Goal: Task Accomplishment & Management: Manage account settings

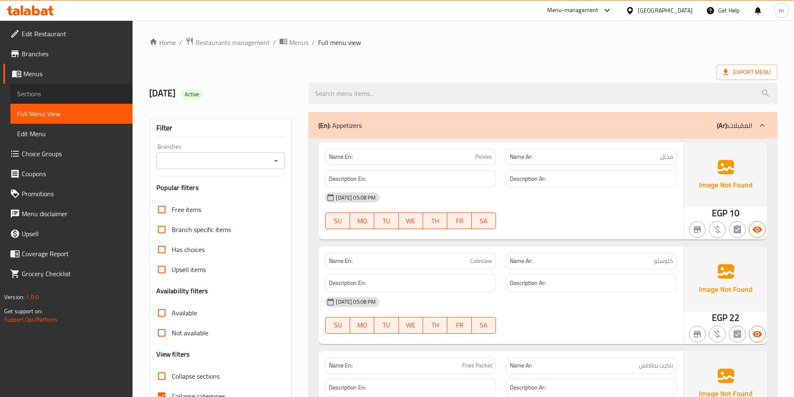
click at [62, 98] on span "Sections" at bounding box center [71, 94] width 109 height 10
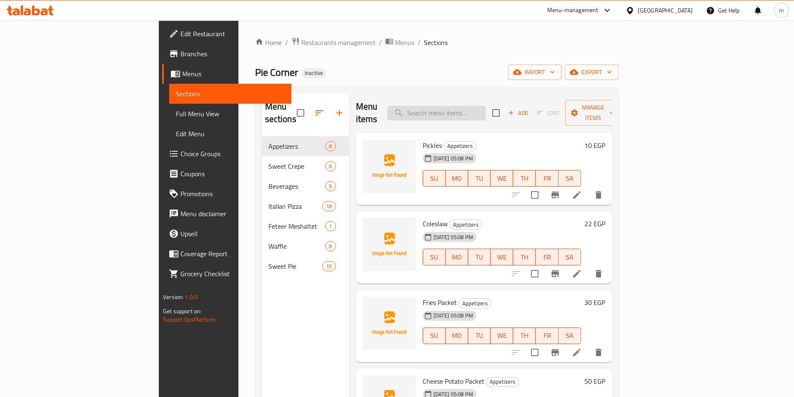
click at [467, 110] on input "search" at bounding box center [436, 113] width 98 height 15
click at [619, 81] on div "Home / Restaurants management / Menus / Sections Pie Corner Inactive import exp…" at bounding box center [437, 267] width 364 height 460
click at [562, 78] on button "import" at bounding box center [534, 72] width 53 height 15
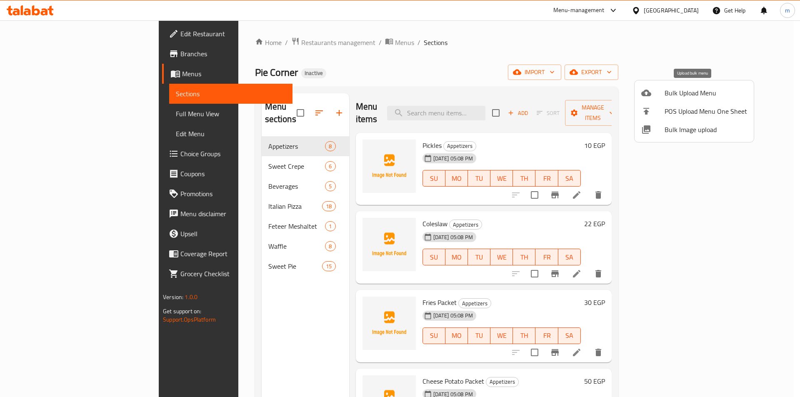
click at [663, 97] on div at bounding box center [653, 93] width 23 height 10
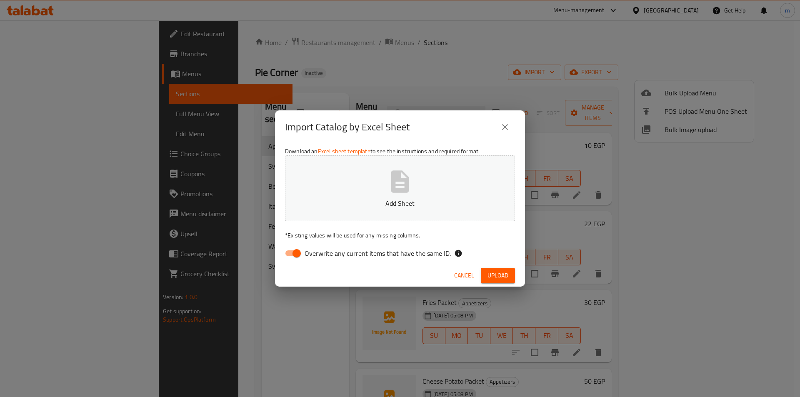
click at [347, 258] on span "Overwrite any current items that have the same ID." at bounding box center [378, 253] width 146 height 10
click at [321, 259] on input "Overwrite any current items that have the same ID." at bounding box center [297, 254] width 48 height 16
checkbox input "false"
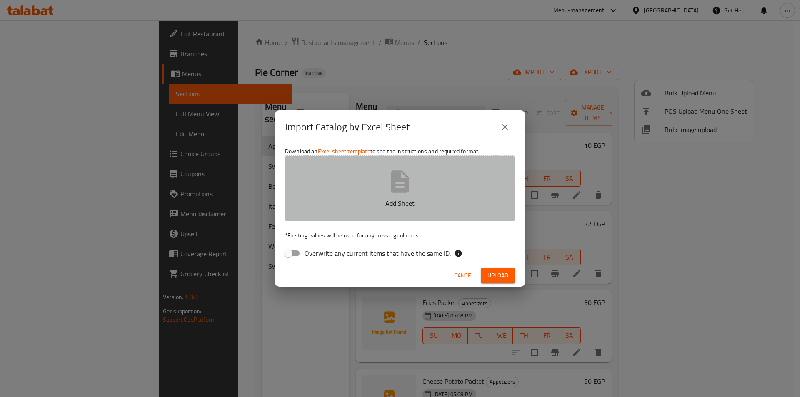
click at [369, 203] on p "Add Sheet" at bounding box center [400, 203] width 204 height 10
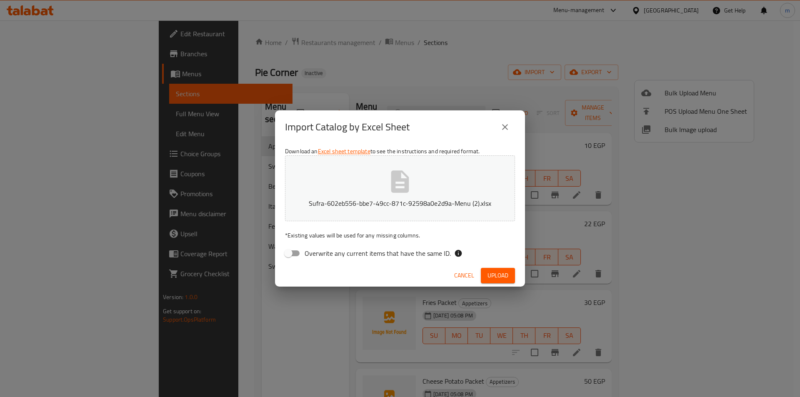
click at [489, 276] on span "Upload" at bounding box center [498, 276] width 21 height 10
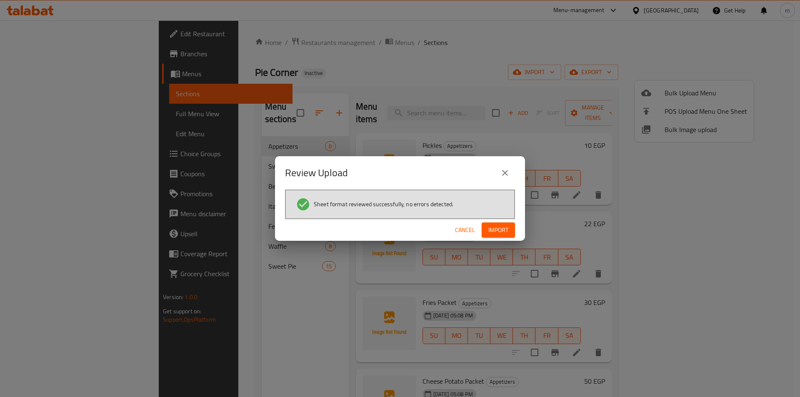
click at [504, 233] on span "Import" at bounding box center [499, 230] width 20 height 10
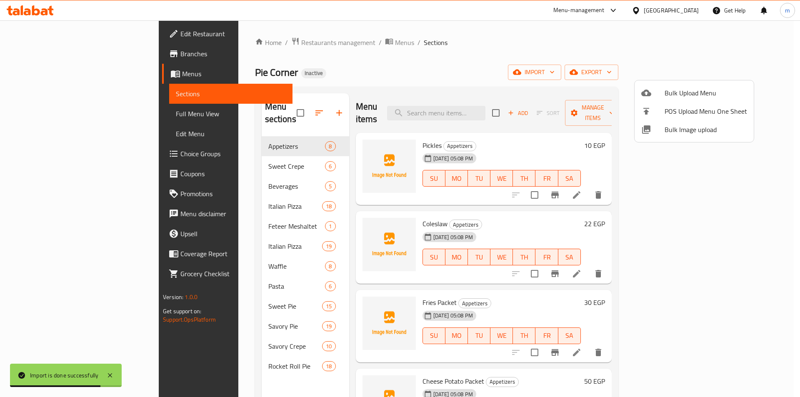
click at [231, 357] on div at bounding box center [400, 198] width 800 height 397
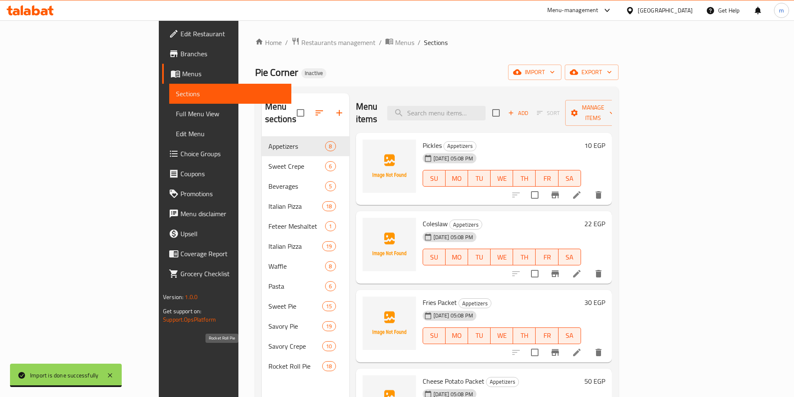
click at [268, 361] on span "Rocket Roll Pie" at bounding box center [295, 366] width 54 height 10
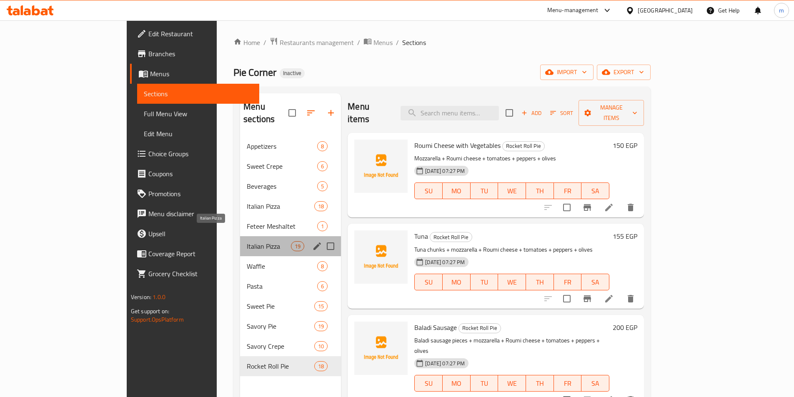
click at [253, 241] on span "Italian Pizza" at bounding box center [269, 246] width 44 height 10
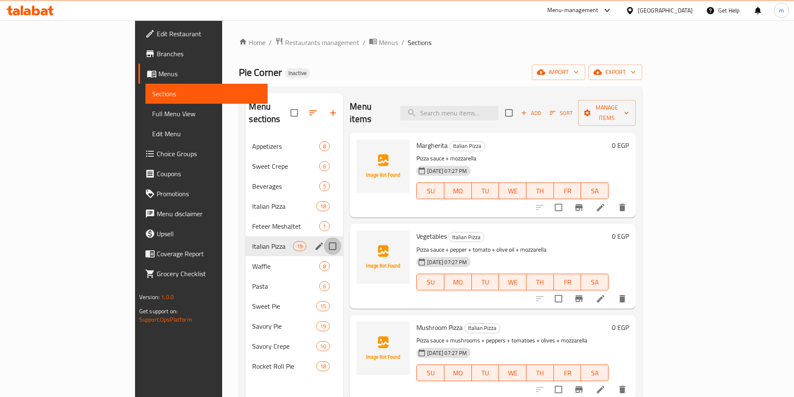
click at [324, 238] on input "Menu sections" at bounding box center [333, 247] width 18 height 18
checkbox input "true"
click at [324, 238] on input "Menu sections" at bounding box center [333, 247] width 18 height 18
click at [252, 201] on span "Italian Pizza" at bounding box center [272, 206] width 41 height 10
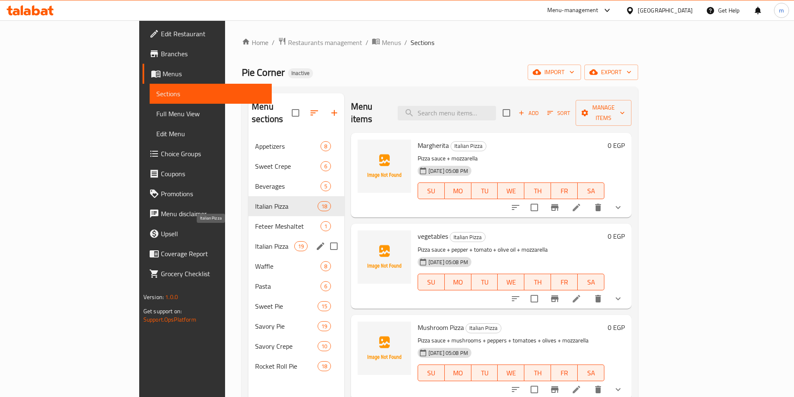
click at [255, 241] on span "Italian Pizza" at bounding box center [274, 246] width 39 height 10
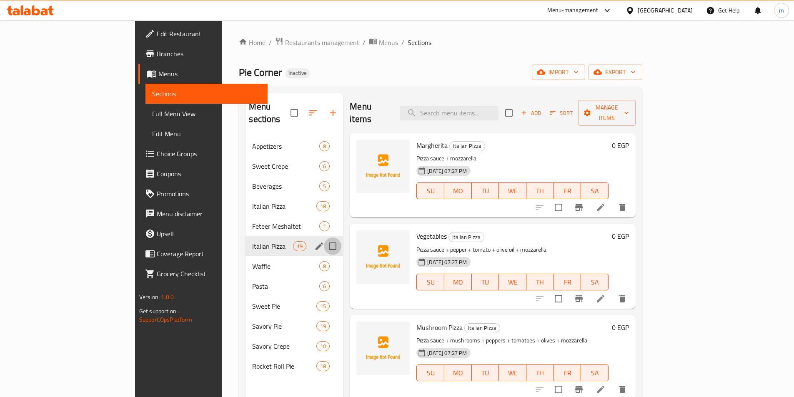
click at [324, 238] on input "Menu sections" at bounding box center [333, 247] width 18 height 18
checkbox input "true"
click at [324, 258] on input "Menu sections" at bounding box center [333, 267] width 18 height 18
checkbox input "true"
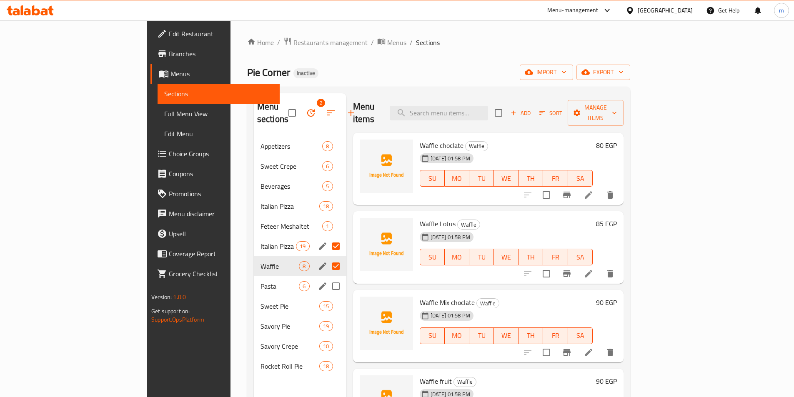
click at [327, 278] on input "Menu sections" at bounding box center [336, 287] width 18 height 18
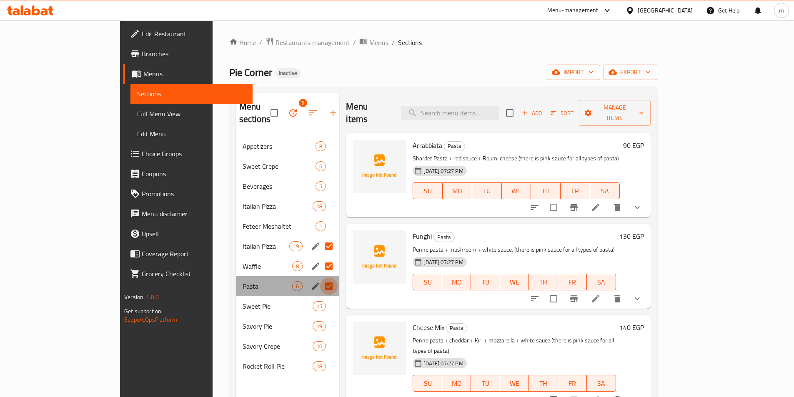
click at [320, 278] on input "Menu sections" at bounding box center [329, 287] width 18 height 18
checkbox input "false"
click at [320, 298] on input "Menu sections" at bounding box center [329, 307] width 18 height 18
checkbox input "true"
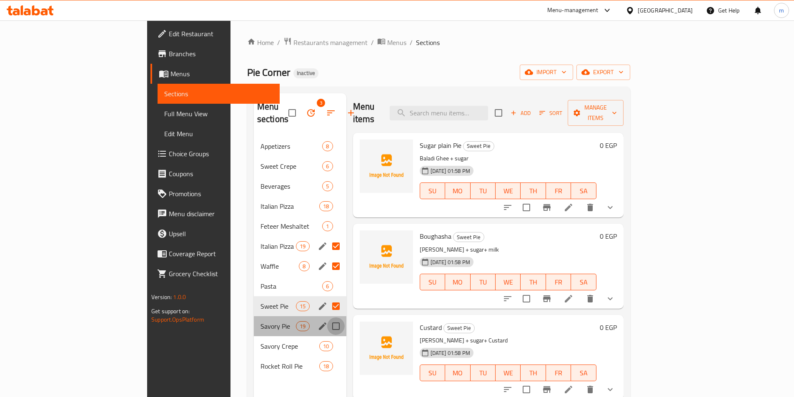
click at [327, 318] on input "Menu sections" at bounding box center [336, 327] width 18 height 18
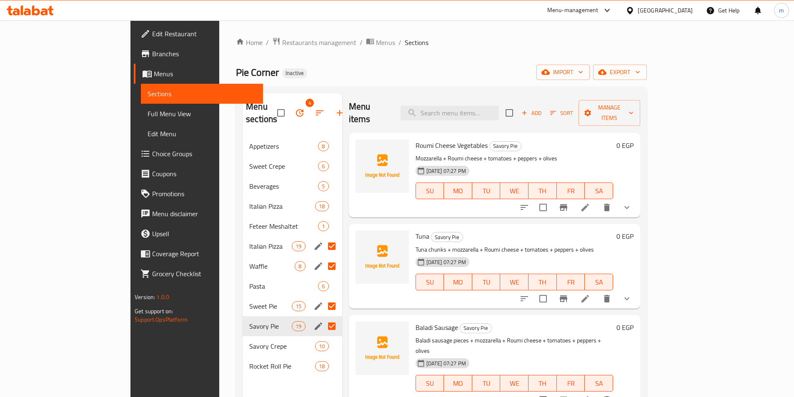
click at [323, 318] on input "Menu sections" at bounding box center [332, 327] width 18 height 18
checkbox input "false"
click at [323, 298] on input "Menu sections" at bounding box center [332, 307] width 18 height 18
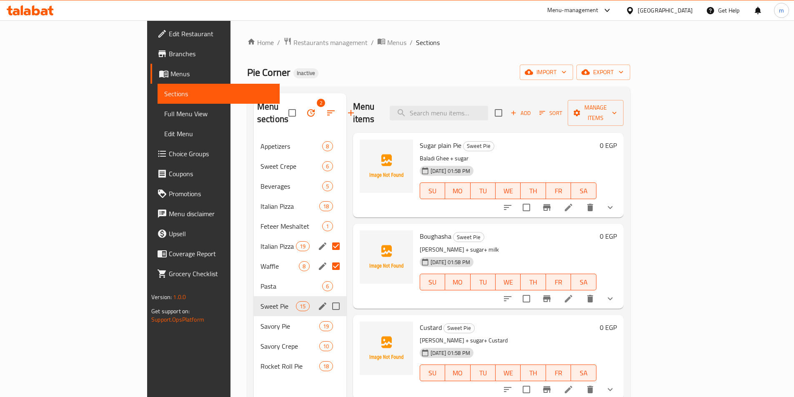
click at [327, 298] on input "Menu sections" at bounding box center [336, 307] width 18 height 18
checkbox input "true"
drag, startPoint x: 303, startPoint y: 315, endPoint x: 305, endPoint y: 346, distance: 30.9
click at [327, 318] on input "Menu sections" at bounding box center [336, 327] width 18 height 18
checkbox input "true"
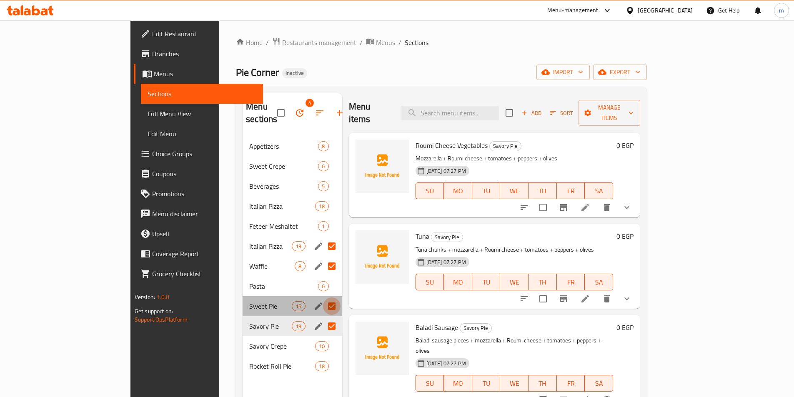
click at [323, 298] on input "Menu sections" at bounding box center [332, 307] width 18 height 18
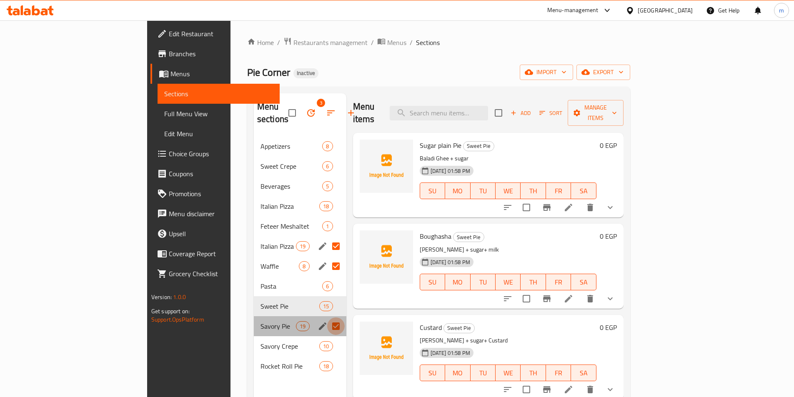
click at [327, 318] on input "Menu sections" at bounding box center [336, 327] width 18 height 18
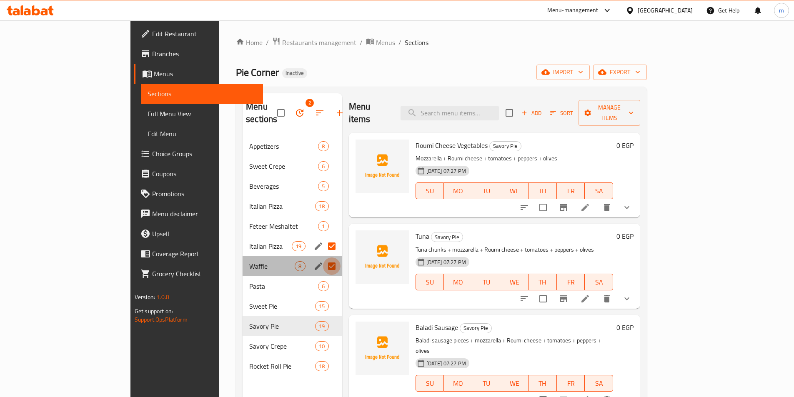
click at [323, 259] on input "Menu sections" at bounding box center [332, 267] width 18 height 18
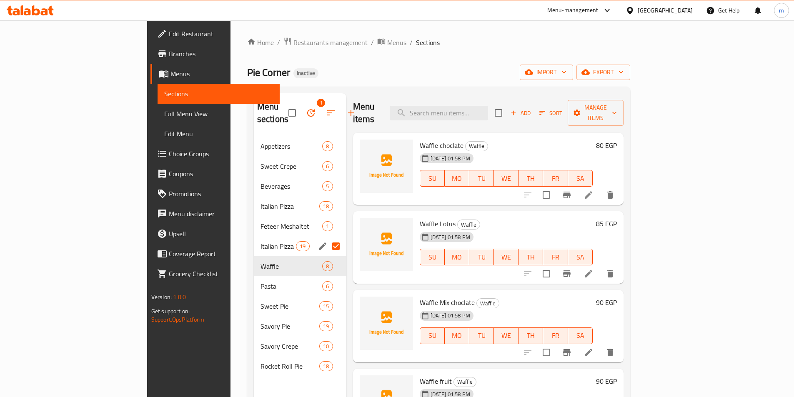
click at [327, 238] on input "Menu sections" at bounding box center [336, 247] width 18 height 18
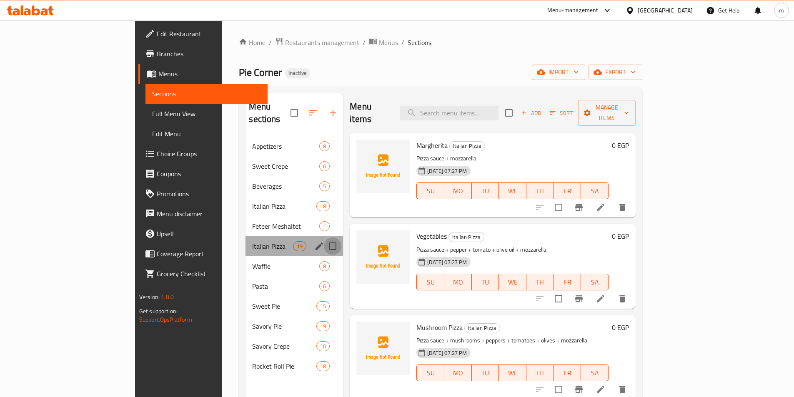
drag, startPoint x: 298, startPoint y: 234, endPoint x: 301, endPoint y: 238, distance: 5.9
click at [324, 238] on input "Menu sections" at bounding box center [333, 247] width 18 height 18
checkbox input "true"
click at [298, 108] on icon "button" at bounding box center [303, 113] width 10 height 10
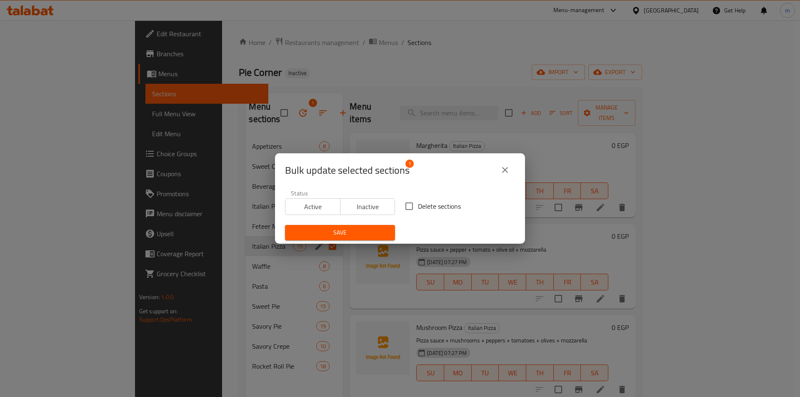
click at [422, 205] on span "Delete sections" at bounding box center [439, 206] width 43 height 10
click at [418, 205] on input "Delete sections" at bounding box center [410, 207] width 18 height 18
checkbox input "true"
click at [376, 228] on button "Save" at bounding box center [340, 232] width 110 height 15
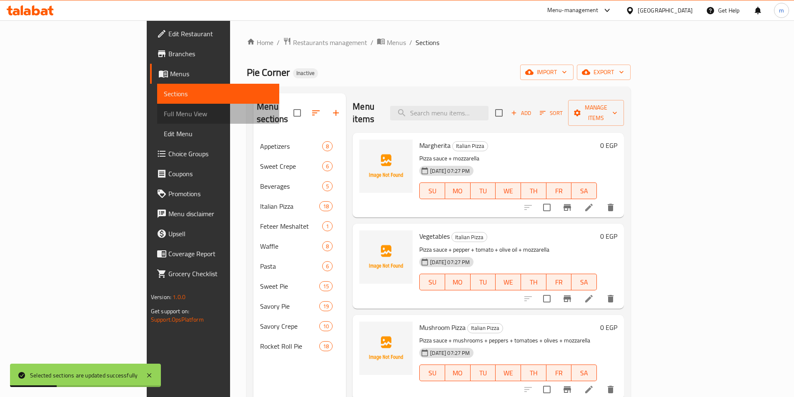
click at [164, 115] on span "Full Menu View" at bounding box center [218, 114] width 109 height 10
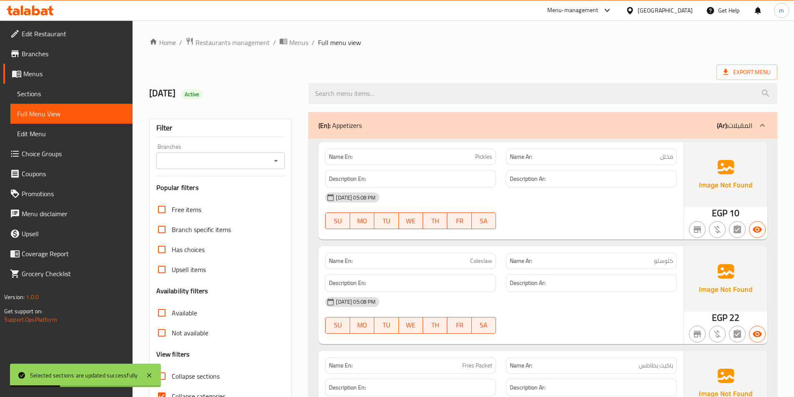
click at [40, 155] on span "Choice Groups" at bounding box center [74, 154] width 104 height 10
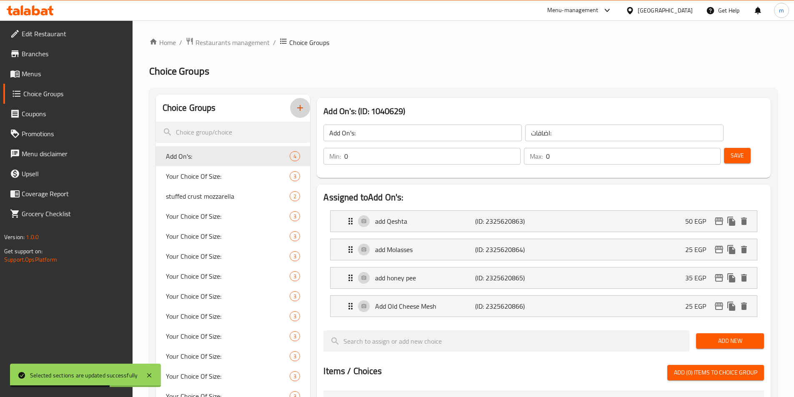
click at [304, 113] on icon "button" at bounding box center [300, 108] width 10 height 10
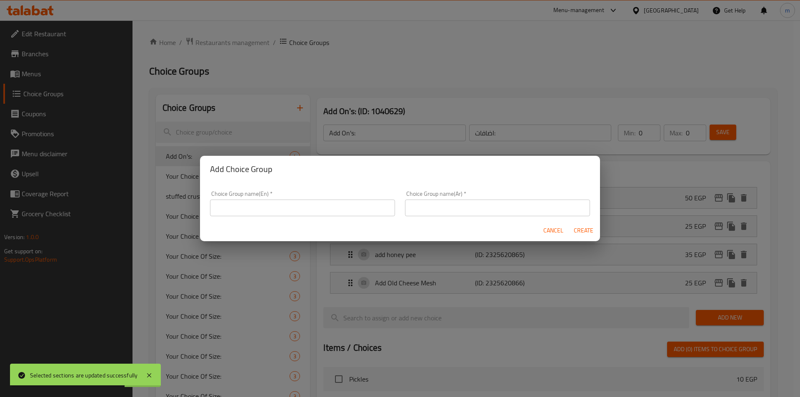
click at [341, 211] on input "text" at bounding box center [302, 208] width 185 height 17
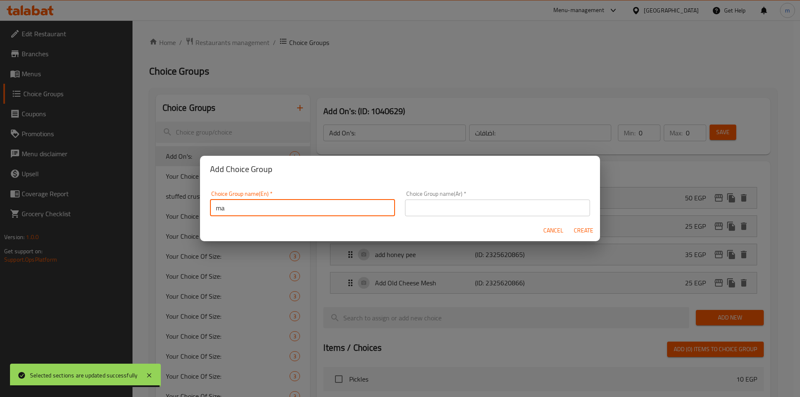
type input "m"
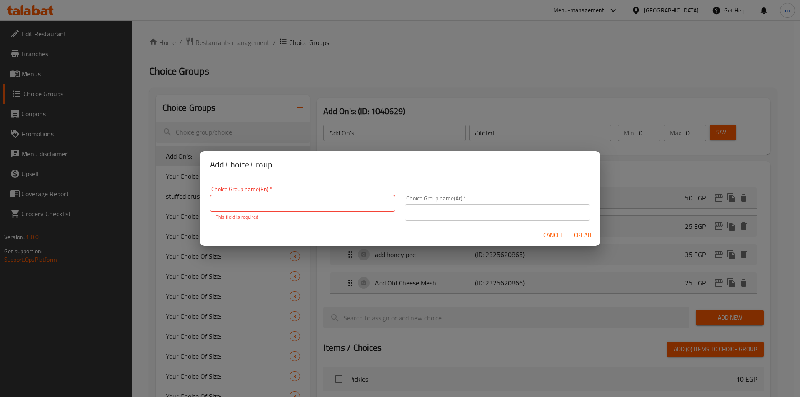
click at [319, 195] on input "text" at bounding box center [302, 203] width 185 height 17
paste input "Your Choice Of:"
type input "Your Choice Of:"
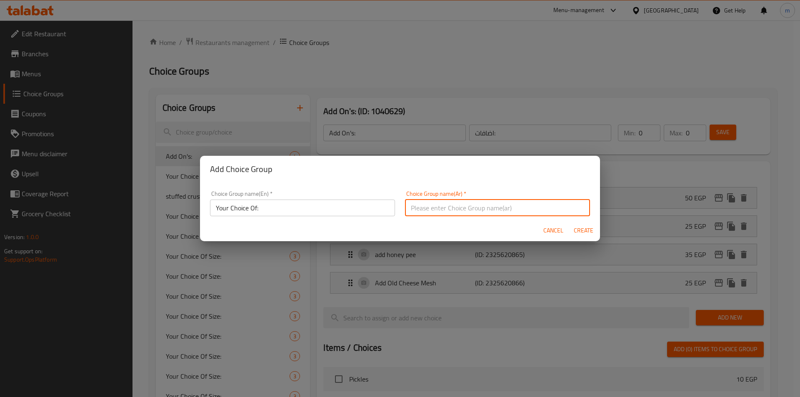
click at [484, 208] on input "text" at bounding box center [497, 208] width 185 height 17
paste input "إختيارك من:"
type input "إختيارك من:"
click at [579, 229] on span "Create" at bounding box center [584, 231] width 20 height 10
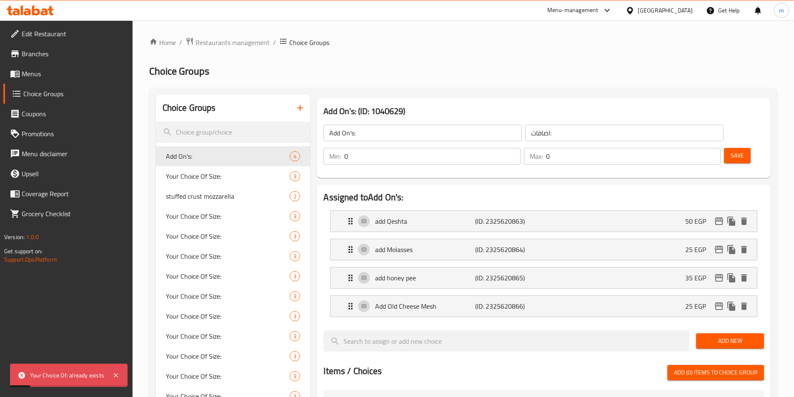
click at [305, 112] on icon "button" at bounding box center [300, 108] width 10 height 10
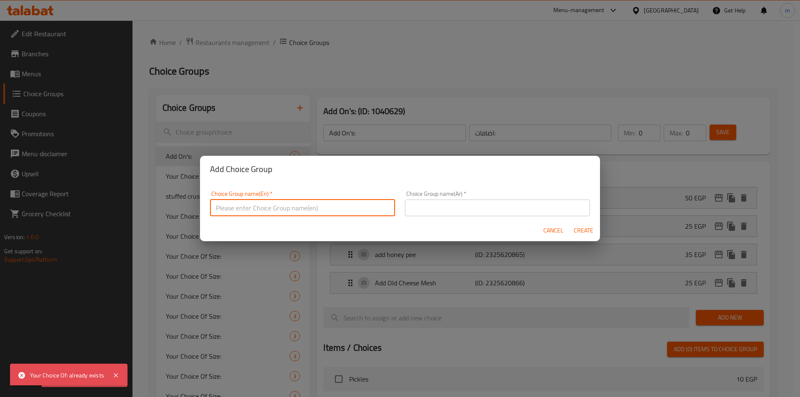
click at [305, 212] on input "text" at bounding box center [302, 208] width 185 height 17
click at [482, 209] on input "text" at bounding box center [497, 208] width 185 height 17
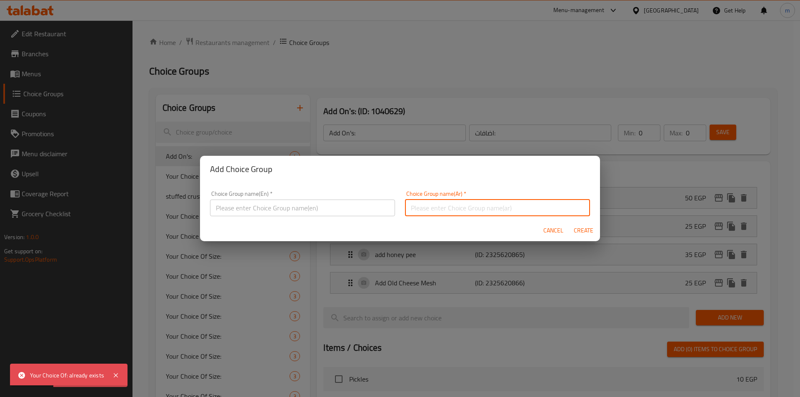
paste input "إختيارك من:"
type input "إختيارك من:"
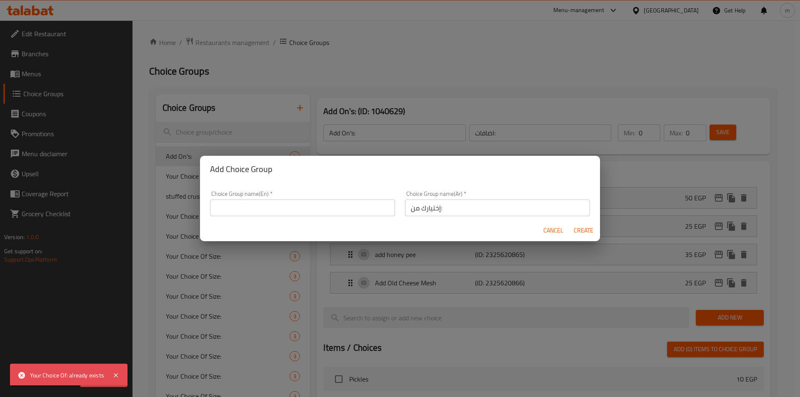
drag, startPoint x: 330, startPoint y: 210, endPoint x: 341, endPoint y: 212, distance: 11.0
click at [330, 210] on input "text" at bounding box center [302, 208] width 185 height 17
paste input "Your Choice Of:"
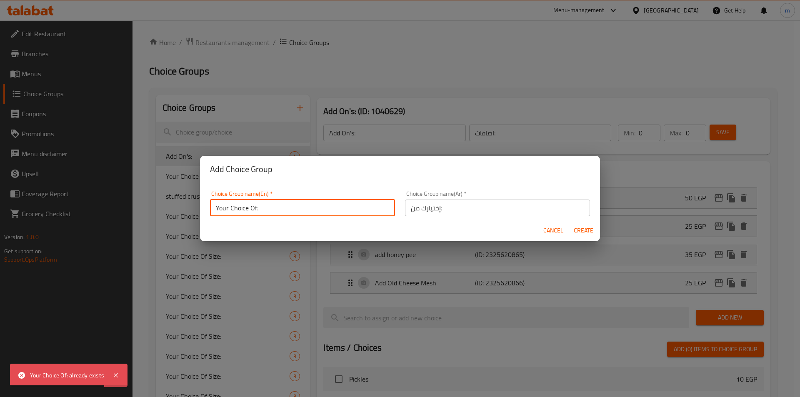
type input "Your Choice Of:"
click at [482, 206] on input "إختيارك من:" at bounding box center [497, 208] width 185 height 17
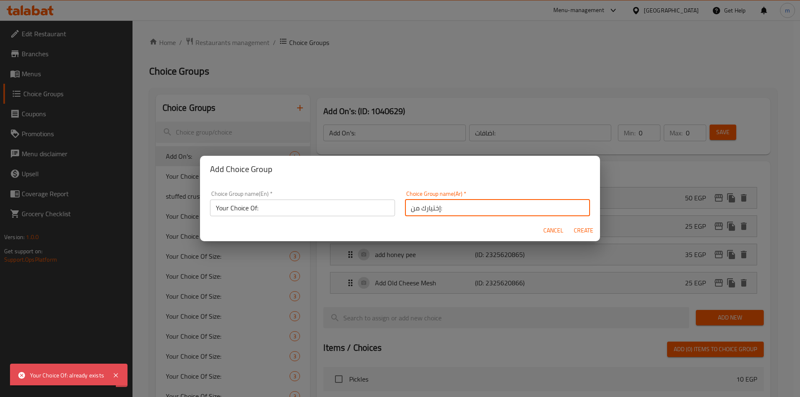
type input "إختيارك من:"
click at [589, 232] on span "Create" at bounding box center [584, 231] width 20 height 10
type input "Your Choice Of:"
type input "إختيارك من:"
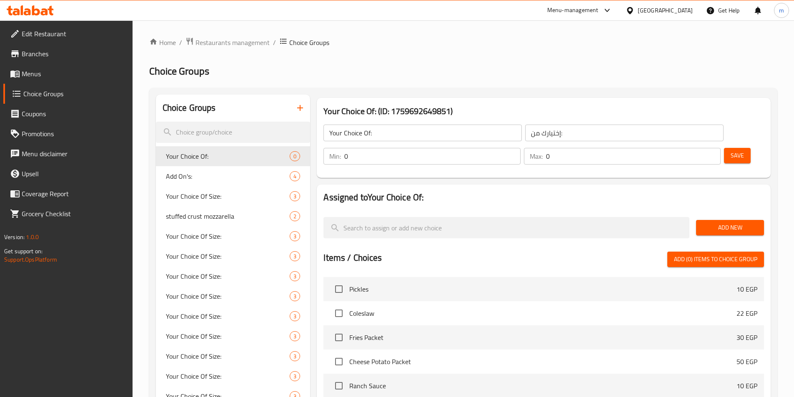
click at [520, 148] on input "0" at bounding box center [432, 156] width 176 height 17
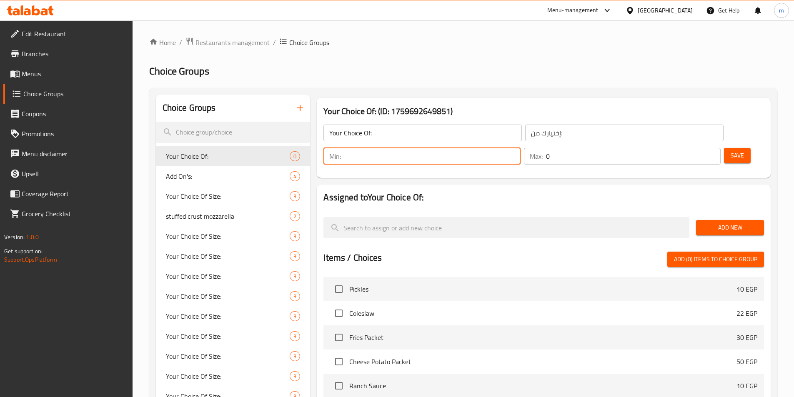
type input "4"
type input "1"
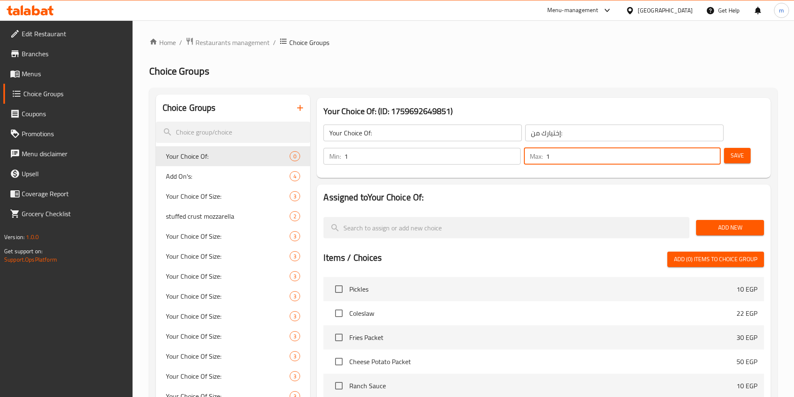
type input "1"
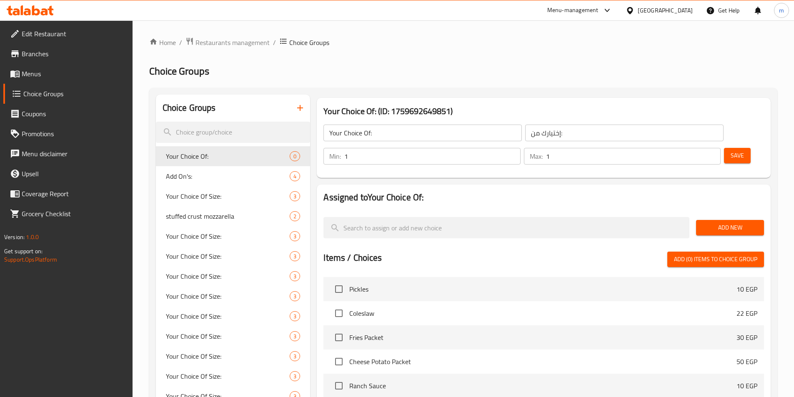
click at [520, 148] on input "1" at bounding box center [432, 156] width 176 height 17
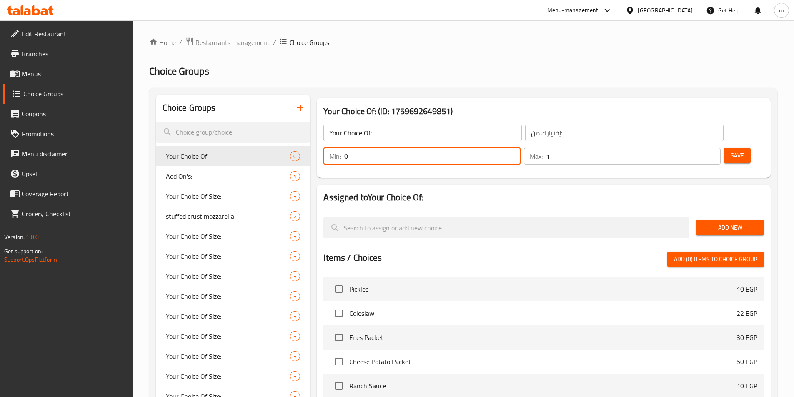
type input "0"
click at [731, 151] on span "Save" at bounding box center [737, 156] width 13 height 10
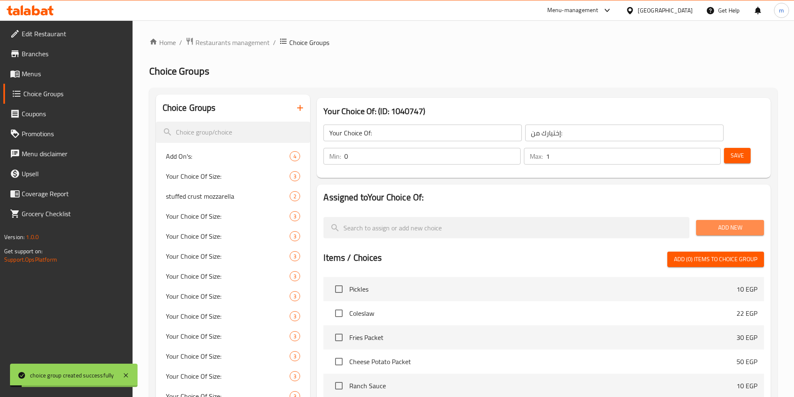
click at [720, 223] on span "Add New" at bounding box center [730, 228] width 55 height 10
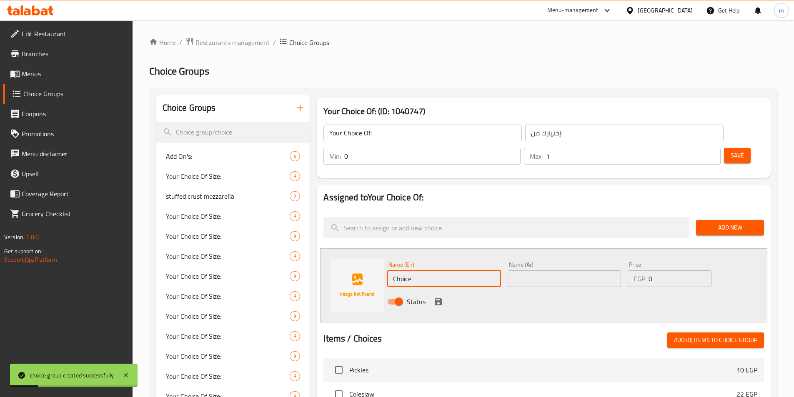
click at [466, 271] on input "Choice" at bounding box center [443, 279] width 113 height 17
click at [465, 271] on input "Choice" at bounding box center [443, 279] width 113 height 17
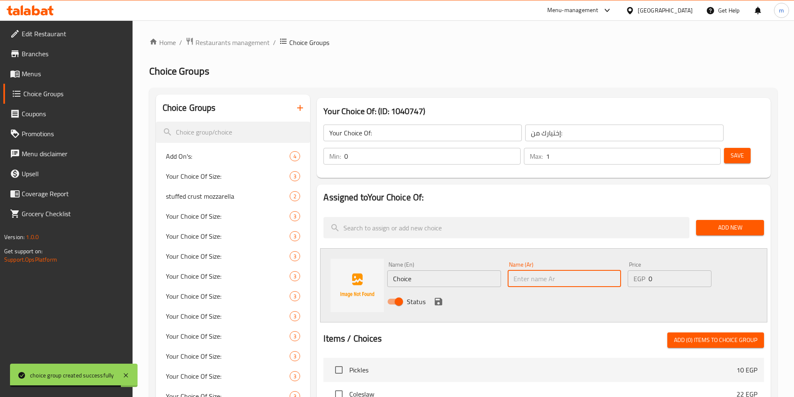
click at [560, 271] on input "text" at bounding box center [564, 279] width 113 height 17
type input "h"
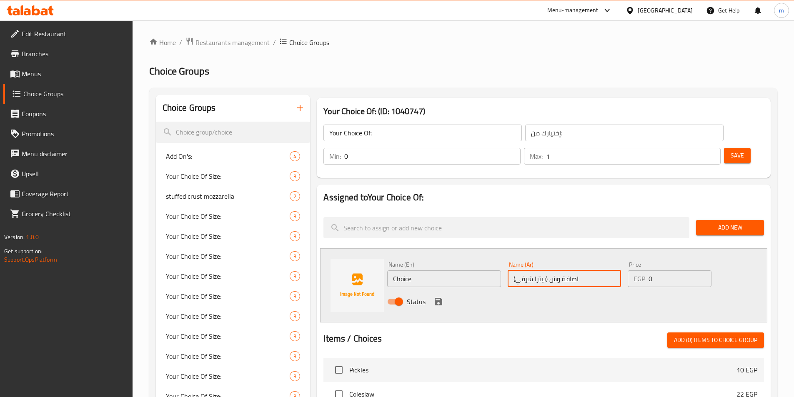
type input "اصافة وش (بيتزا شرقي)"
click at [465, 271] on input "Choice" at bounding box center [443, 279] width 113 height 17
type input "add"
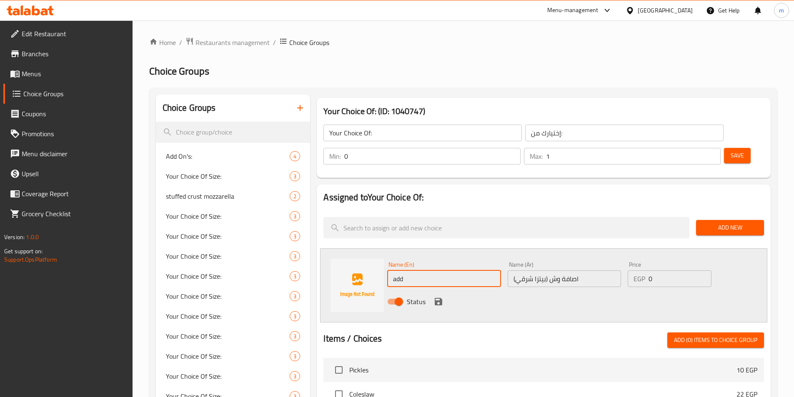
click at [572, 271] on input "اصافة وش (بيتزا شرقي)" at bounding box center [564, 279] width 113 height 17
type input "اضافة وش (بيتزا شرقي)"
click at [460, 271] on input "add" at bounding box center [443, 279] width 113 height 17
click at [421, 271] on input "add face (oriantel" at bounding box center [443, 279] width 113 height 17
drag, startPoint x: 439, startPoint y: 256, endPoint x: 589, endPoint y: 255, distance: 150.1
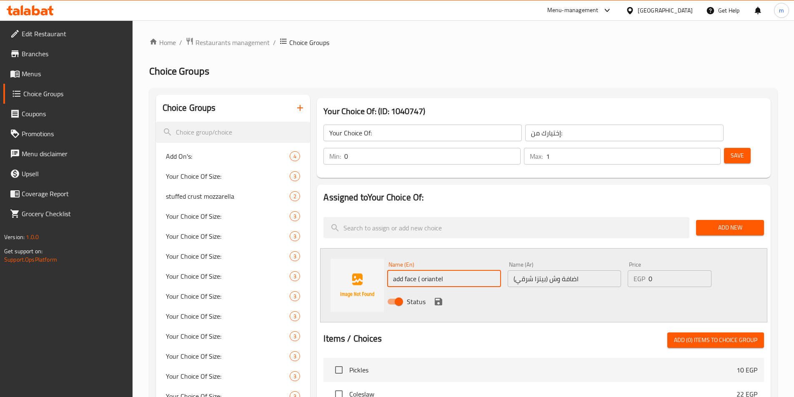
click at [591, 291] on div "Status" at bounding box center [564, 302] width 361 height 23
click at [589, 271] on input "اضافة وش (بيتزا شرقي)" at bounding box center [564, 279] width 113 height 17
click at [455, 271] on input "add face ( oriantel" at bounding box center [443, 279] width 113 height 17
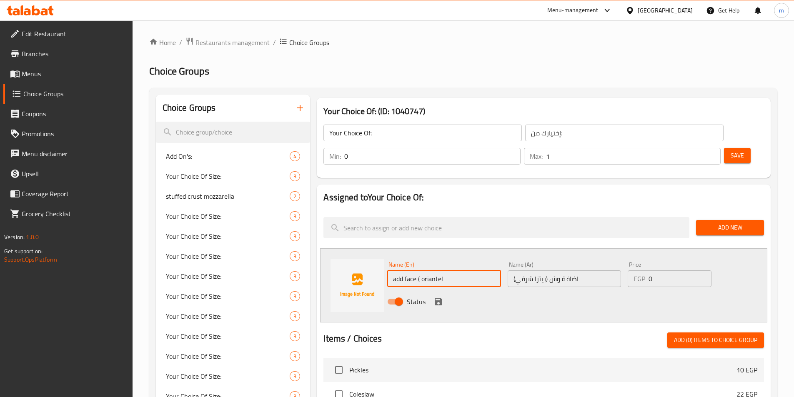
click at [455, 271] on input "add face ( oriantel" at bounding box center [443, 279] width 113 height 17
paste input "Add a face (oriental pizza)"
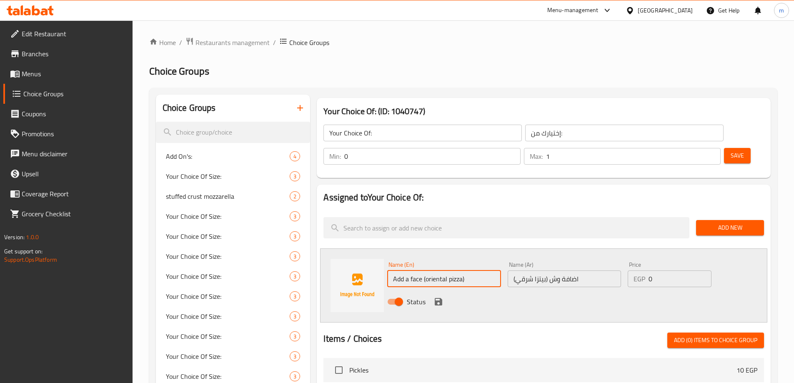
click at [406, 271] on input "Add a face (oriental pizza)" at bounding box center [443, 279] width 113 height 17
click at [409, 271] on input "Add a face (oriental pizza)" at bounding box center [443, 279] width 113 height 17
click at [414, 271] on input "Add face (oriental pizza)" at bounding box center [443, 279] width 113 height 17
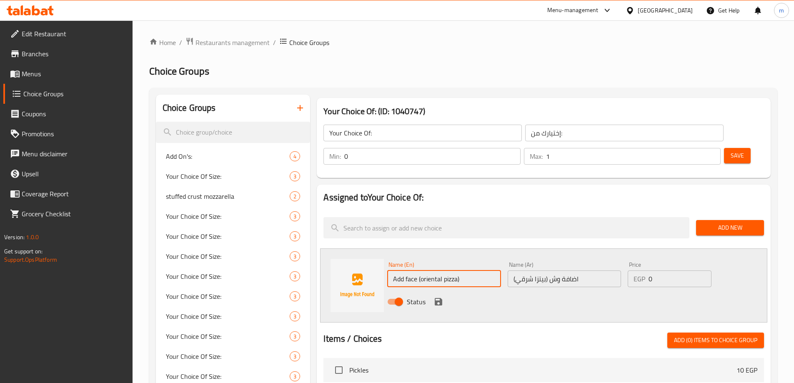
click at [413, 271] on input "Add face (oriental pizza)" at bounding box center [443, 279] width 113 height 17
type input "Add face (oriental pizza)"
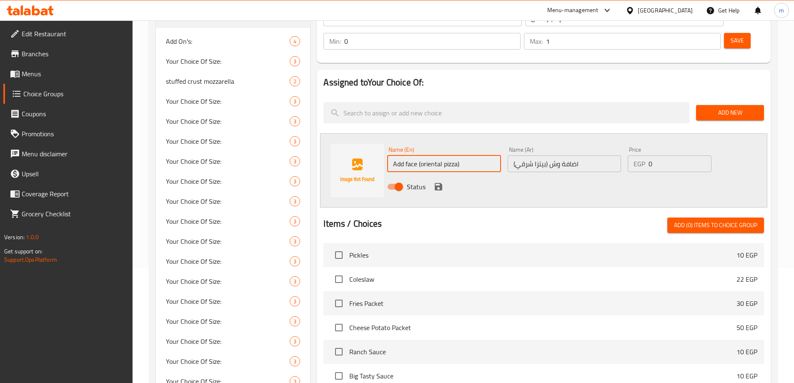
scroll to position [125, 0]
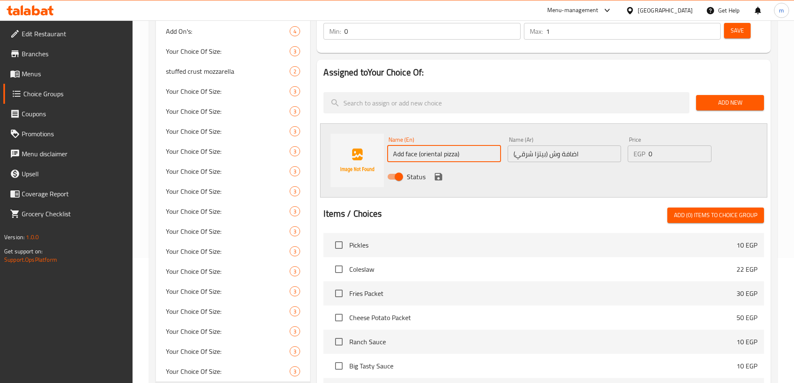
click at [436, 173] on icon "save" at bounding box center [439, 177] width 8 height 8
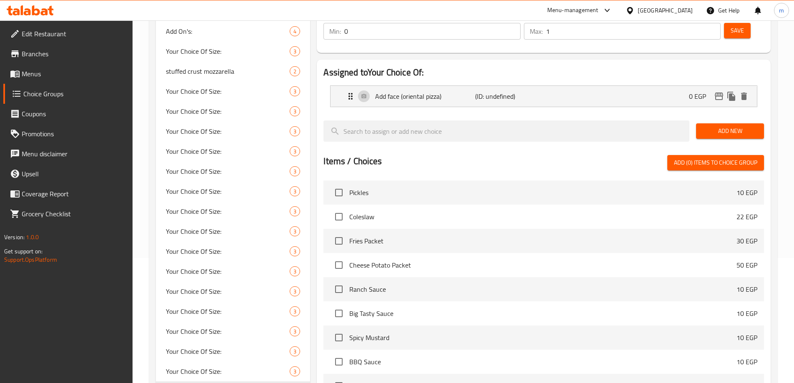
click at [551, 66] on h2 "Assigned to Your Choice Of:" at bounding box center [544, 72] width 441 height 13
click at [551, 86] on div "Add face (oriental pizza) (ID: undefined) 0 EGP" at bounding box center [546, 96] width 401 height 21
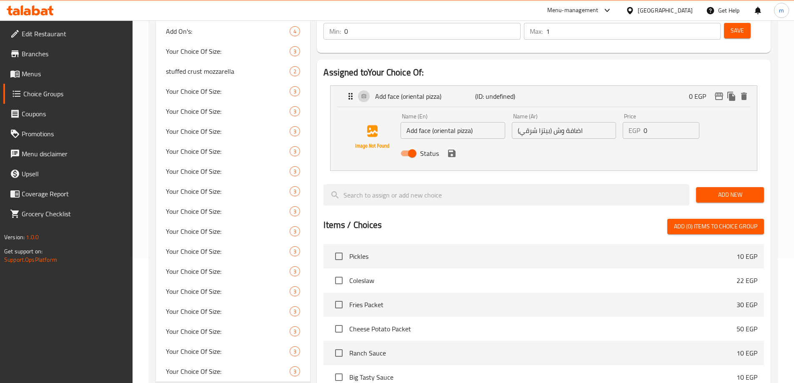
click at [657, 122] on input "0" at bounding box center [672, 130] width 56 height 17
click at [456, 142] on div "Status" at bounding box center [563, 153] width 333 height 23
click at [454, 150] on icon "save" at bounding box center [452, 154] width 8 height 8
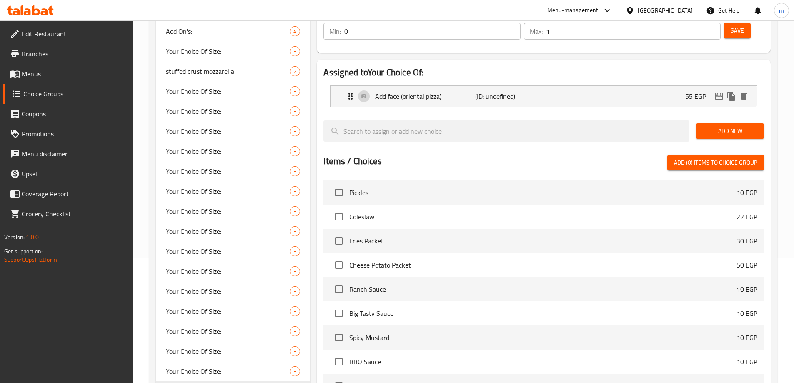
type input "55"
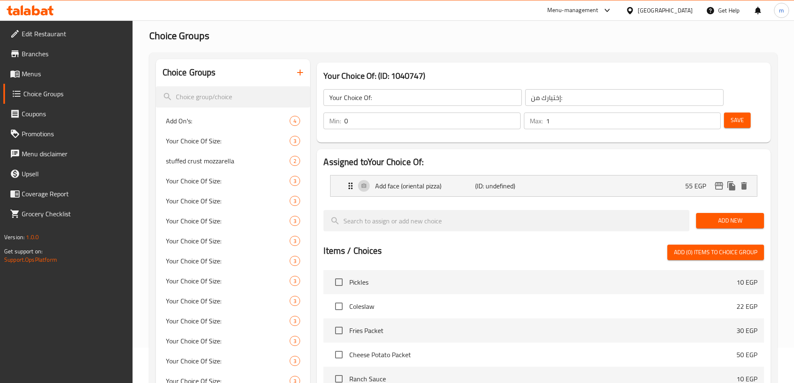
scroll to position [0, 0]
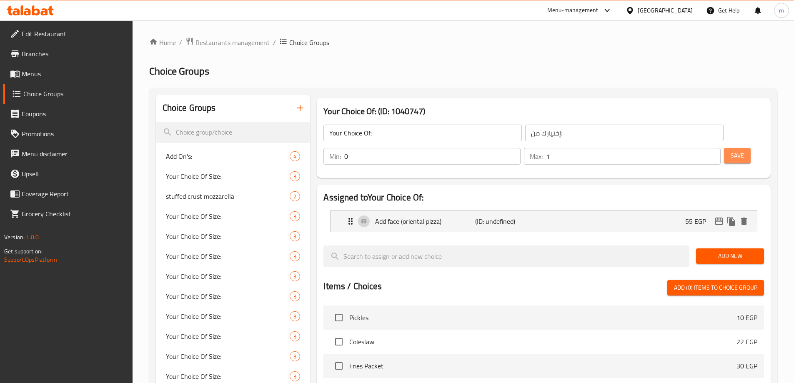
drag, startPoint x: 714, startPoint y: 133, endPoint x: 691, endPoint y: 192, distance: 63.5
click at [724, 148] on button "Save" at bounding box center [737, 155] width 27 height 15
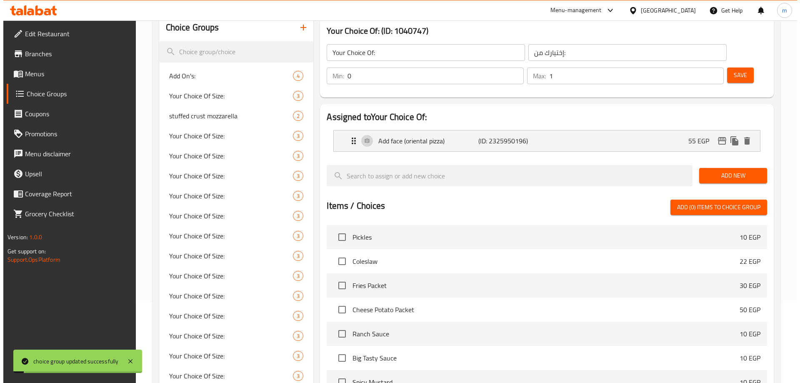
scroll to position [217, 0]
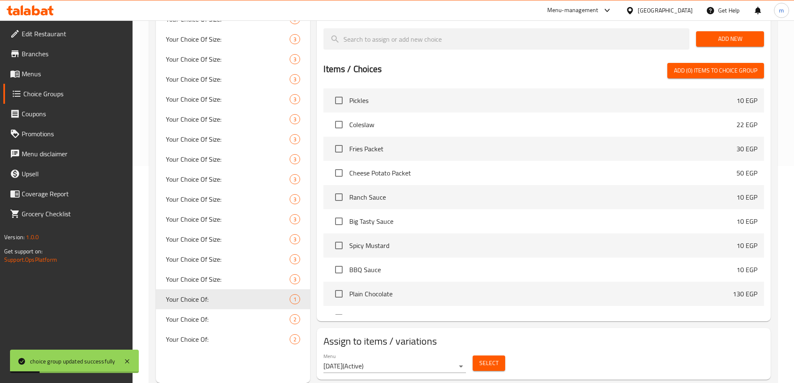
click at [487, 358] on span "Select" at bounding box center [488, 363] width 19 height 10
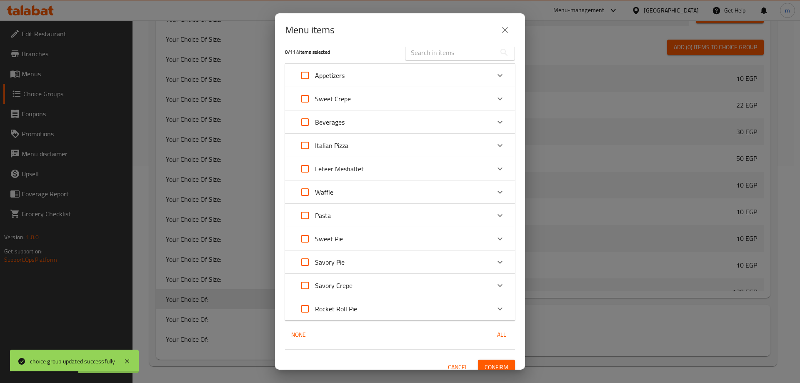
scroll to position [18, 0]
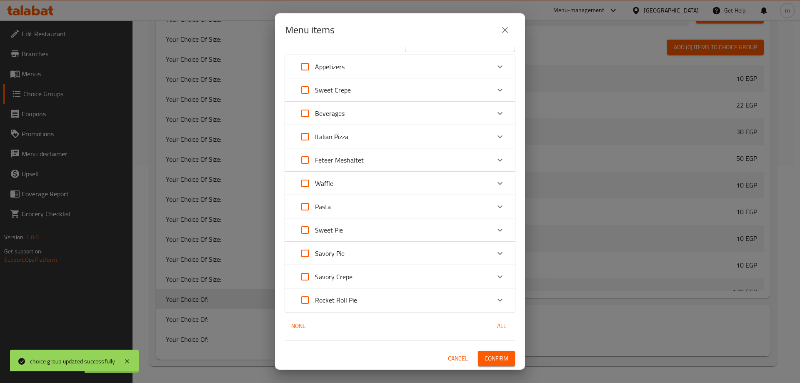
click at [342, 258] on p "Savory Pie" at bounding box center [330, 253] width 30 height 10
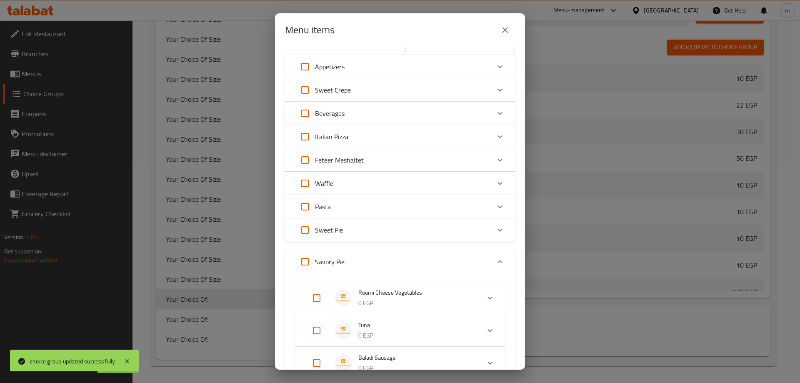
click at [306, 258] on input "Expand" at bounding box center [305, 262] width 20 height 20
checkbox input "true"
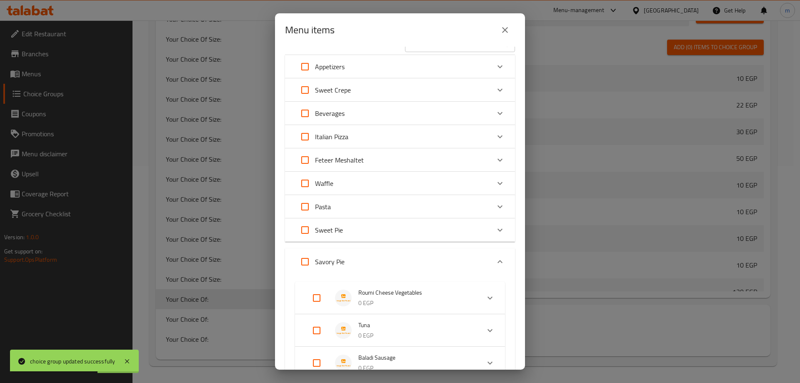
checkbox input "true"
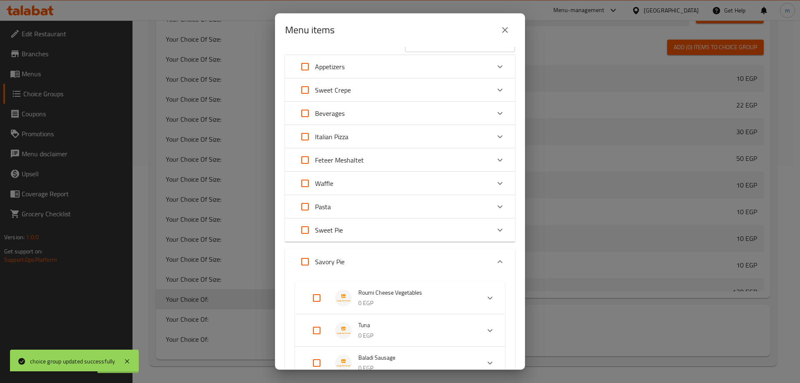
checkbox input "true"
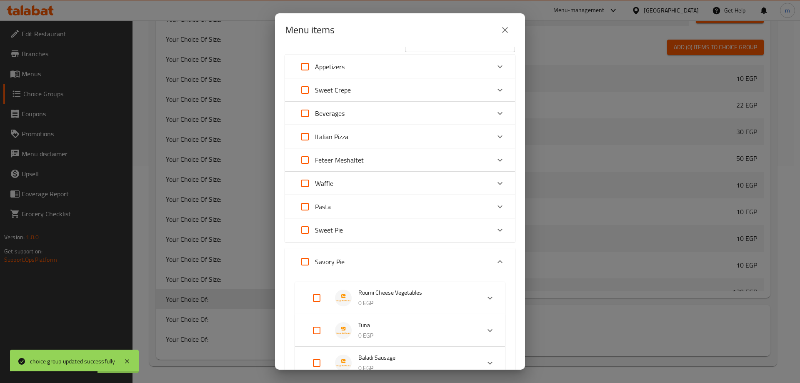
checkbox input "true"
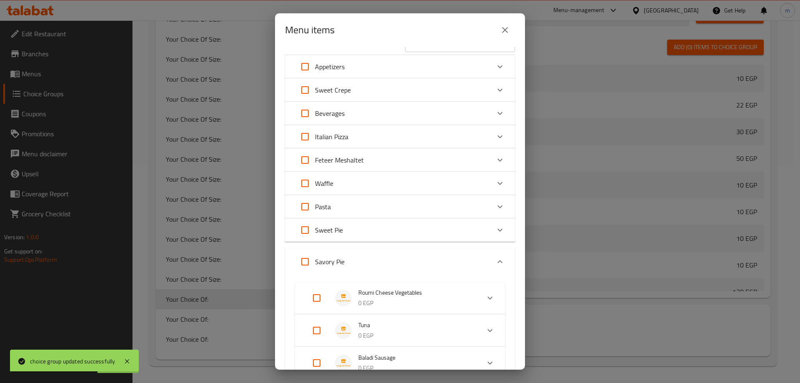
checkbox input "true"
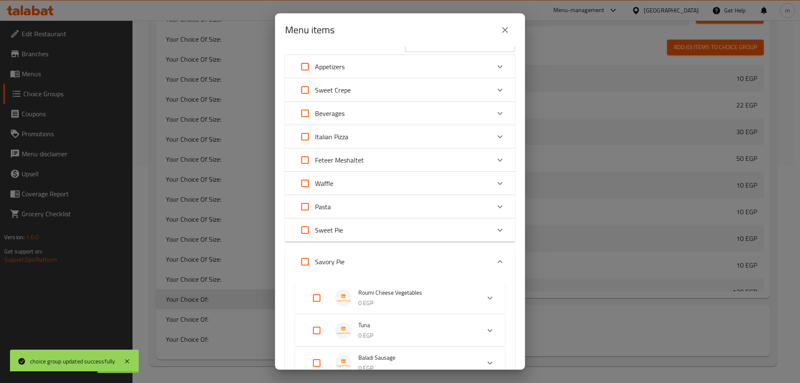
checkbox input "true"
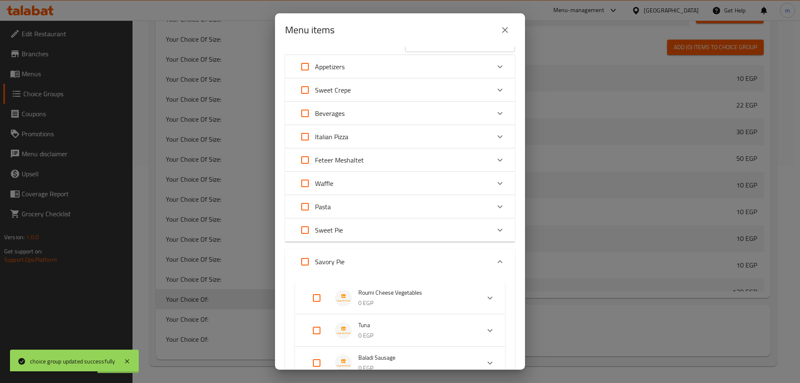
checkbox input "true"
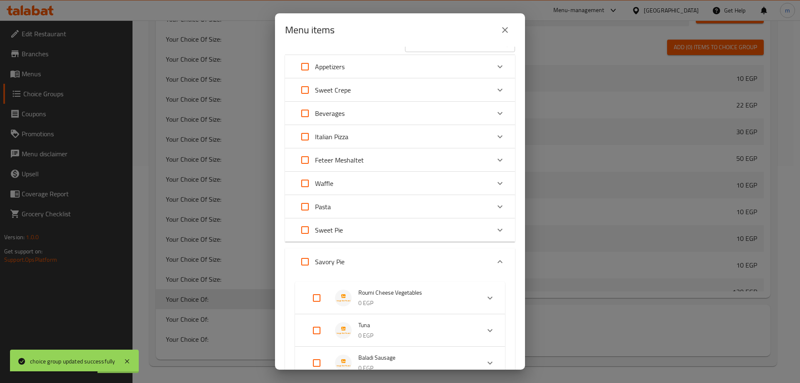
checkbox input "true"
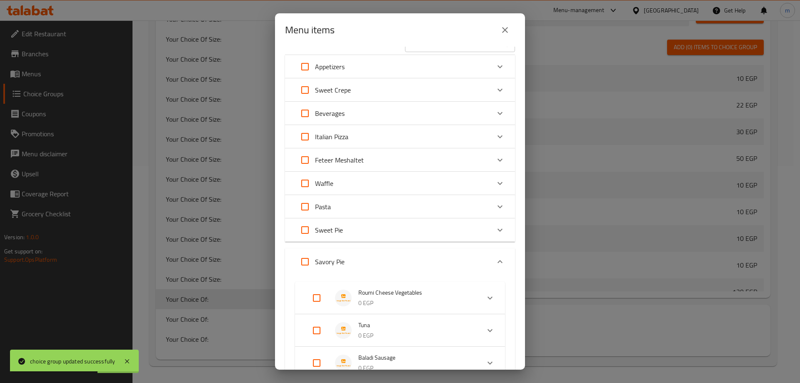
checkbox input "true"
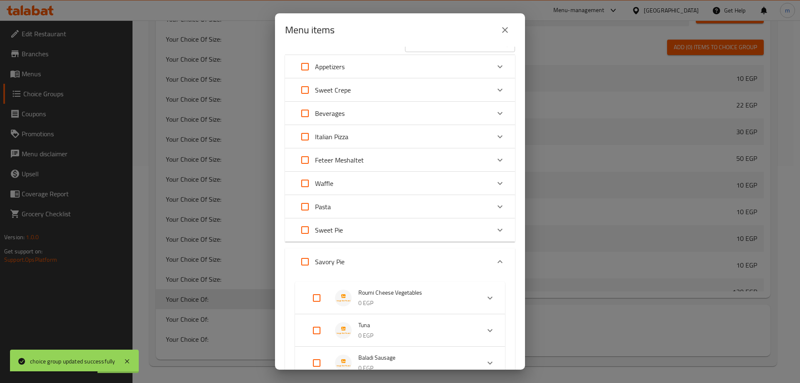
checkbox input "true"
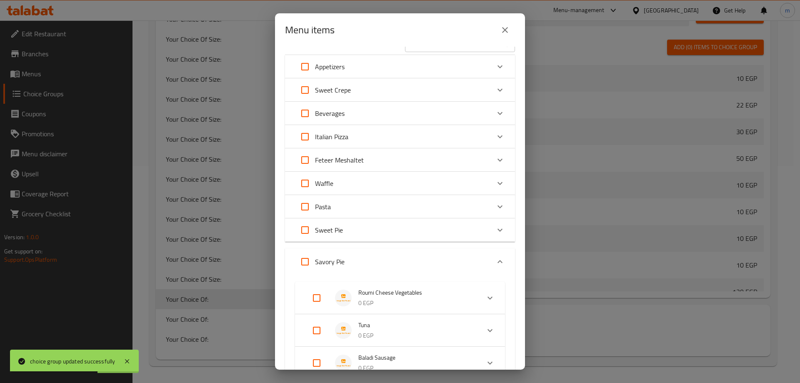
checkbox input "true"
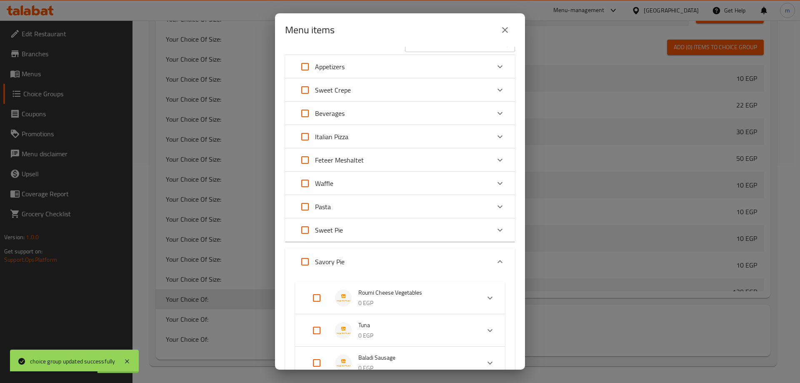
checkbox input "true"
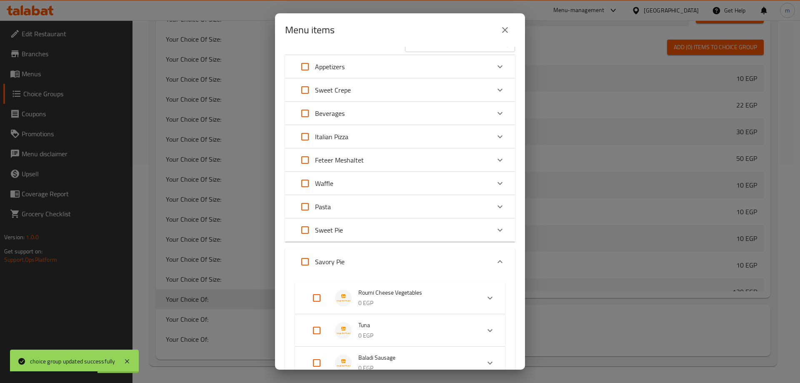
checkbox input "true"
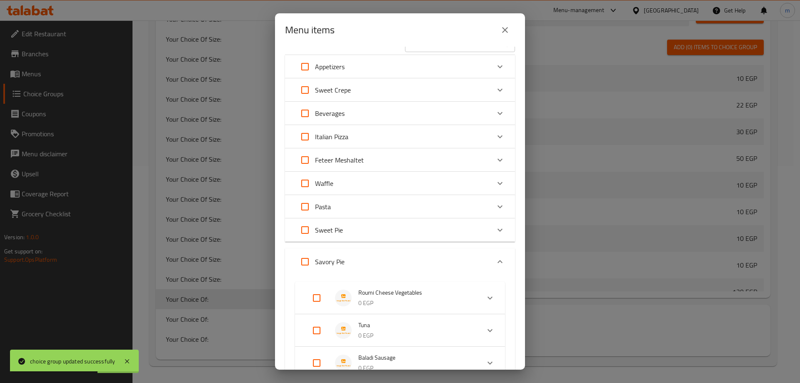
checkbox input "true"
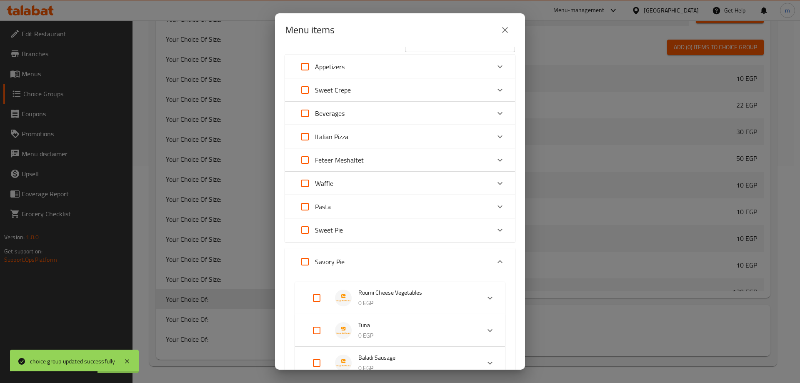
checkbox input "true"
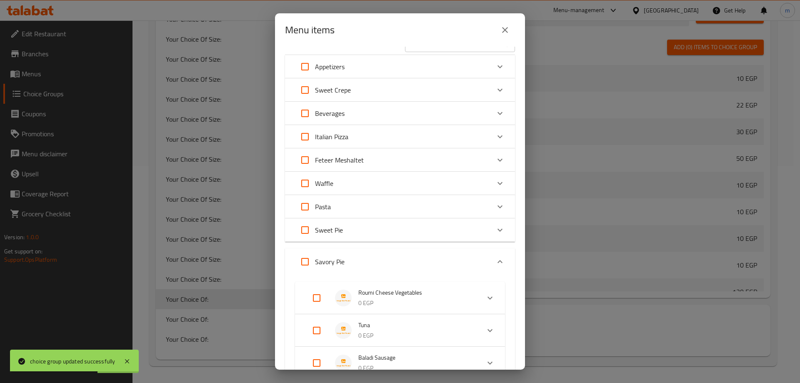
checkbox input "true"
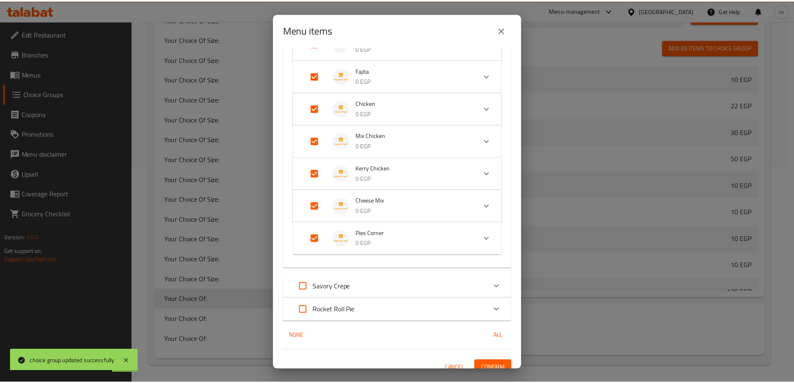
scroll to position [672, 0]
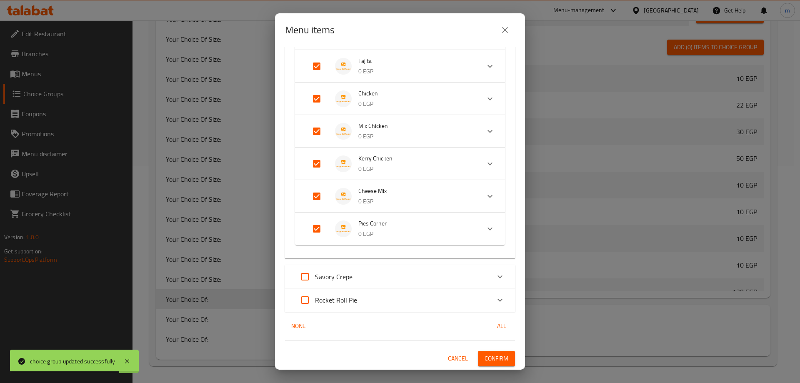
click at [496, 361] on span "Confirm" at bounding box center [497, 359] width 24 height 10
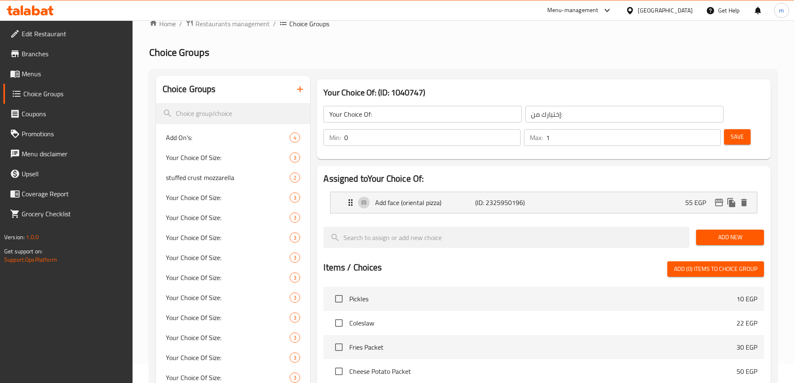
scroll to position [0, 0]
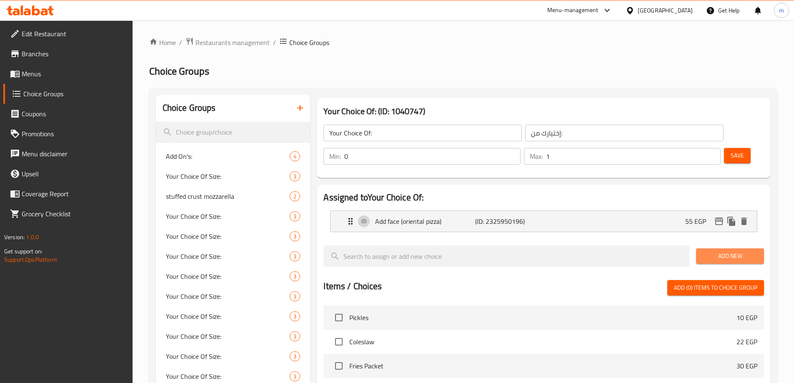
click at [746, 251] on span "Add New" at bounding box center [730, 256] width 55 height 10
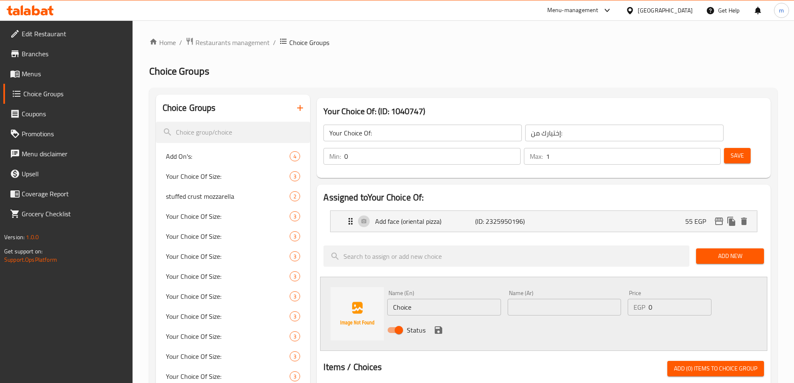
click at [296, 106] on icon "button" at bounding box center [300, 108] width 10 height 10
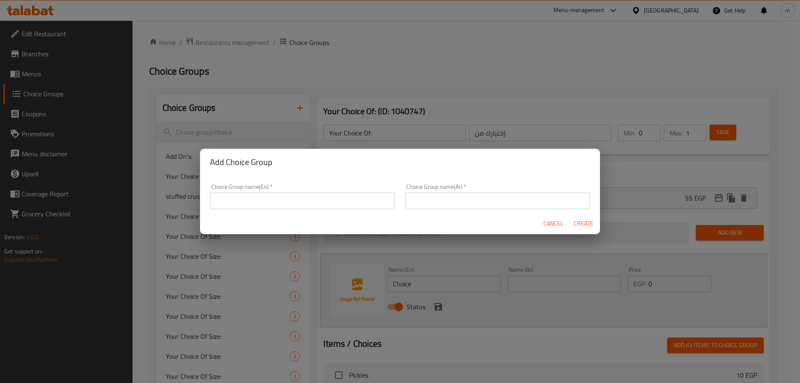
click at [277, 197] on input "text" at bounding box center [302, 201] width 185 height 17
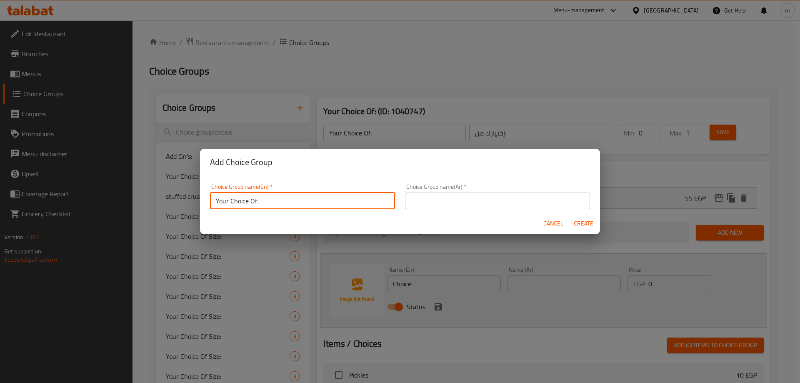
click at [297, 204] on input "Your Choice Of:" at bounding box center [302, 201] width 185 height 17
type input "Your Choice Of:"
click at [549, 203] on input "text" at bounding box center [497, 201] width 185 height 17
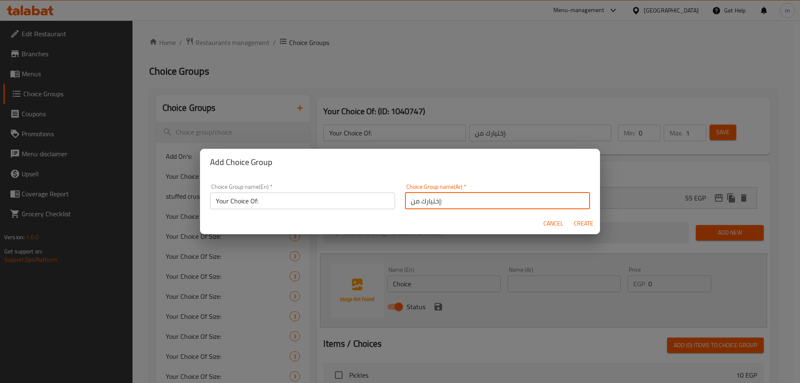
type input "إختيارك من:"
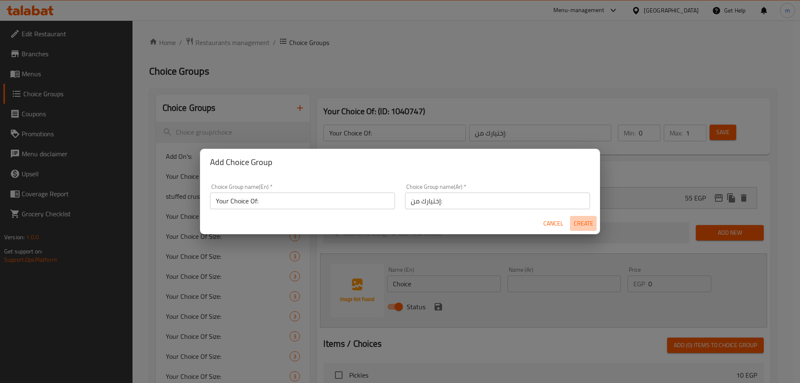
click at [580, 223] on span "Create" at bounding box center [584, 223] width 20 height 10
type input "Your Choice Of:"
type input "إختيارك من:"
type input "0"
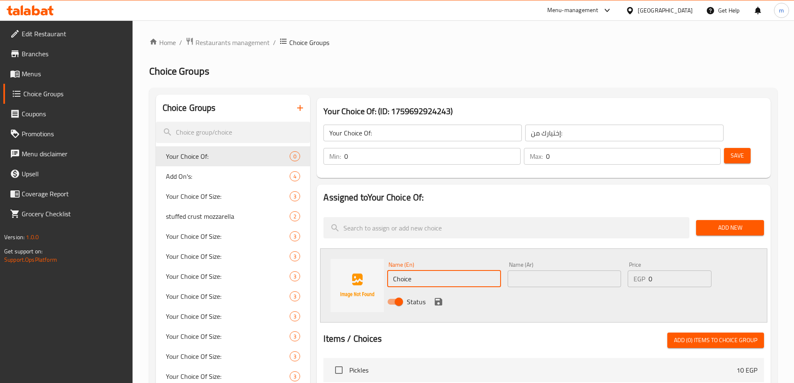
click at [432, 271] on input "Choice" at bounding box center [443, 279] width 113 height 17
type input "H"
type input "ش"
type input "a"
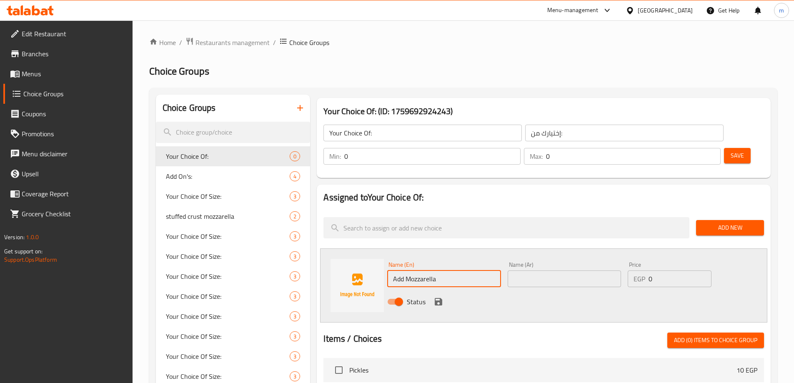
type input "Add Mozzarella"
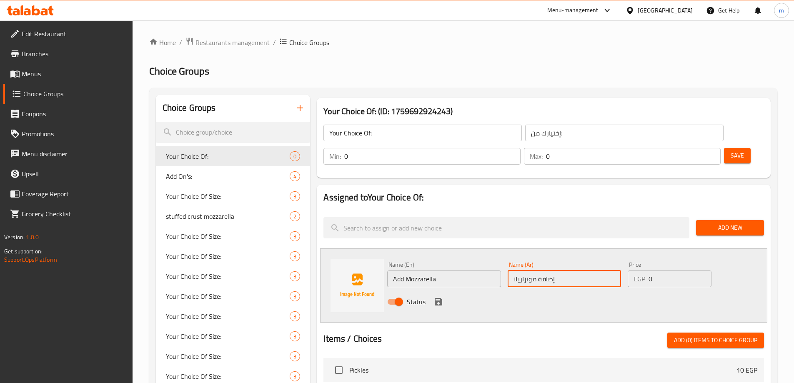
type input "إضافة موتزاريلا"
click at [657, 271] on input "0" at bounding box center [680, 279] width 63 height 17
drag, startPoint x: 654, startPoint y: 254, endPoint x: 644, endPoint y: 253, distance: 10.0
click at [644, 271] on div "EGP 0 Price" at bounding box center [669, 279] width 83 height 17
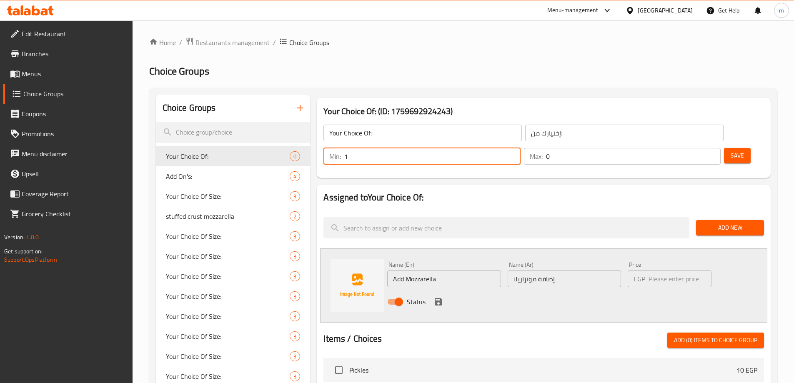
drag, startPoint x: 646, startPoint y: 133, endPoint x: 637, endPoint y: 132, distance: 8.8
type input "1"
click at [520, 148] on input "1" at bounding box center [432, 156] width 176 height 17
type input "0"
click at [688, 148] on input "0" at bounding box center [633, 156] width 175 height 17
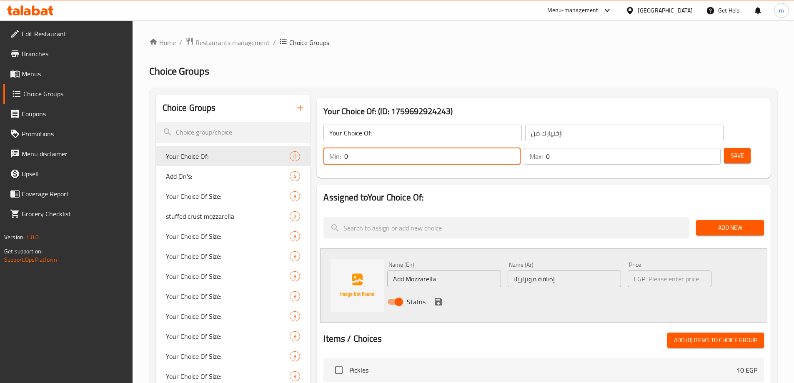
click at [688, 148] on input "0" at bounding box center [633, 156] width 175 height 17
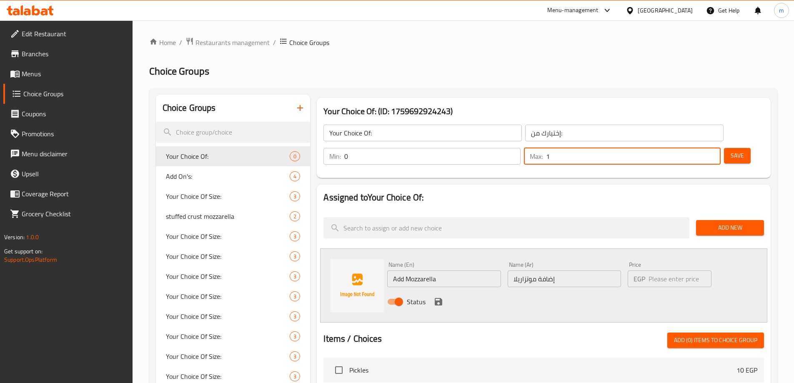
type input "1"
click at [657, 271] on input "number" at bounding box center [680, 279] width 63 height 17
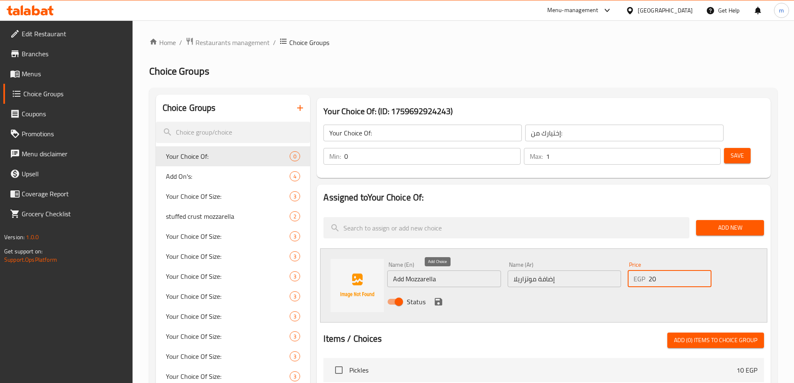
type input "20"
click at [439, 297] on icon "save" at bounding box center [439, 302] width 10 height 10
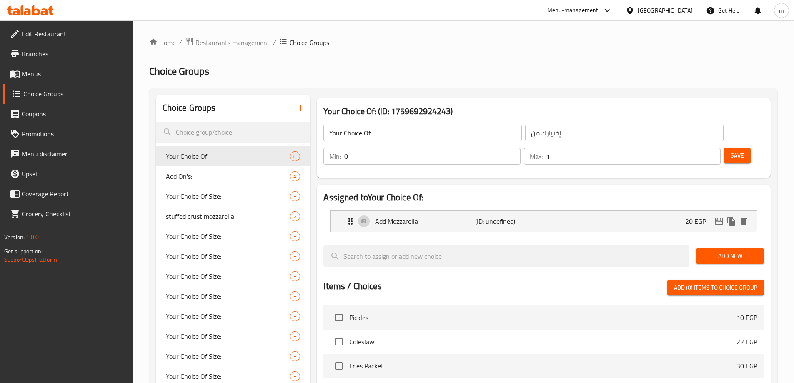
click at [731, 151] on span "Save" at bounding box center [737, 156] width 13 height 10
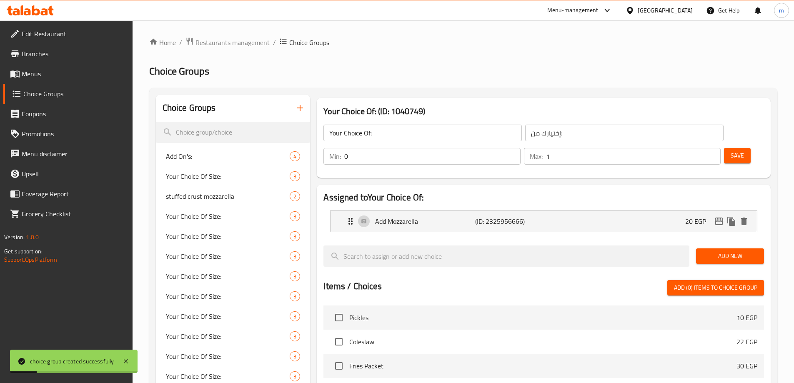
click at [717, 251] on span "Add New" at bounding box center [730, 256] width 55 height 10
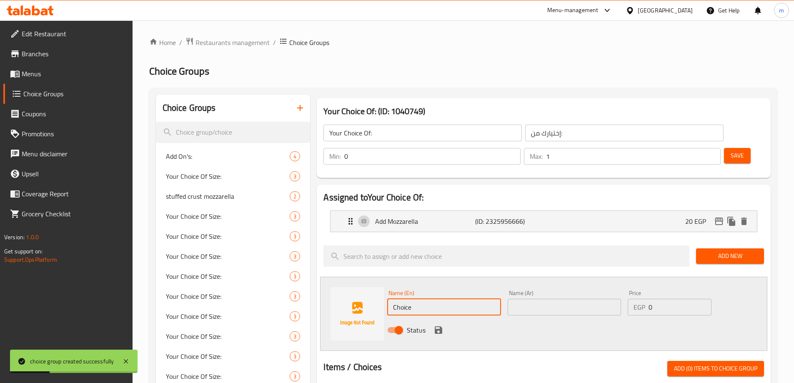
click at [440, 299] on input "Choice" at bounding box center [443, 307] width 113 height 17
type input "ش"
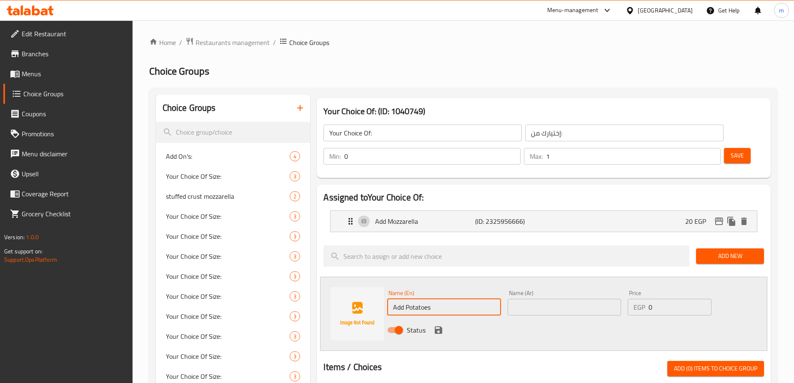
type input "Add Potatoes"
click at [537, 299] on input "text" at bounding box center [564, 307] width 113 height 17
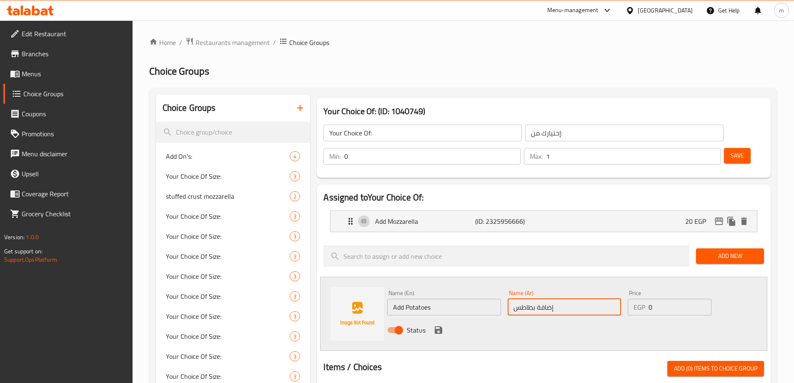
type input "إضافة بطاطس"
click at [661, 299] on input "0" at bounding box center [680, 307] width 63 height 17
type input "15"
click at [442, 326] on icon "save" at bounding box center [439, 330] width 8 height 8
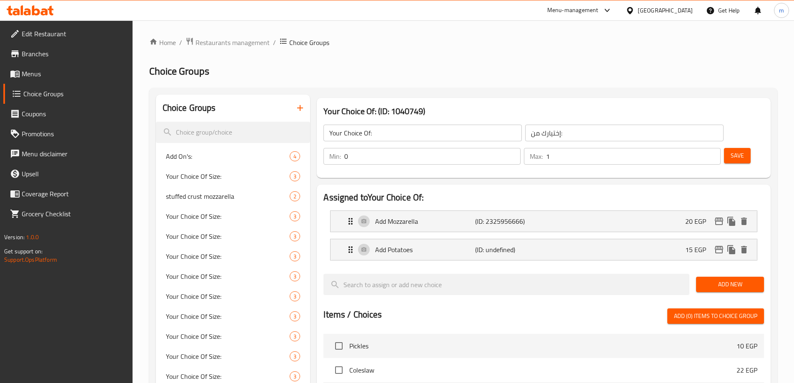
click at [731, 151] on span "Save" at bounding box center [737, 156] width 13 height 10
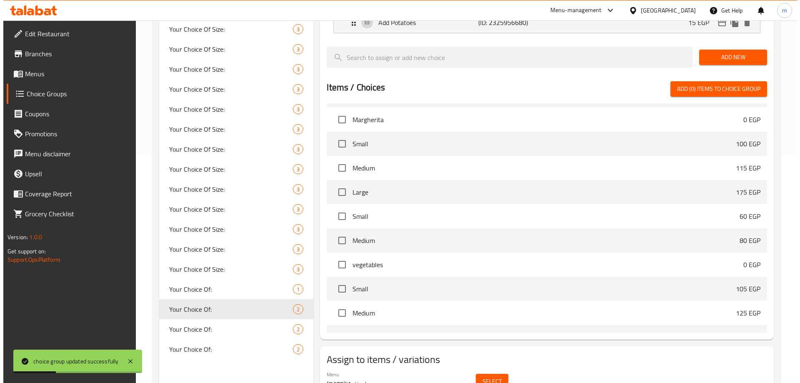
scroll to position [246, 0]
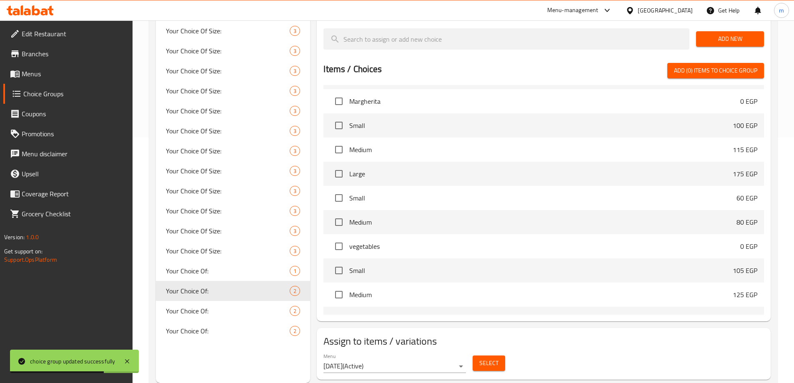
click at [480, 358] on span "Select" at bounding box center [488, 363] width 19 height 10
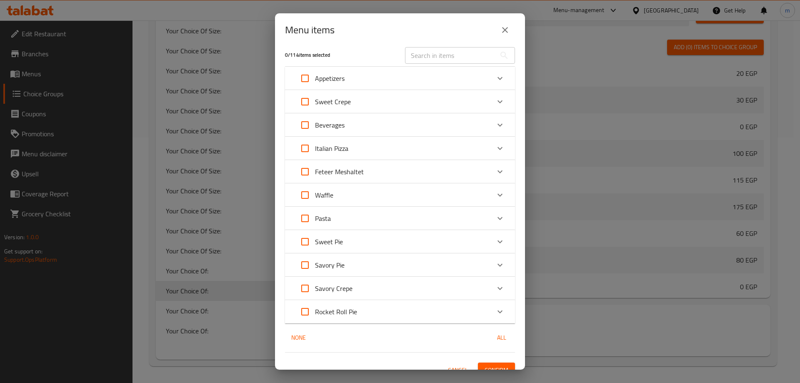
scroll to position [0, 0]
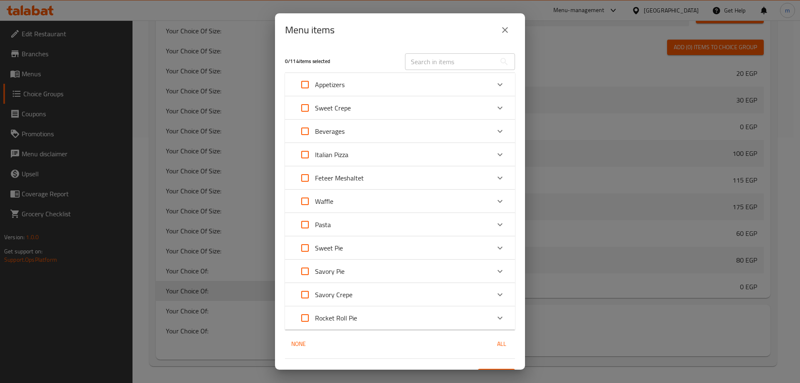
click at [357, 296] on div "Savory Crepe" at bounding box center [392, 295] width 195 height 20
click at [304, 301] on input "Expand" at bounding box center [305, 303] width 20 height 20
checkbox input "true"
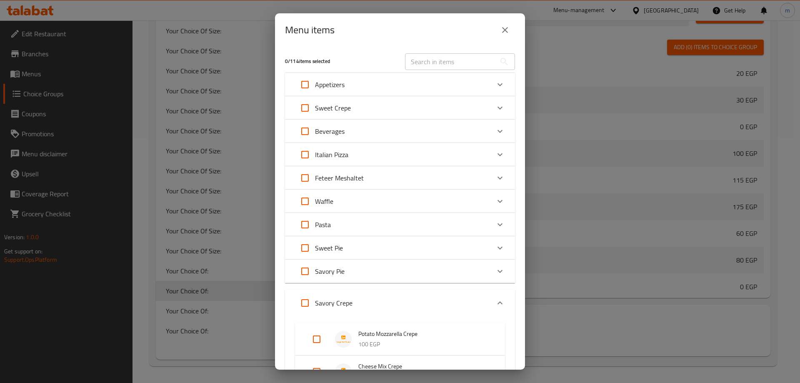
checkbox input "true"
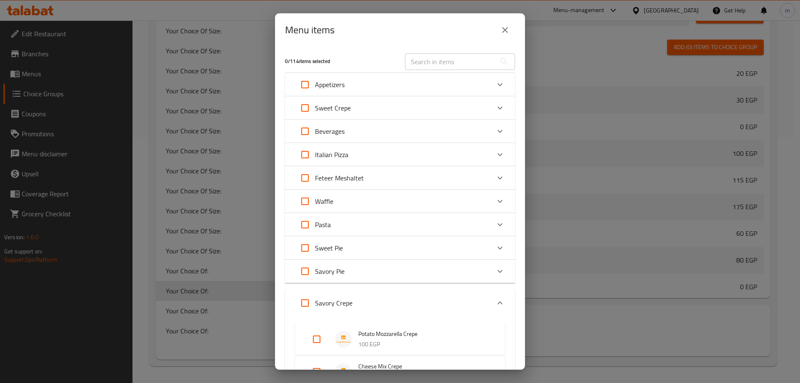
checkbox input "true"
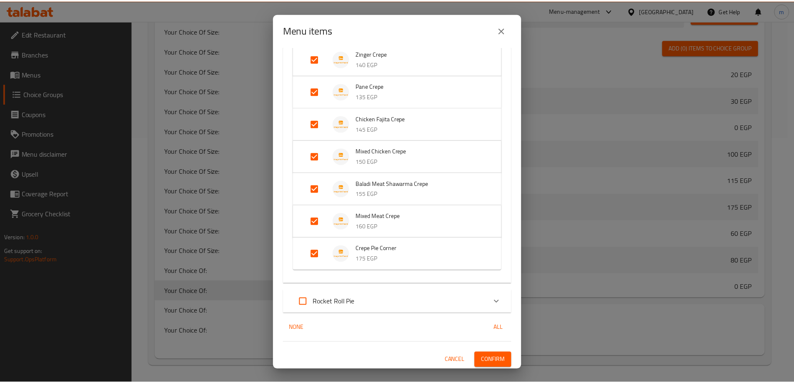
scroll to position [380, 0]
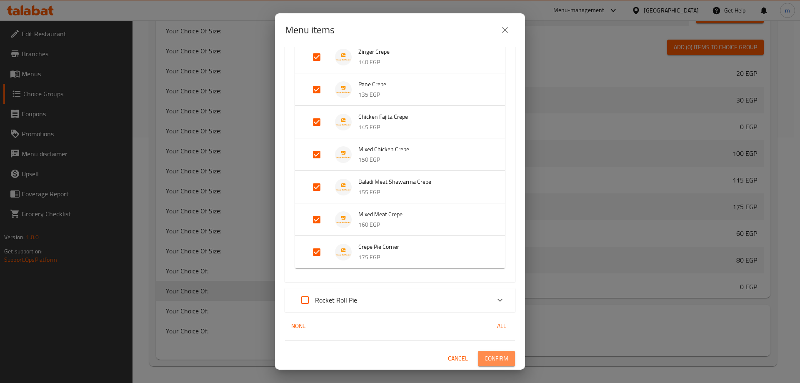
click at [487, 356] on span "Confirm" at bounding box center [497, 359] width 24 height 10
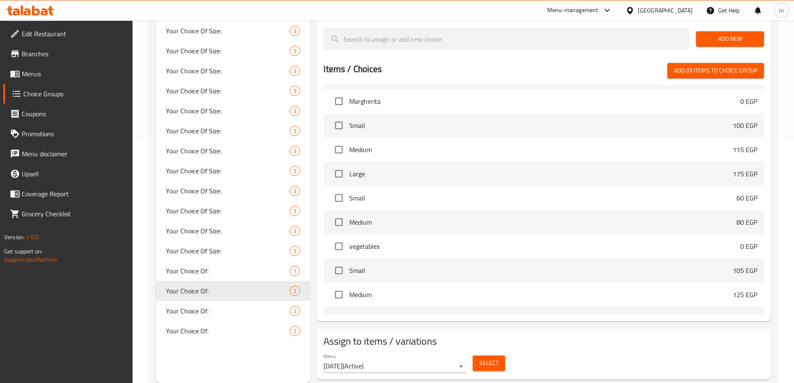
click at [38, 70] on span "Menus" at bounding box center [74, 74] width 104 height 10
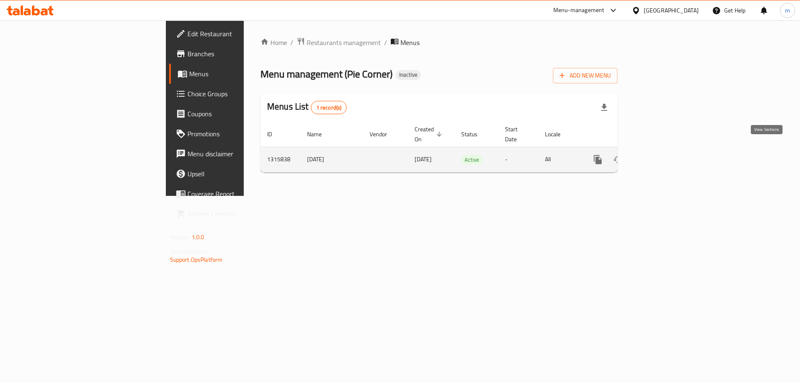
click at [662, 156] on icon "enhanced table" at bounding box center [659, 160] width 8 height 8
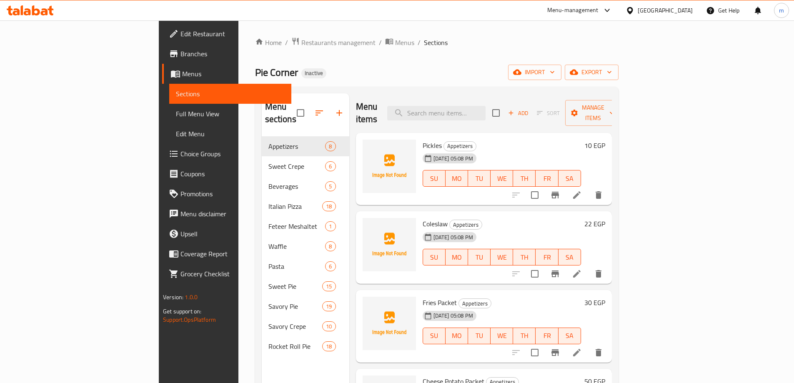
click at [176, 116] on span "Full Menu View" at bounding box center [230, 114] width 109 height 10
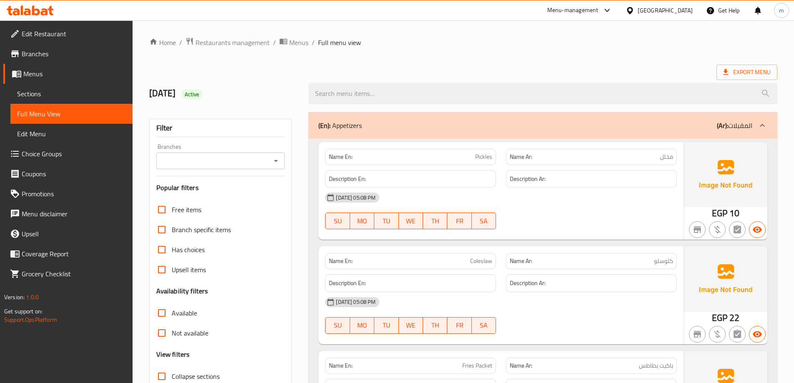
scroll to position [83, 0]
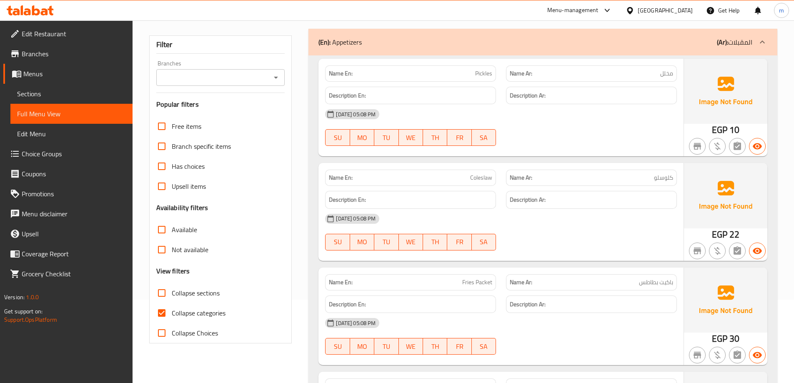
click at [198, 293] on span "Collapse sections" at bounding box center [196, 293] width 48 height 10
click at [172, 293] on input "Collapse sections" at bounding box center [162, 293] width 20 height 20
checkbox input "true"
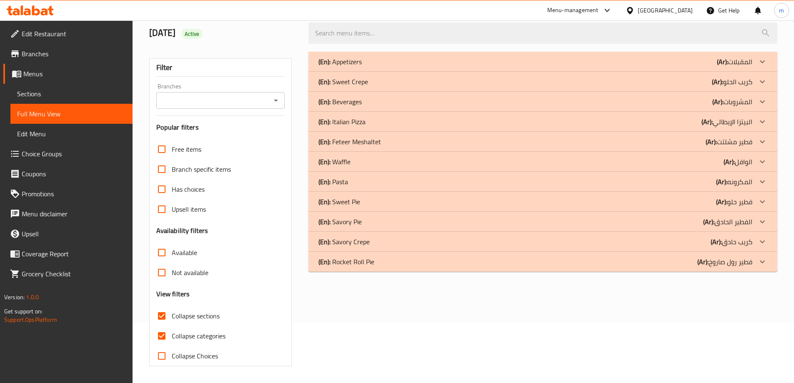
click at [198, 331] on span "Collapse categories" at bounding box center [199, 336] width 54 height 10
click at [172, 326] on input "Collapse categories" at bounding box center [162, 336] width 20 height 20
checkbox input "false"
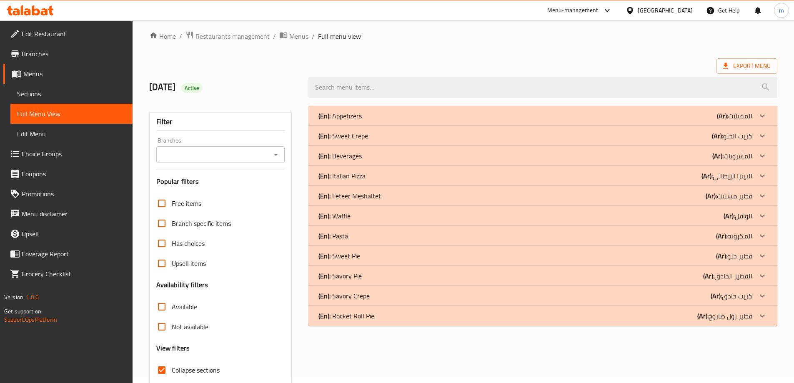
scroll to position [0, 0]
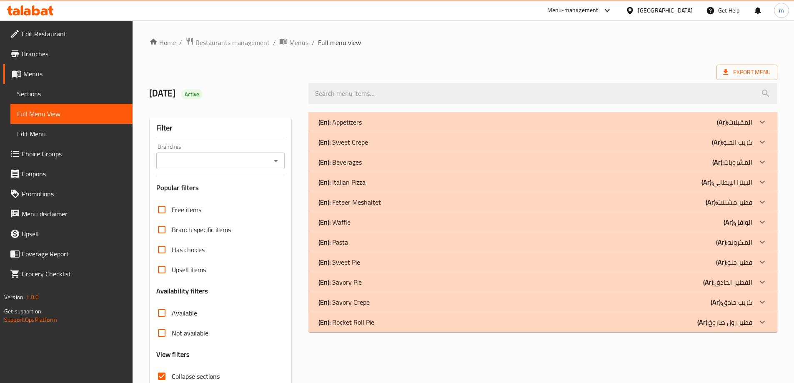
click at [762, 241] on icon at bounding box center [763, 242] width 10 height 10
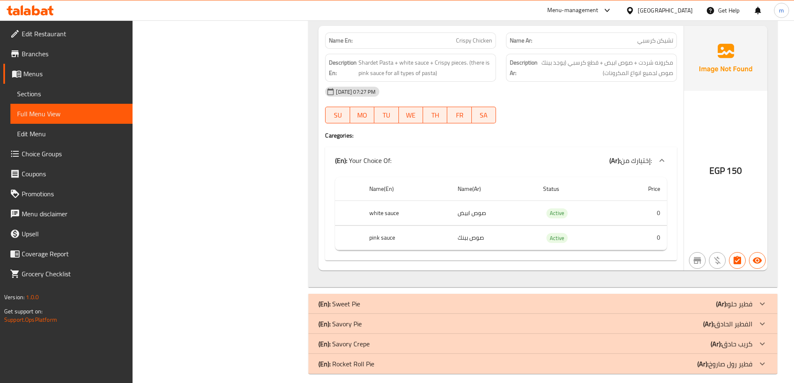
scroll to position [1508, 0]
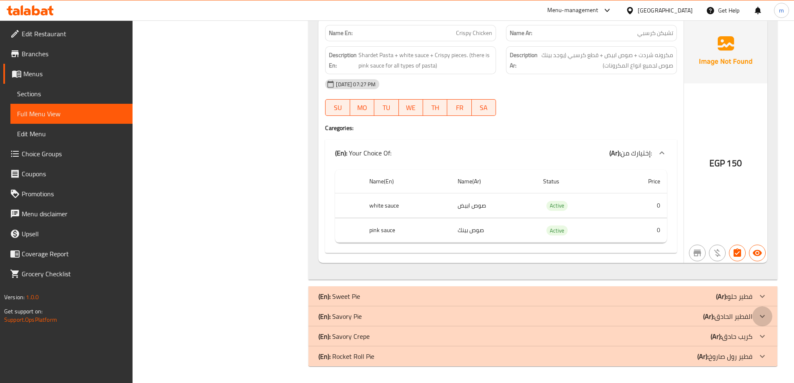
click at [762, 315] on icon at bounding box center [763, 316] width 10 height 10
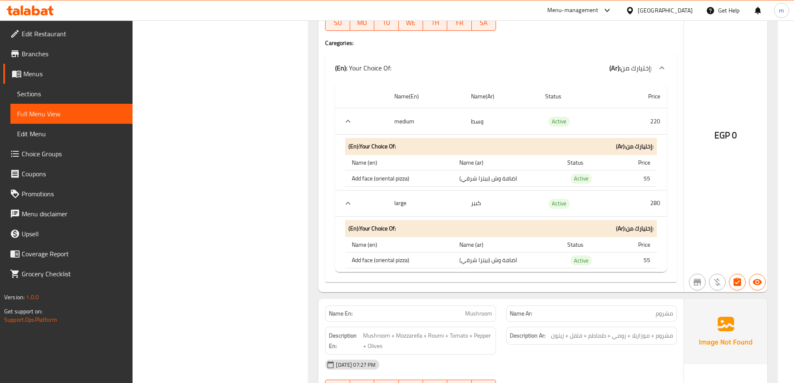
scroll to position [5177, 0]
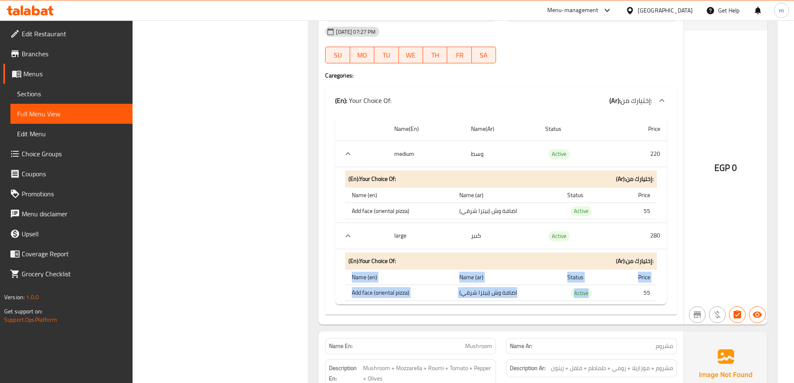
drag, startPoint x: 646, startPoint y: 292, endPoint x: 659, endPoint y: 289, distance: 13.3
click at [659, 289] on div "(En): Your Choice Of: (Ar): إختيارك من: Name (en) Name (ar) Status Price Add fa…" at bounding box center [501, 276] width 319 height 55
drag, startPoint x: 446, startPoint y: 276, endPoint x: 438, endPoint y: 276, distance: 7.5
click at [444, 276] on th "Name (en)" at bounding box center [398, 277] width 107 height 15
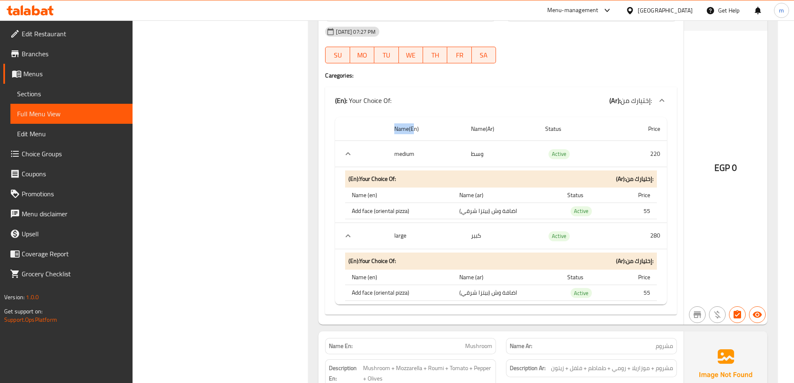
drag, startPoint x: 445, startPoint y: 129, endPoint x: 380, endPoint y: 125, distance: 65.1
click at [381, 126] on tr "Name(En) Name(Ar) Status Price" at bounding box center [501, 129] width 332 height 24
drag, startPoint x: 454, startPoint y: 134, endPoint x: 463, endPoint y: 134, distance: 9.6
click at [463, 134] on th "Name(En)" at bounding box center [426, 129] width 77 height 24
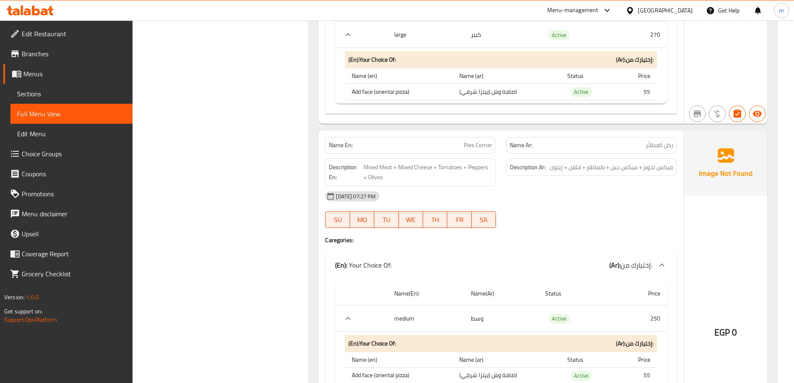
scroll to position [8490, 0]
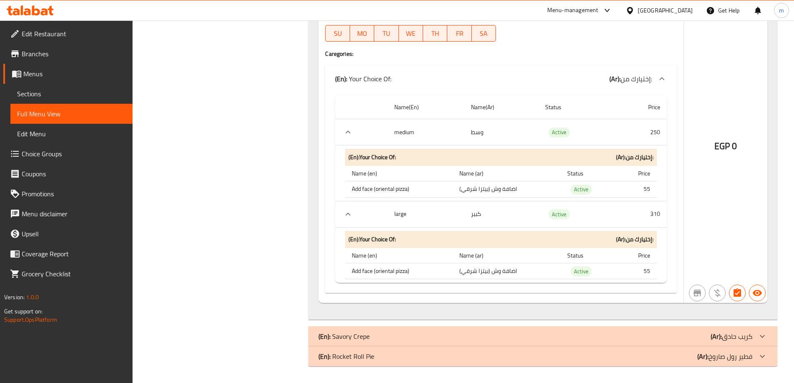
click at [623, 335] on div "(En): Savory Crepe (Ar): كريب حادق" at bounding box center [536, 336] width 434 height 10
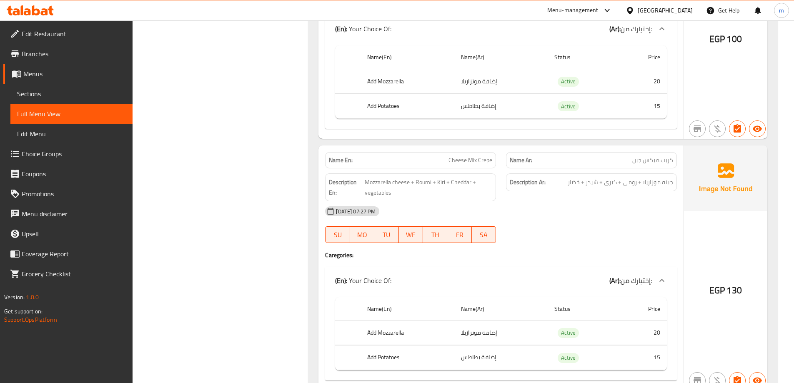
scroll to position [8972, 0]
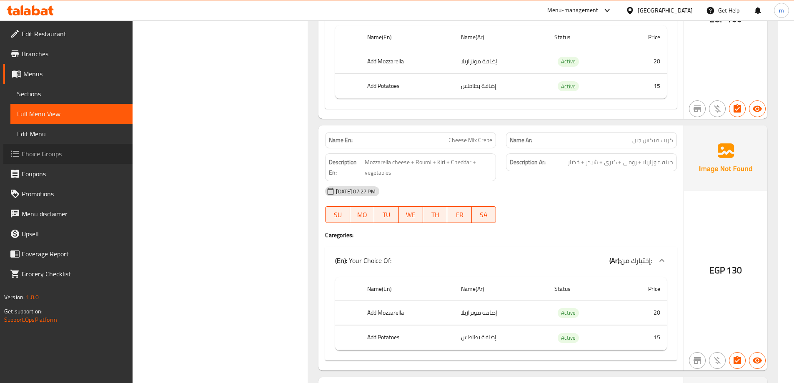
click at [69, 149] on span "Choice Groups" at bounding box center [74, 154] width 104 height 10
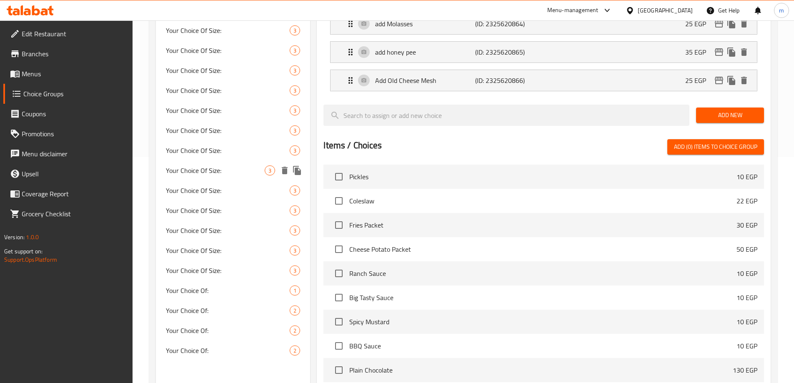
scroll to position [302, 0]
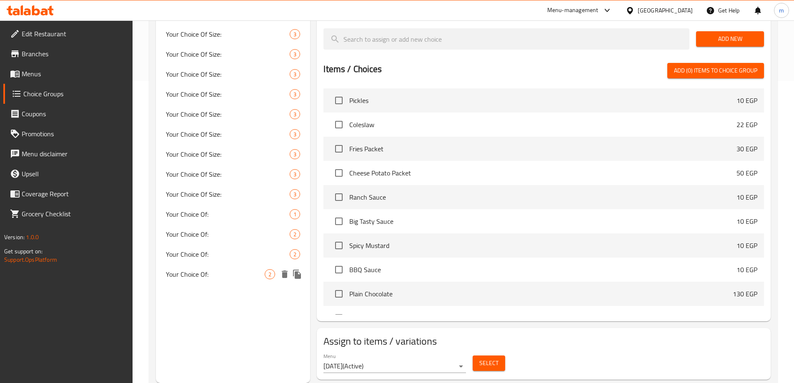
click at [224, 273] on span "Your Choice Of:" at bounding box center [215, 274] width 99 height 10
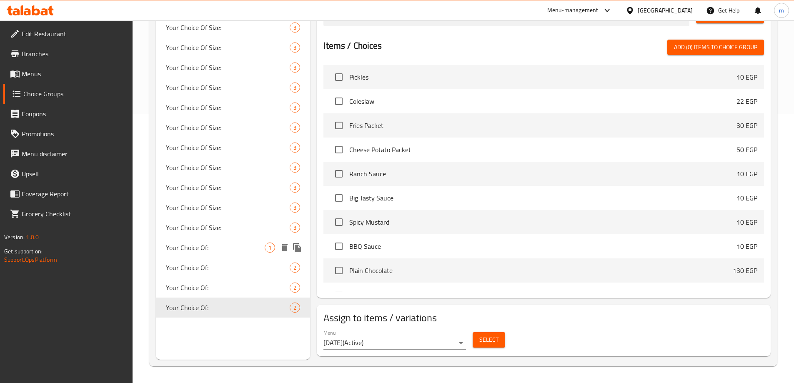
type input "Your Choice Of:"
type input "إختيارك من:"
type input "1"
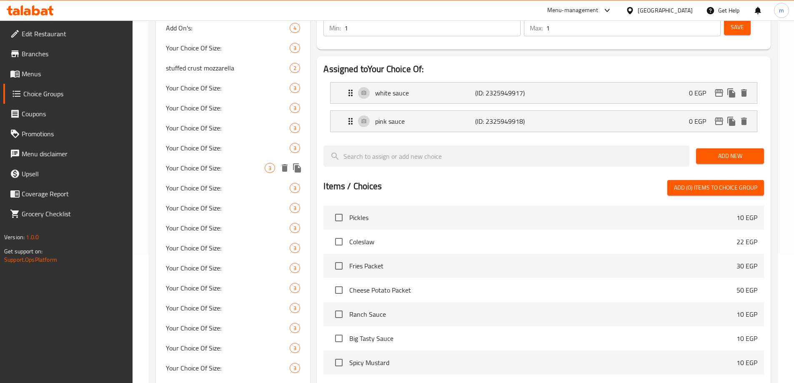
scroll to position [246, 0]
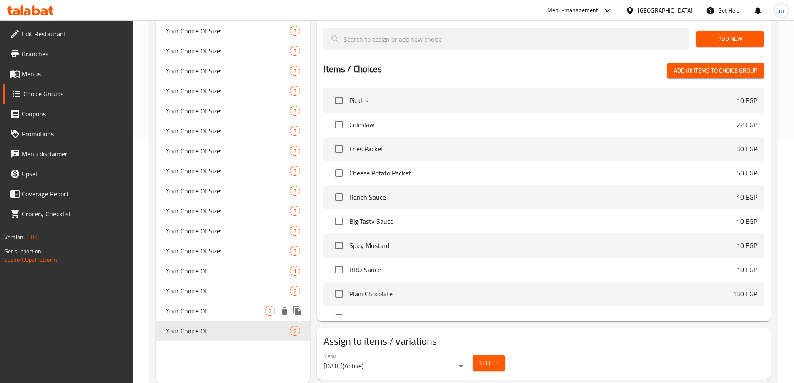
click at [203, 310] on span "Your Choice Of:" at bounding box center [215, 311] width 99 height 10
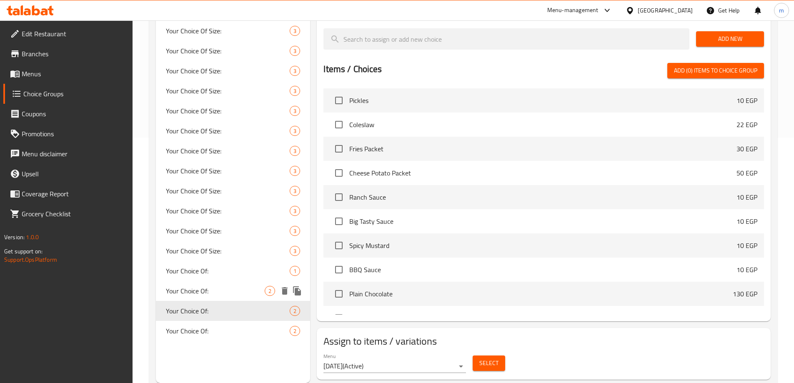
click at [203, 289] on span "Your Choice Of:" at bounding box center [215, 291] width 99 height 10
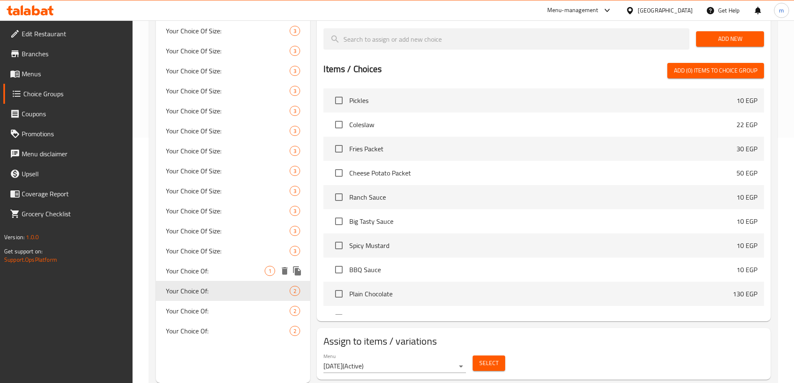
type input "Your Choice Of:"
type input "إختيارك من:"
type input "0"
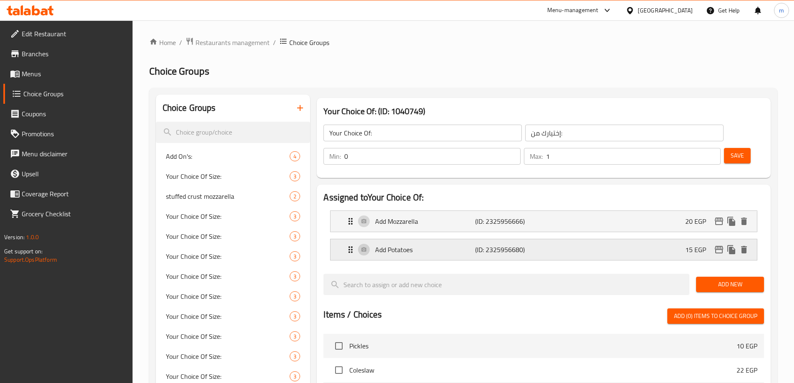
click at [429, 239] on div "Add Potatoes (ID: 2325956680) 15 EGP" at bounding box center [546, 249] width 401 height 21
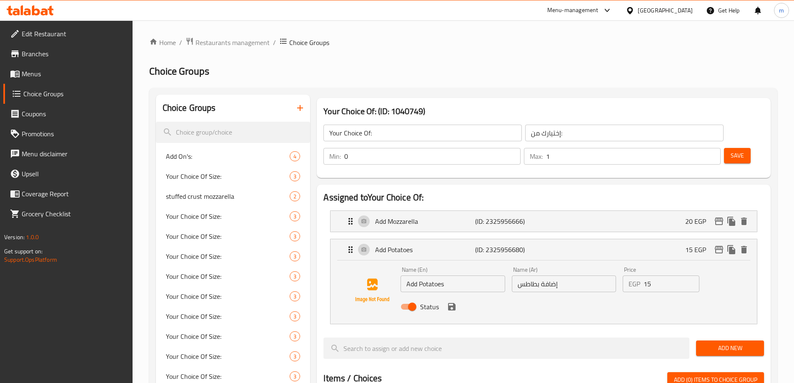
click at [450, 209] on li "Add Mozzarella (ID: 2325956666) 20 EGP Name (En) Add Mozzarella Name (En) Name …" at bounding box center [544, 221] width 441 height 28
click at [463, 211] on div "Add Mozzarella (ID: 2325956666) 20 EGP" at bounding box center [546, 221] width 401 height 21
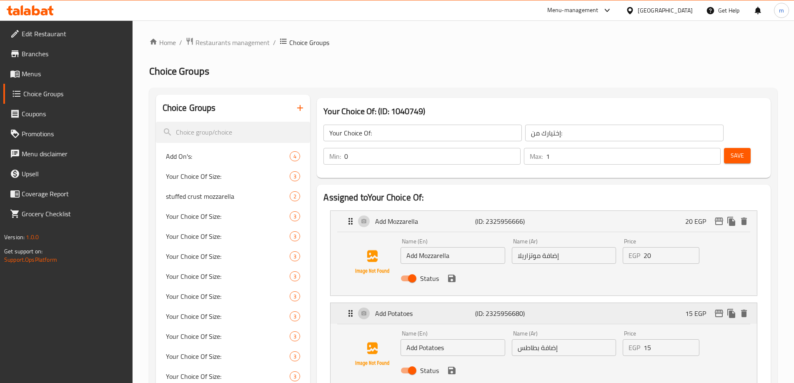
click at [749, 307] on div "15 EGP" at bounding box center [717, 313] width 65 height 13
click at [747, 310] on icon "delete" at bounding box center [744, 314] width 6 height 8
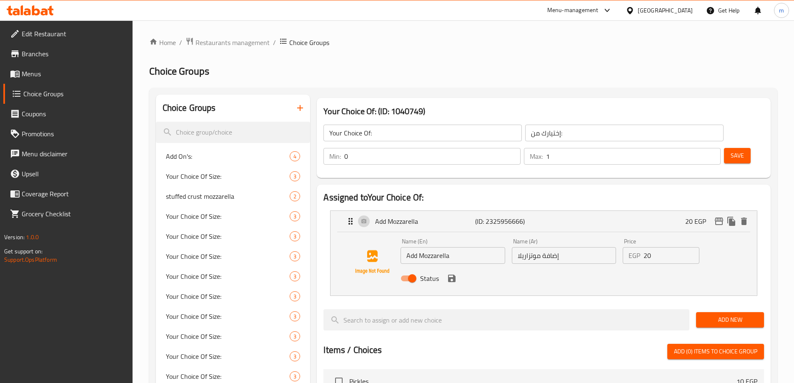
click at [731, 151] on span "Save" at bounding box center [737, 156] width 13 height 10
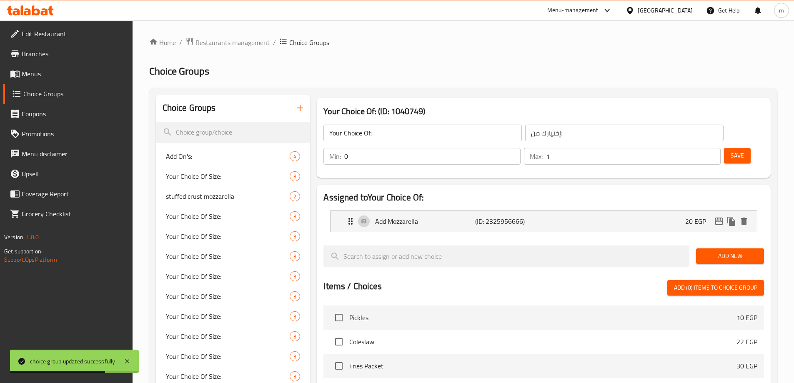
click at [299, 106] on icon "button" at bounding box center [300, 108] width 10 height 10
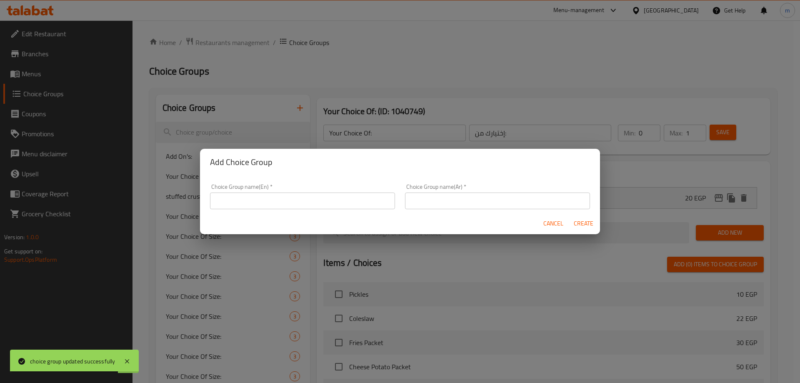
click at [284, 198] on input "text" at bounding box center [302, 201] width 185 height 17
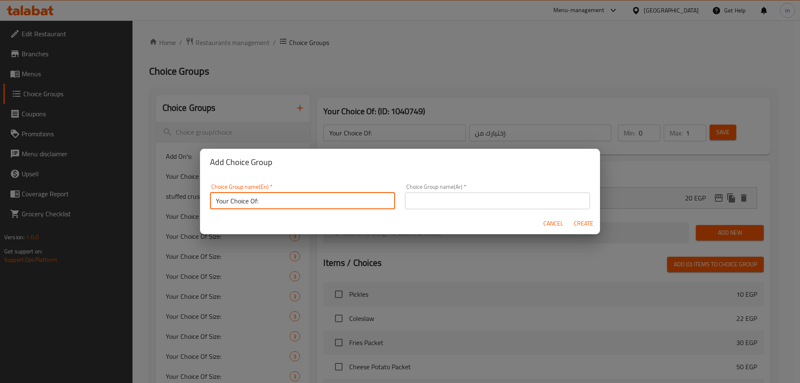
type input "Your Choice Of:"
click at [415, 196] on input "text" at bounding box center [497, 201] width 185 height 17
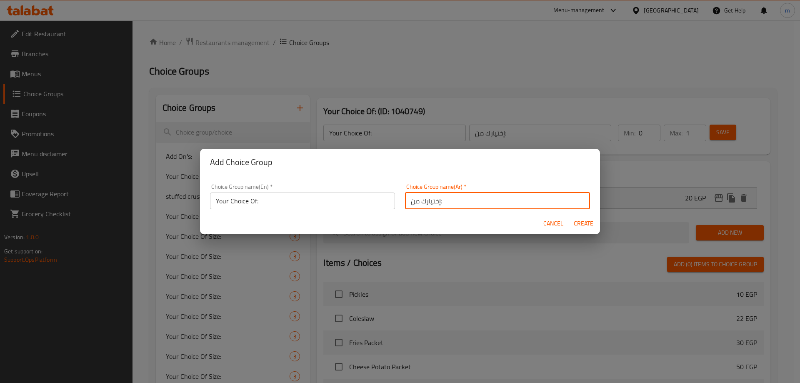
type input "إختيارك من:"
click at [587, 224] on span "Create" at bounding box center [584, 223] width 20 height 10
type input "Your Choice Of:"
type input "إختيارك من:"
type input "0"
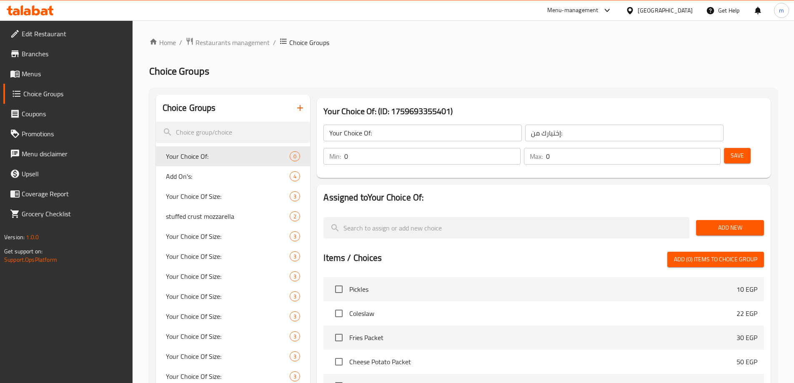
click at [708, 223] on span "Add New" at bounding box center [730, 228] width 55 height 10
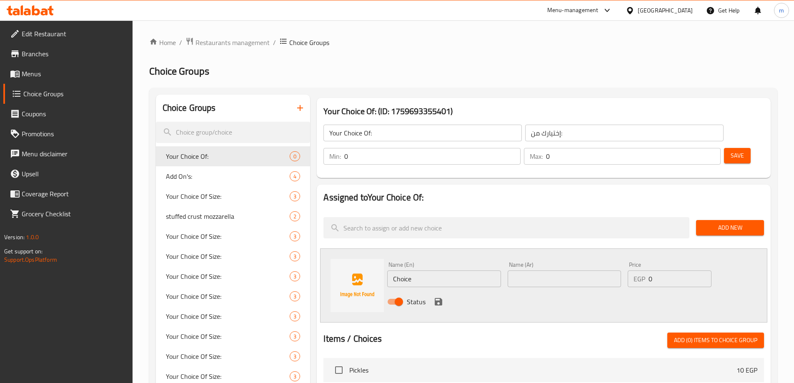
click at [420, 271] on input "Choice" at bounding box center [443, 279] width 113 height 17
type input "ا"
type input "ش"
type input "Add Potatoes"
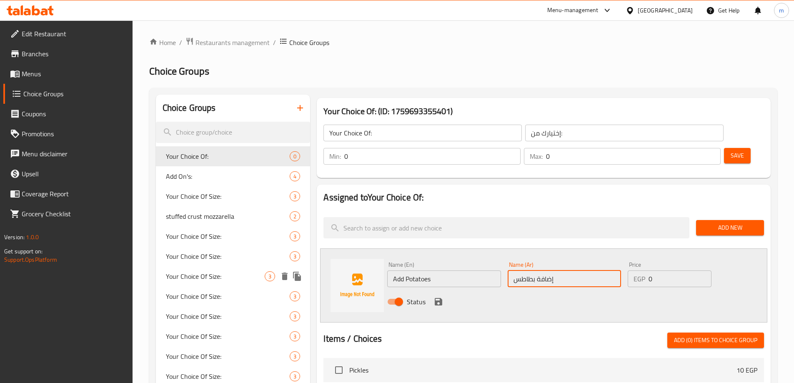
type input "إضافة بطاطس"
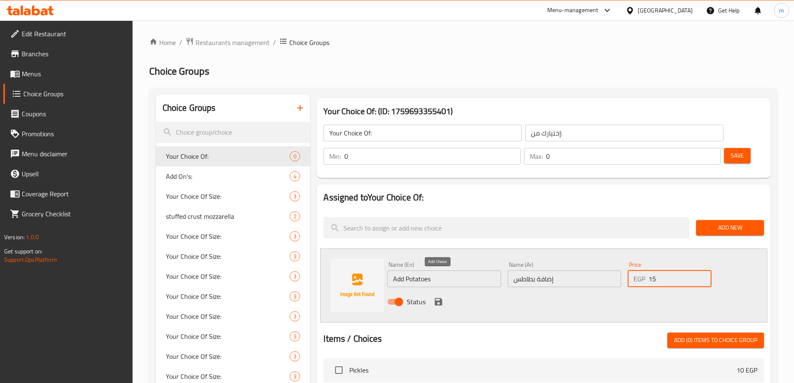
type input "15"
click at [438, 298] on icon "save" at bounding box center [439, 302] width 8 height 8
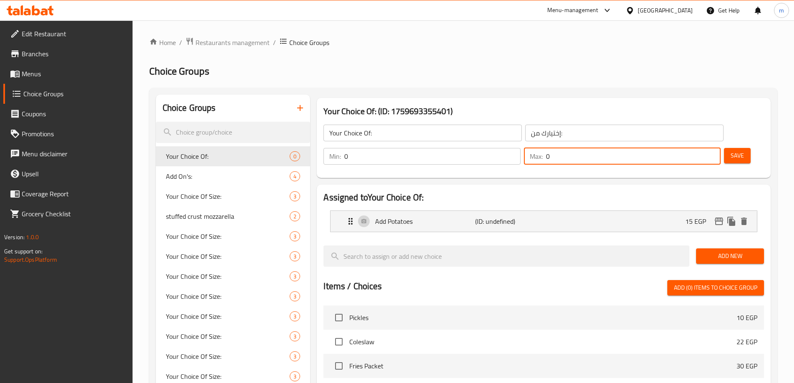
click at [686, 148] on div "Max: 0 ​" at bounding box center [622, 156] width 197 height 17
type input "1"
click at [731, 151] on span "Save" at bounding box center [737, 156] width 13 height 10
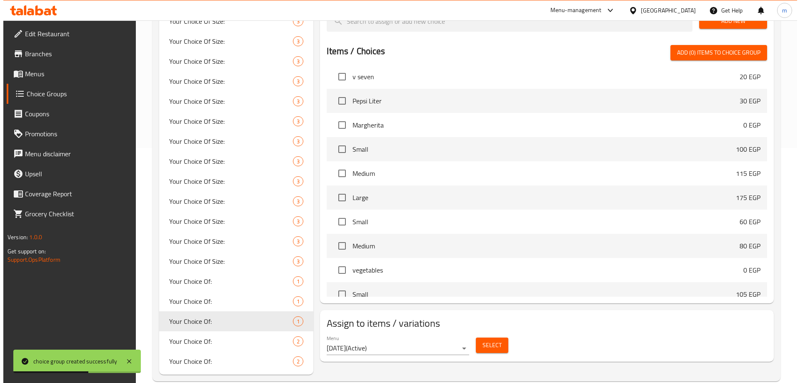
scroll to position [250, 0]
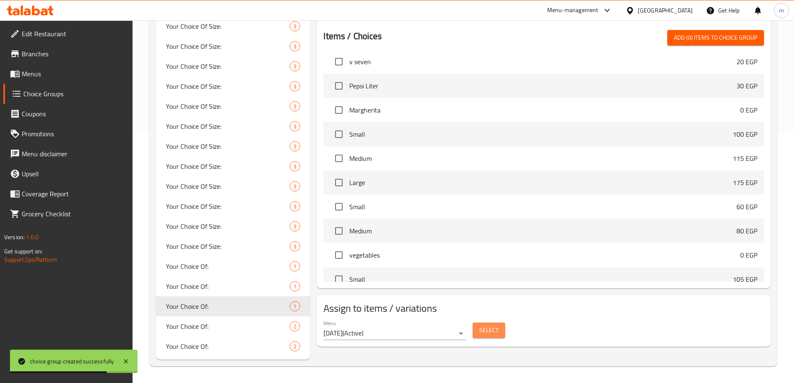
click at [494, 325] on span "Select" at bounding box center [488, 330] width 19 height 10
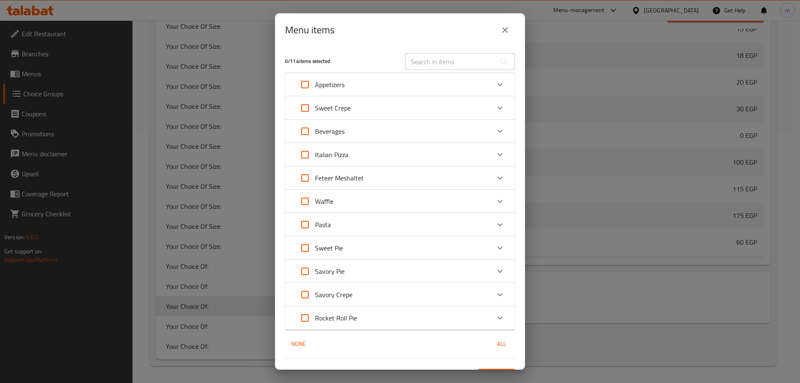
click at [302, 294] on input "Expand" at bounding box center [305, 295] width 20 height 20
checkbox input "true"
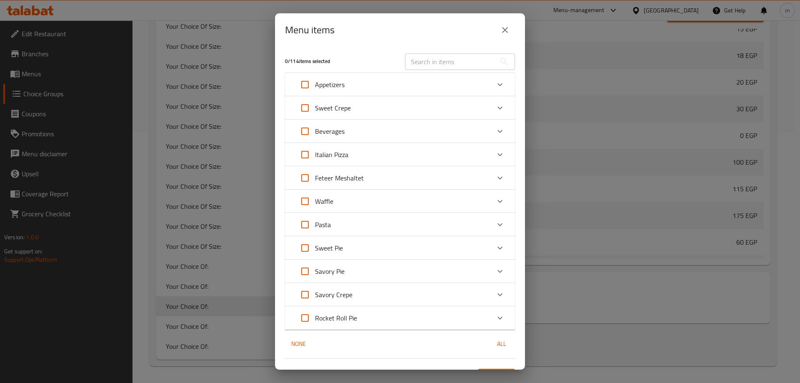
checkbox input "true"
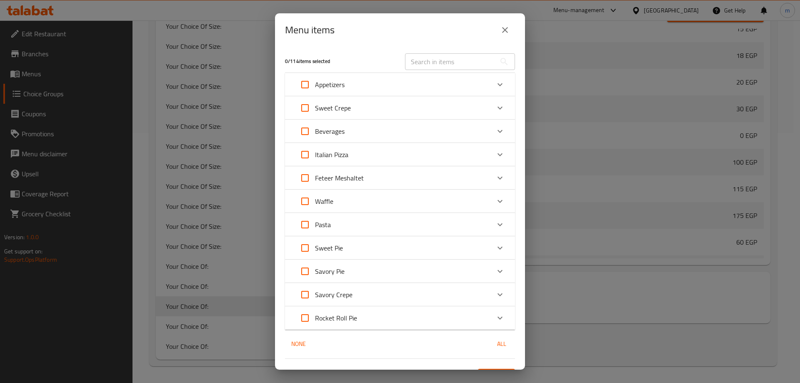
checkbox input "true"
click at [495, 294] on icon "Expand" at bounding box center [500, 295] width 10 height 10
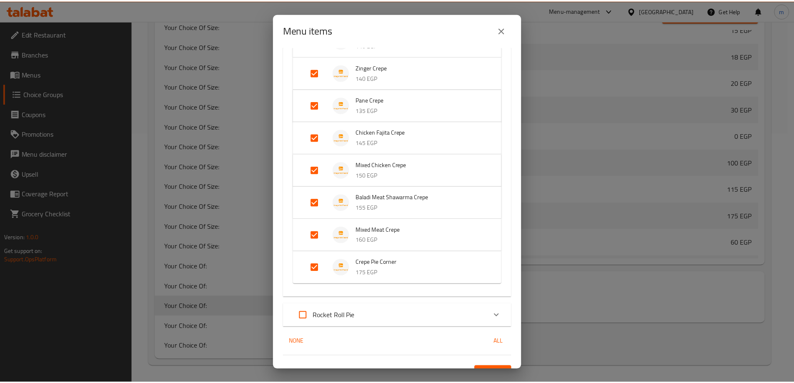
scroll to position [380, 0]
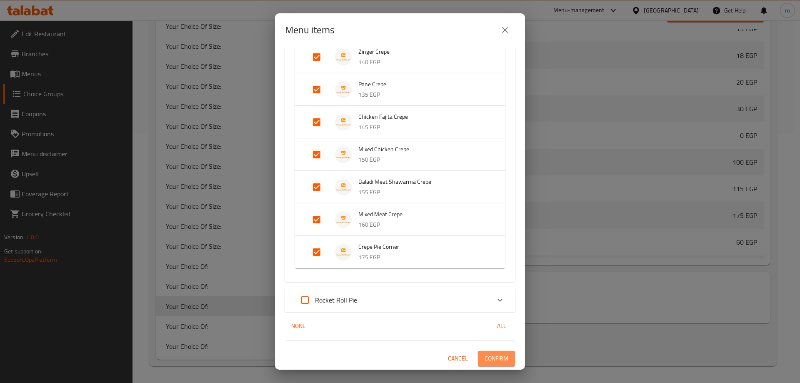
click at [496, 356] on span "Confirm" at bounding box center [497, 359] width 24 height 10
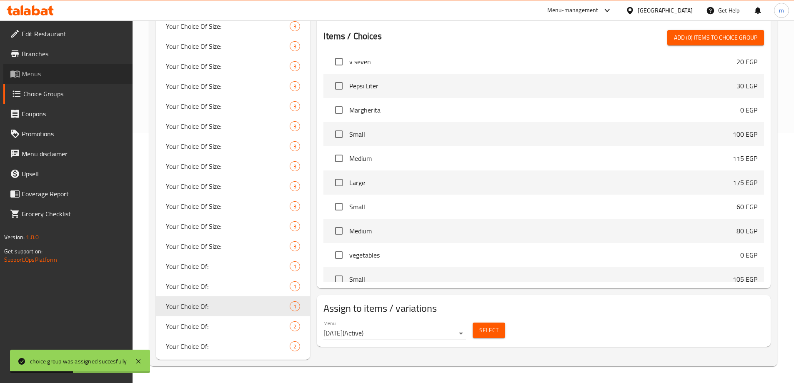
click at [51, 78] on span "Menus" at bounding box center [74, 74] width 104 height 10
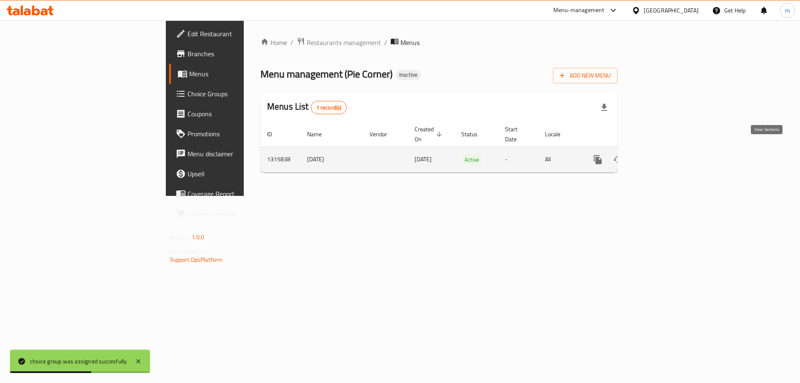
click at [663, 155] on icon "enhanced table" at bounding box center [658, 160] width 10 height 10
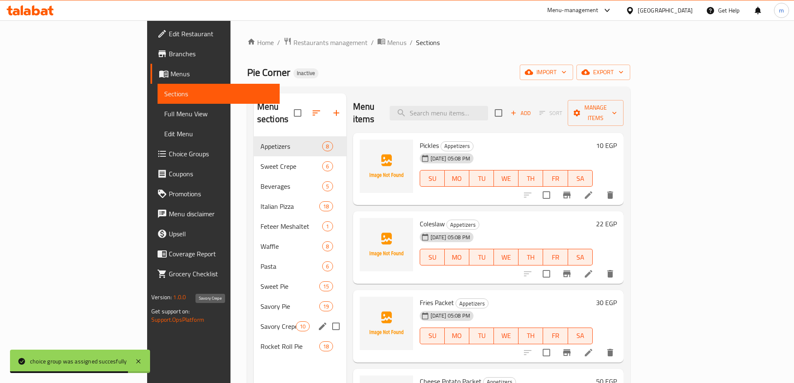
click at [261, 321] on span "Savory Crepe" at bounding box center [278, 326] width 35 height 10
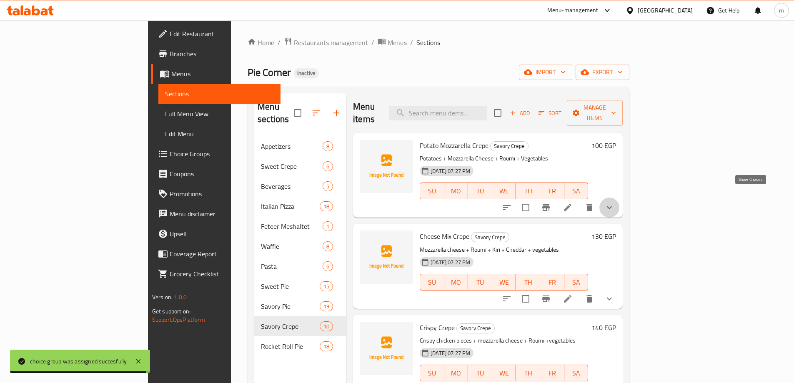
click at [615, 203] on icon "show more" at bounding box center [610, 208] width 10 height 10
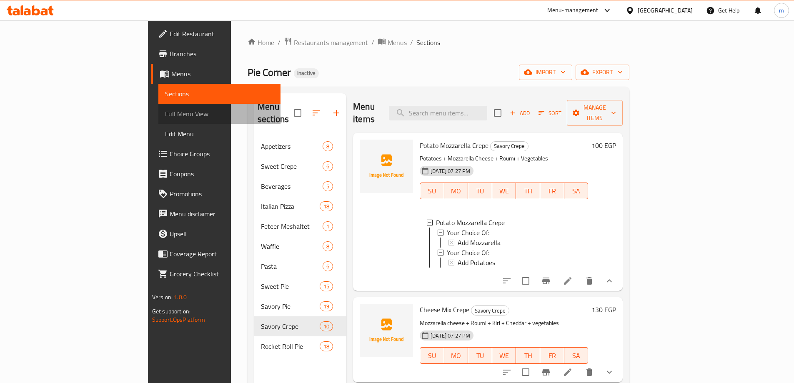
click at [165, 113] on span "Full Menu View" at bounding box center [219, 114] width 109 height 10
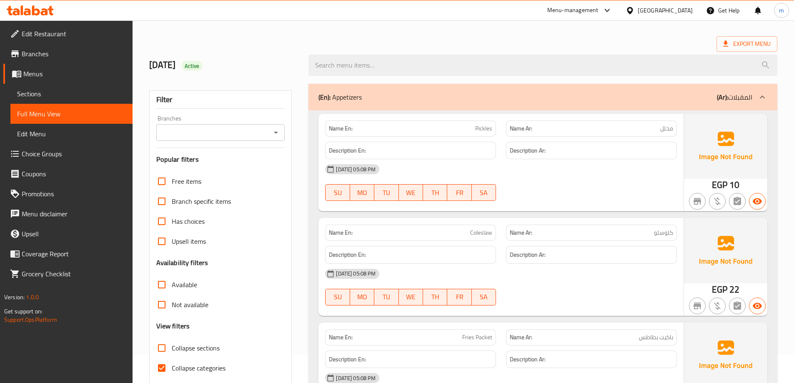
scroll to position [208, 0]
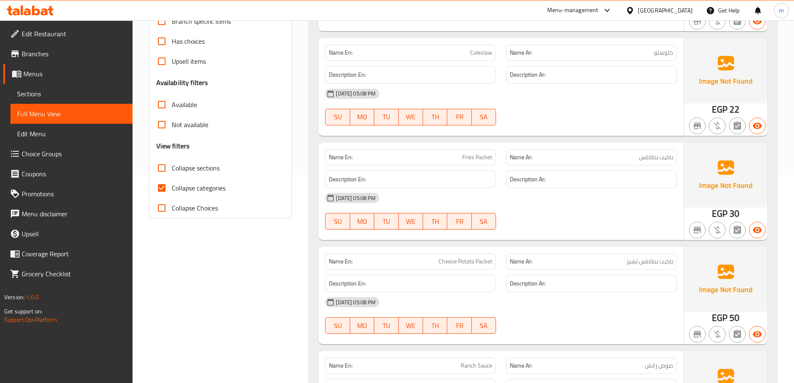
click at [186, 191] on span "Collapse categories" at bounding box center [199, 188] width 54 height 10
click at [172, 191] on input "Collapse categories" at bounding box center [162, 188] width 20 height 20
checkbox input "false"
click at [209, 173] on span "Collapse sections" at bounding box center [196, 168] width 48 height 10
click at [172, 173] on input "Collapse sections" at bounding box center [162, 168] width 20 height 20
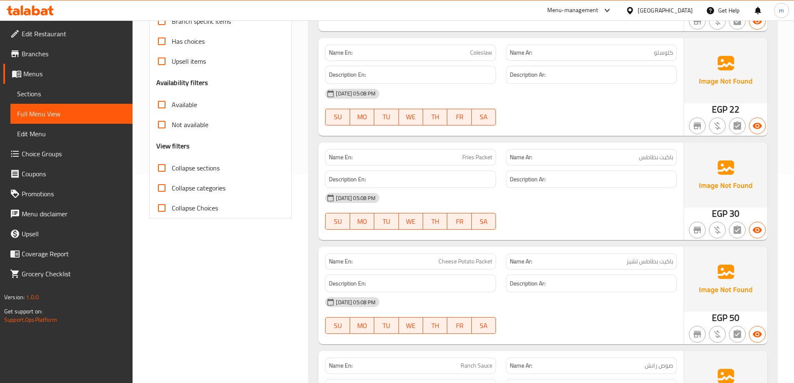
checkbox input "true"
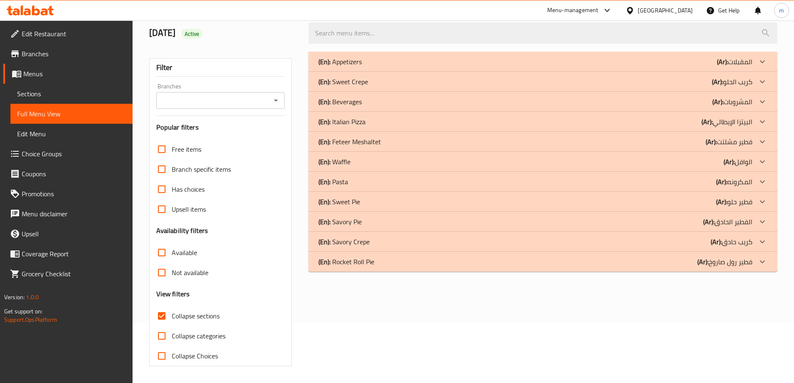
scroll to position [60, 0]
click at [760, 243] on icon at bounding box center [763, 242] width 10 height 10
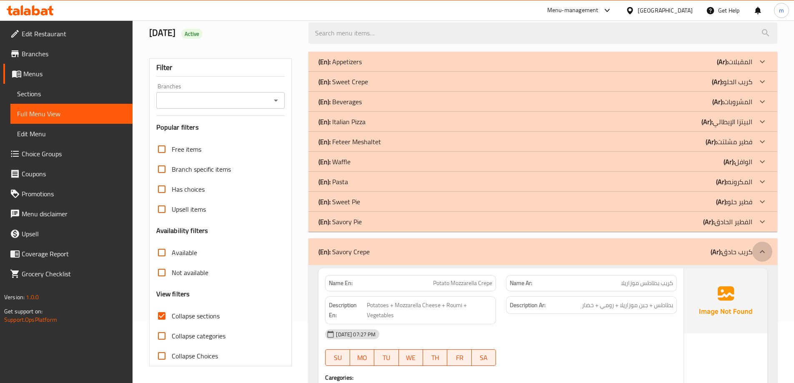
click at [760, 248] on icon at bounding box center [763, 252] width 10 height 10
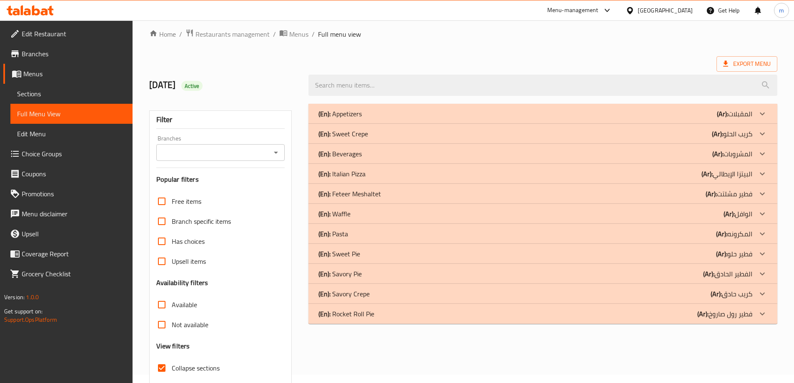
scroll to position [0, 0]
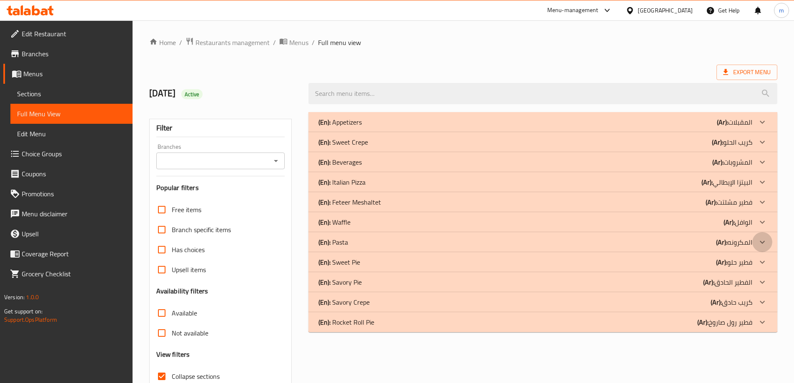
click at [765, 242] on icon at bounding box center [763, 242] width 10 height 10
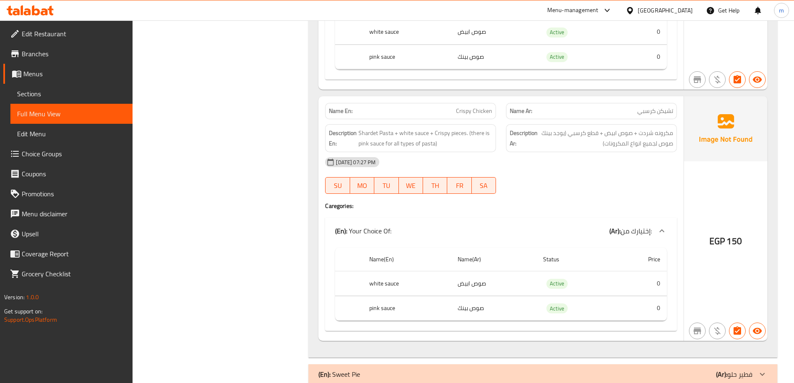
scroll to position [1508, 0]
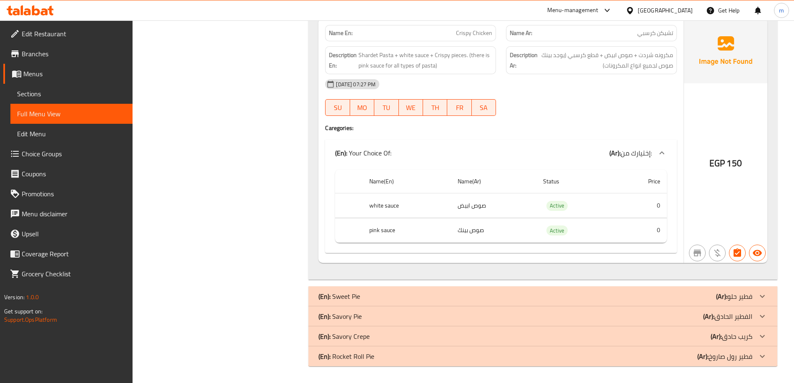
click at [763, 316] on icon at bounding box center [763, 316] width 10 height 10
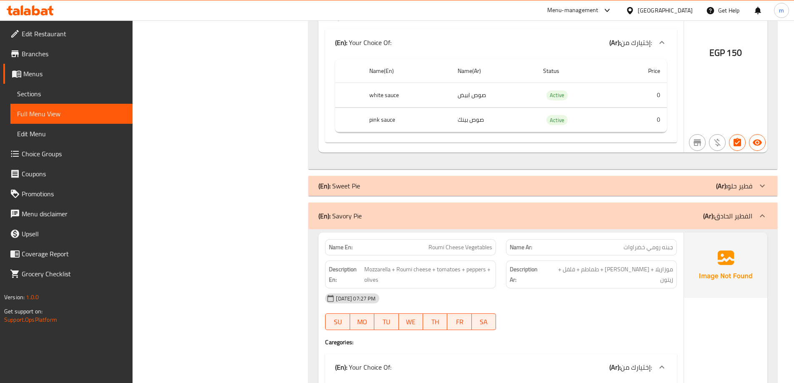
scroll to position [1633, 0]
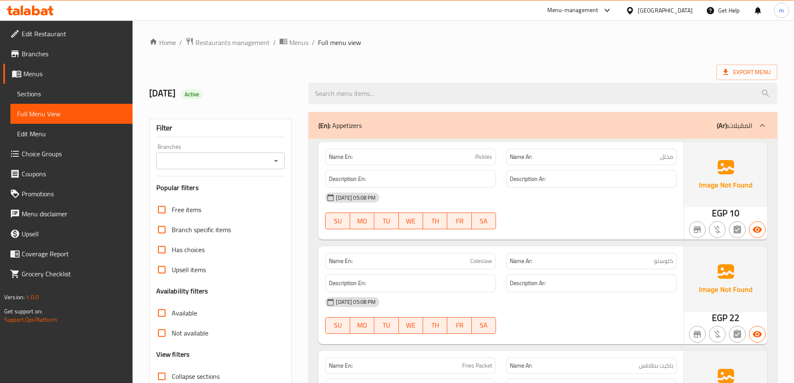
click at [73, 94] on span "Sections" at bounding box center [71, 94] width 109 height 10
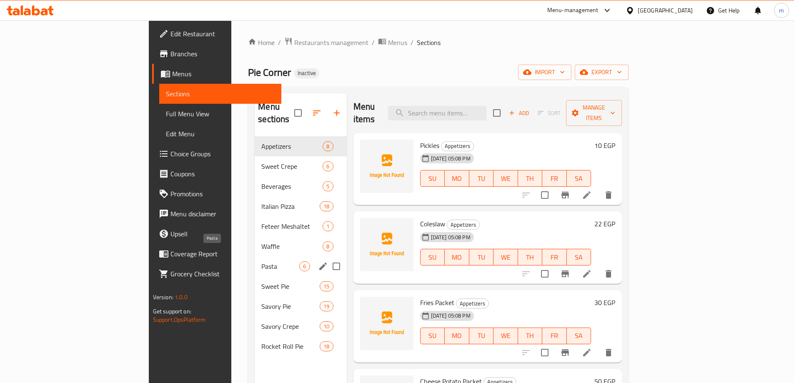
click at [261, 261] on span "Pasta" at bounding box center [280, 266] width 38 height 10
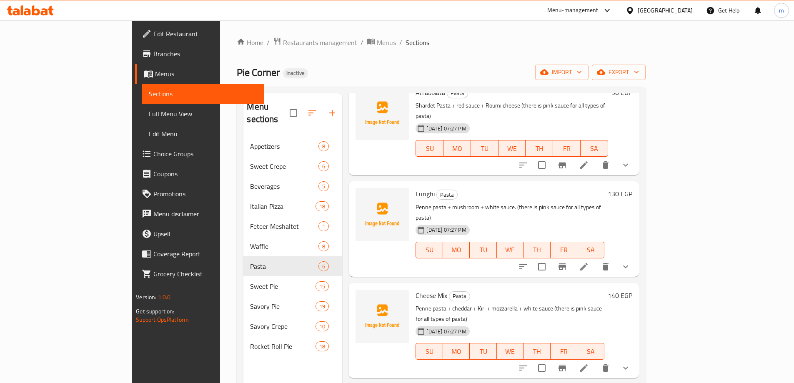
scroll to position [167, 0]
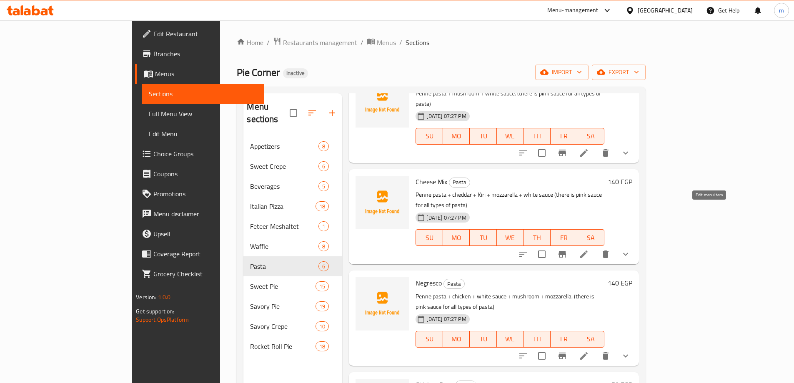
click at [589, 249] on icon at bounding box center [584, 254] width 10 height 10
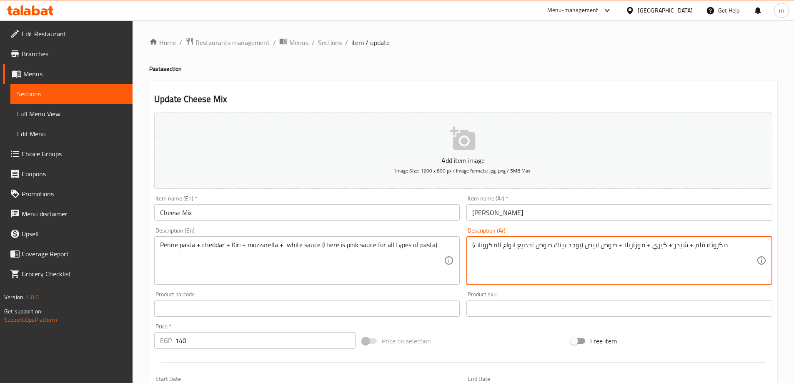
click at [635, 248] on textarea "مكرونه قلم + شيدر + كيري + موزاريلا + صوص ابيض (يوجد بينك صوص لجميع انواع المكر…" at bounding box center [614, 261] width 284 height 40
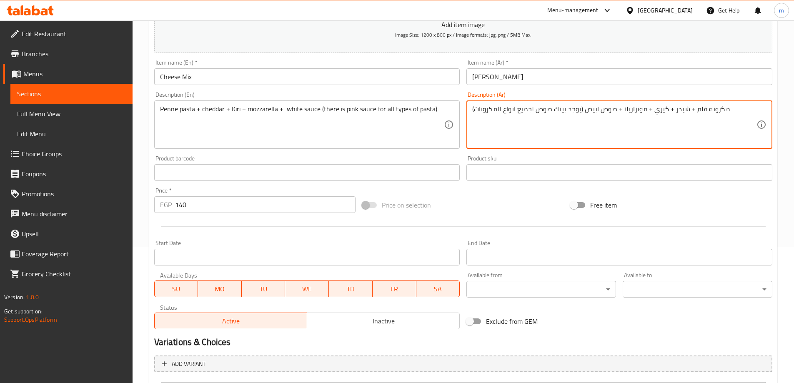
scroll to position [220, 0]
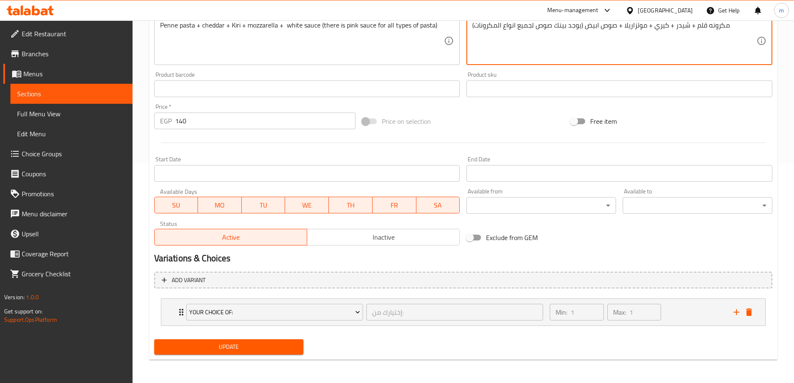
type textarea "مكرونه قلم + شيدر + كيري + موتزاريلا + صوص ابيض (يوجد بينك صوص لجميع انواع المك…"
click at [275, 344] on span "Update" at bounding box center [229, 347] width 136 height 10
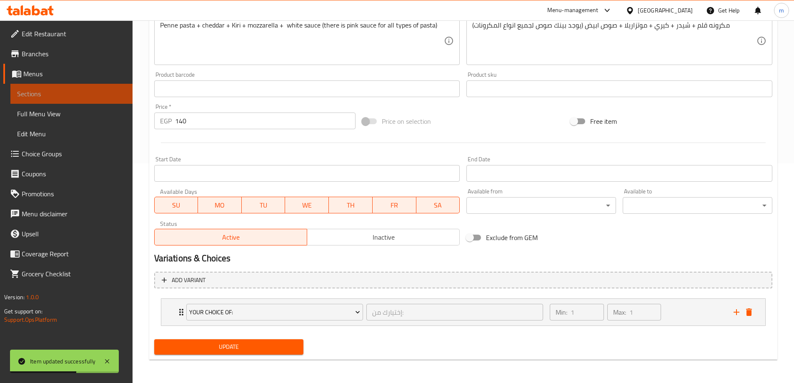
click at [109, 94] on span "Sections" at bounding box center [71, 94] width 109 height 10
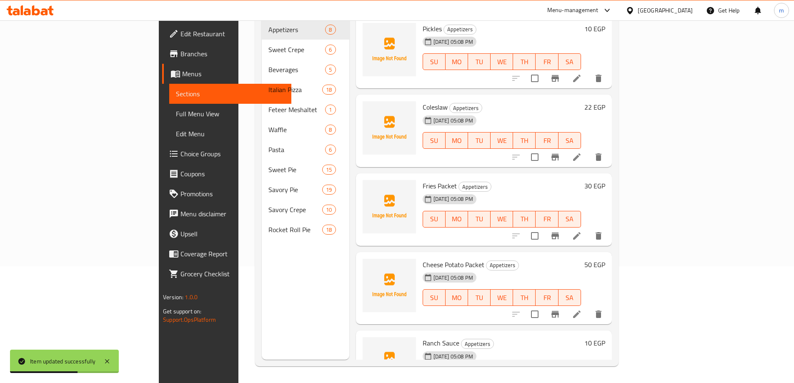
scroll to position [117, 0]
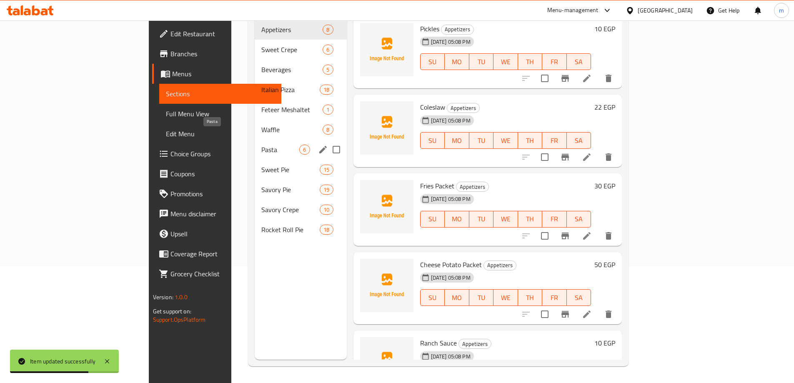
click at [261, 145] on span "Pasta" at bounding box center [280, 150] width 38 height 10
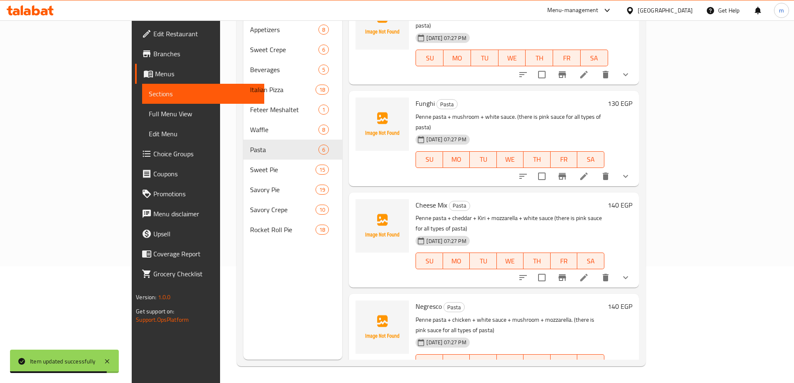
scroll to position [42, 0]
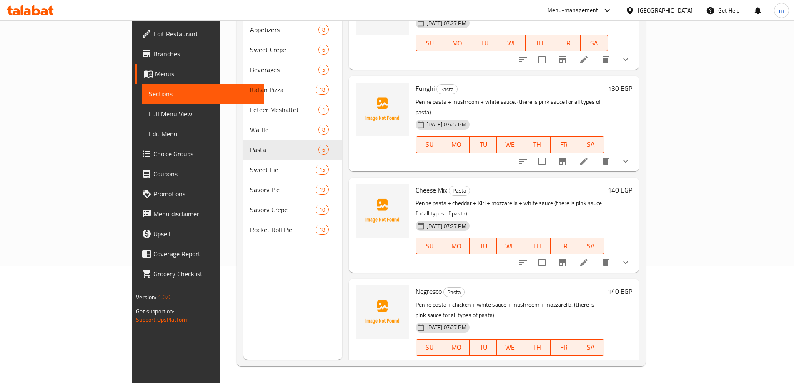
click at [596, 357] on li at bounding box center [583, 364] width 23 height 15
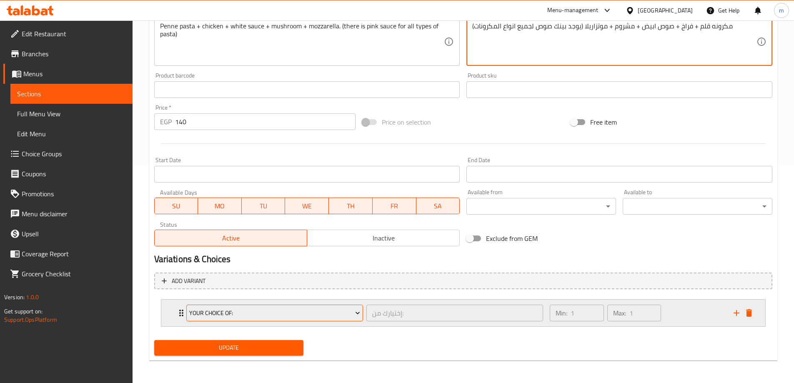
scroll to position [220, 0]
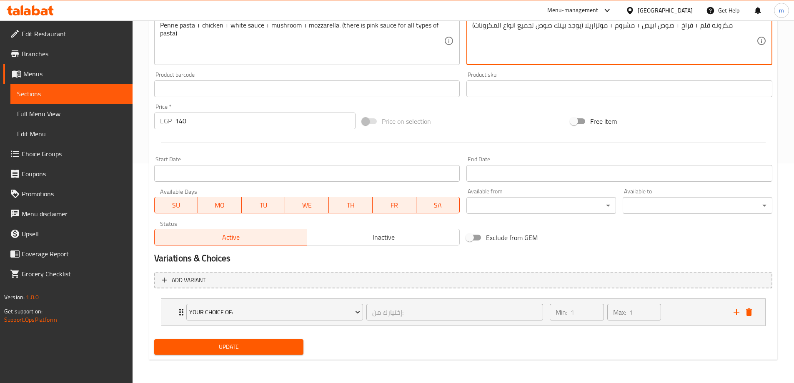
type textarea "مكرونه قلم + فراخ + صوص ابيض + مشروم + موتزاريلا (يوجد بينك صوص لجميع انواع الم…"
click at [279, 342] on span "Update" at bounding box center [229, 347] width 136 height 10
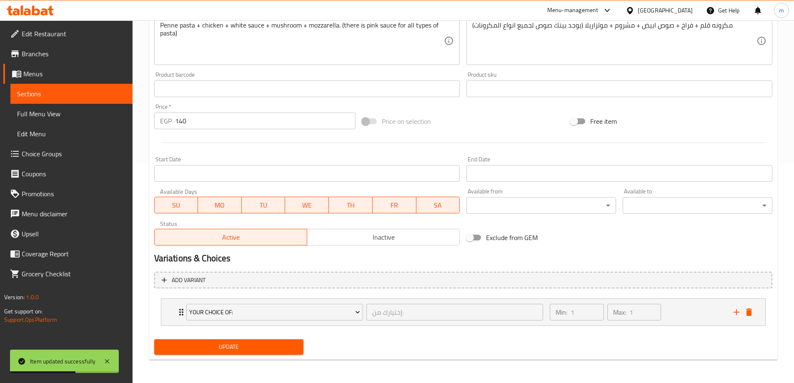
click at [70, 95] on span "Sections" at bounding box center [71, 94] width 109 height 10
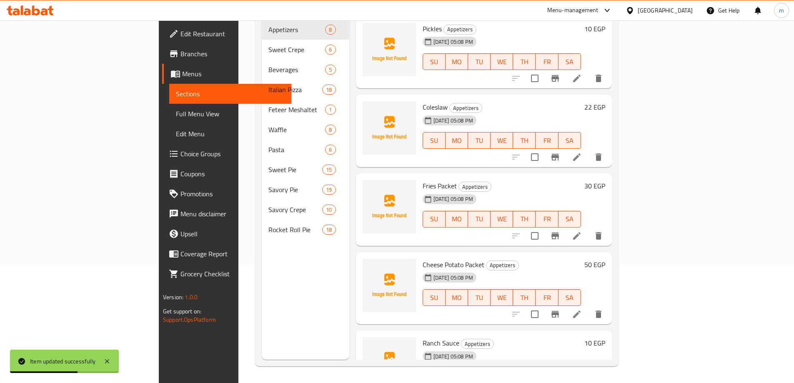
scroll to position [117, 0]
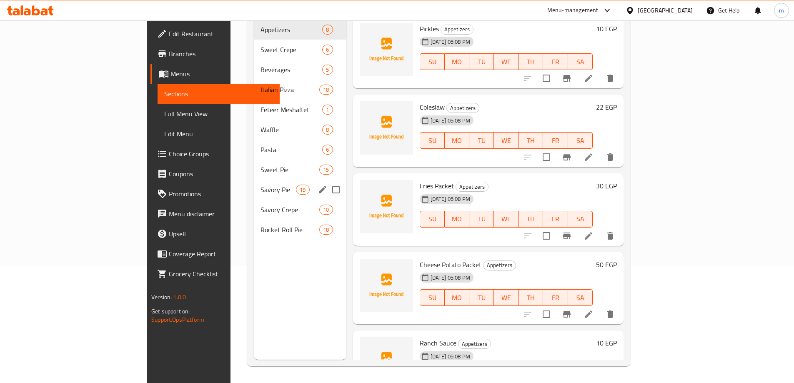
click at [261, 185] on span "Savory Pie" at bounding box center [278, 190] width 35 height 10
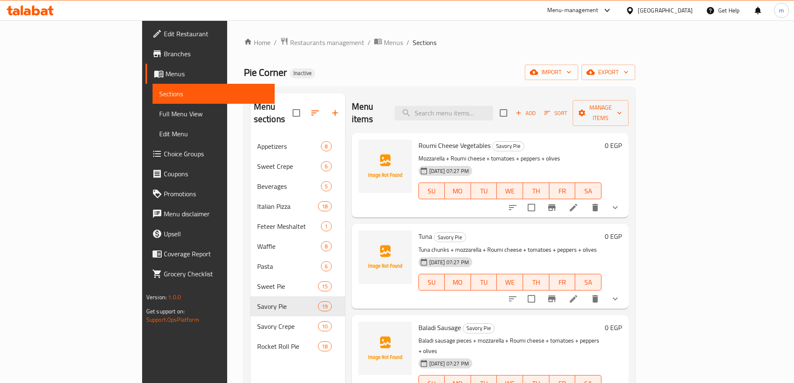
click at [625, 198] on button "show more" at bounding box center [615, 208] width 20 height 20
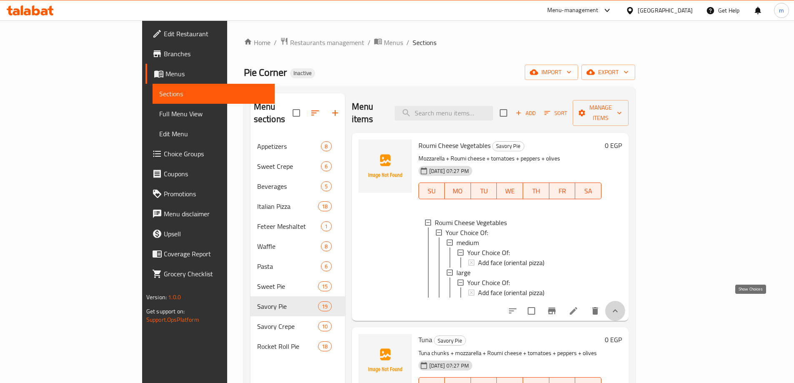
click at [620, 306] on icon "show more" at bounding box center [615, 311] width 10 height 10
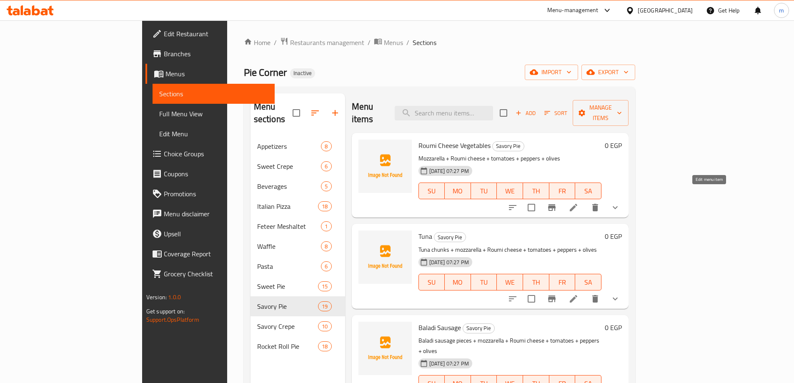
click at [579, 203] on icon at bounding box center [574, 208] width 10 height 10
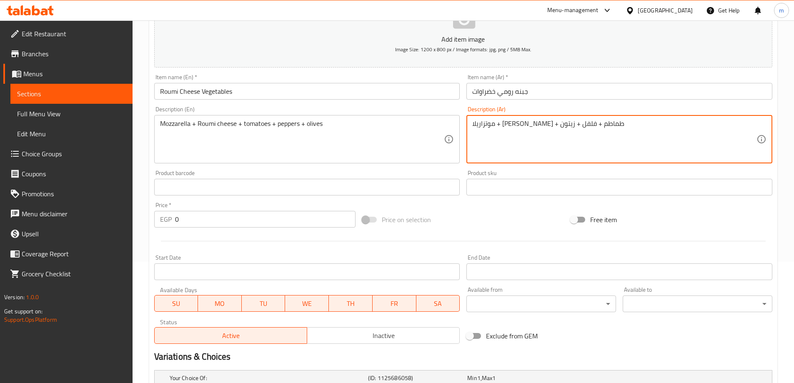
scroll to position [292, 0]
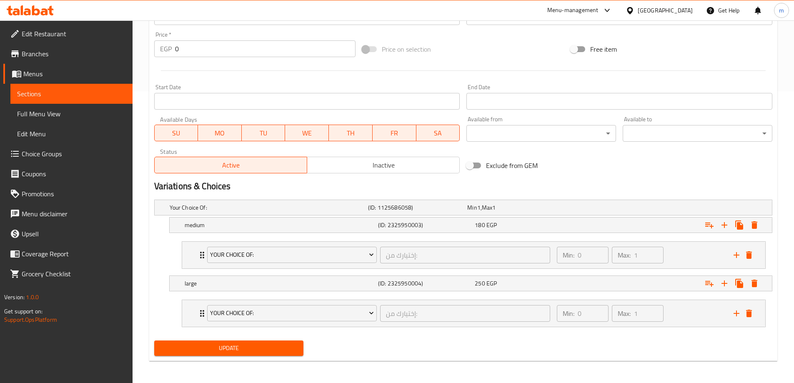
type textarea "موتزاريلا + جبن رومي + طماطم + فلفل + زيتون"
click at [275, 350] on span "Update" at bounding box center [229, 348] width 136 height 10
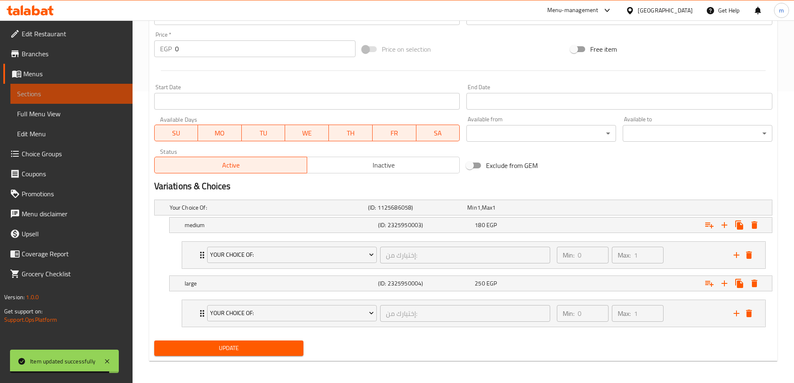
click at [97, 96] on span "Sections" at bounding box center [71, 94] width 109 height 10
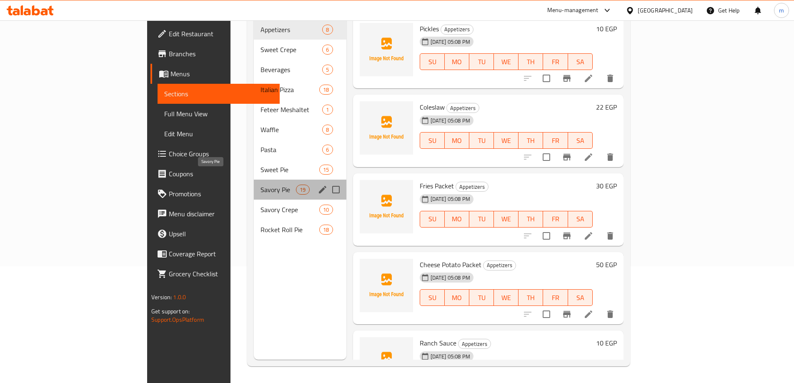
click at [261, 185] on span "Savory Pie" at bounding box center [278, 190] width 35 height 10
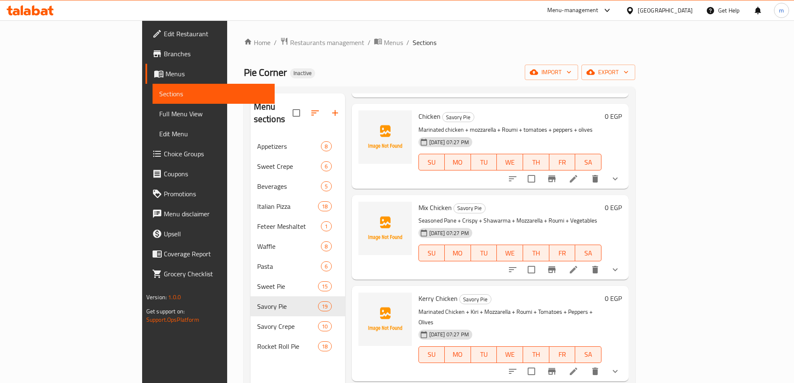
scroll to position [1368, 0]
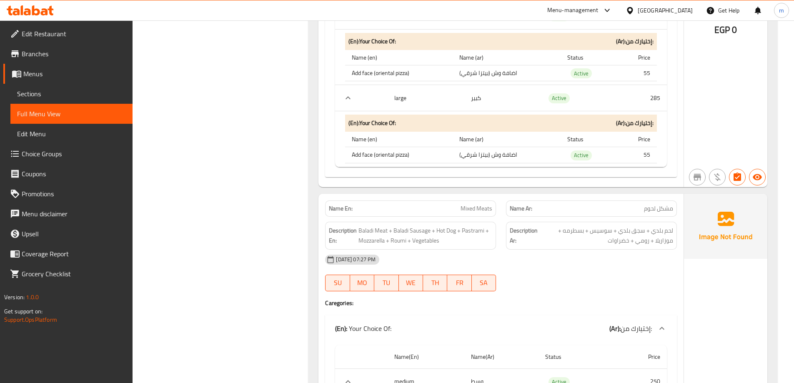
scroll to position [4218, 0]
click at [662, 207] on span "مشكل لحوم" at bounding box center [658, 208] width 29 height 9
copy span "مشكل لحوم"
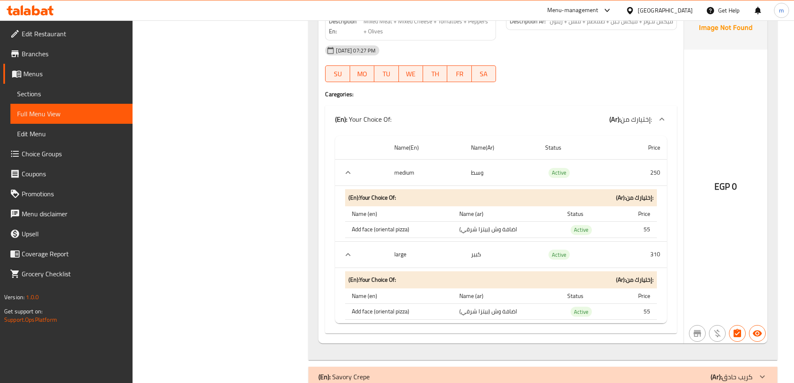
scroll to position [8490, 0]
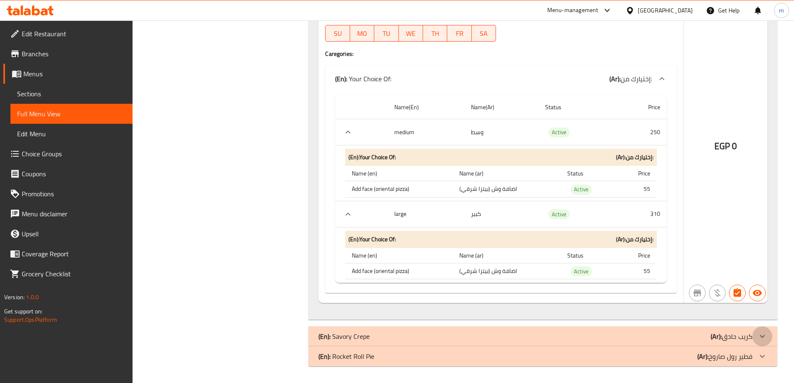
click at [767, 336] on icon at bounding box center [763, 336] width 10 height 10
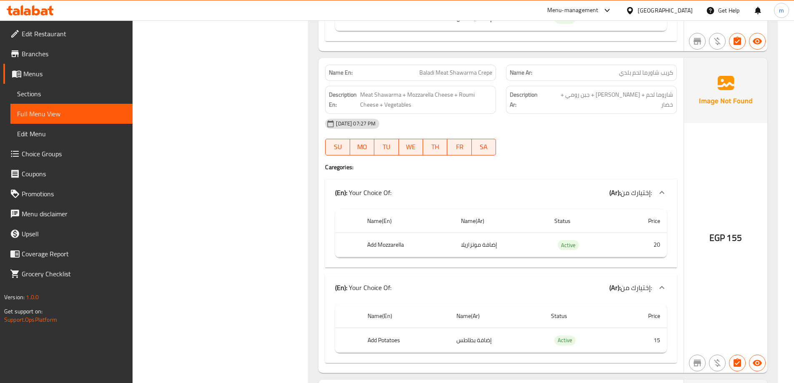
scroll to position [11027, 0]
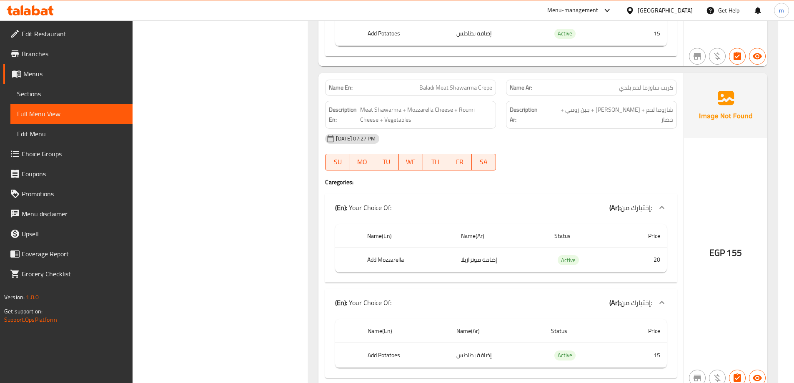
click at [651, 85] on span "كريب شاورما لحم بلدي" at bounding box center [646, 87] width 54 height 9
copy span "شاورما"
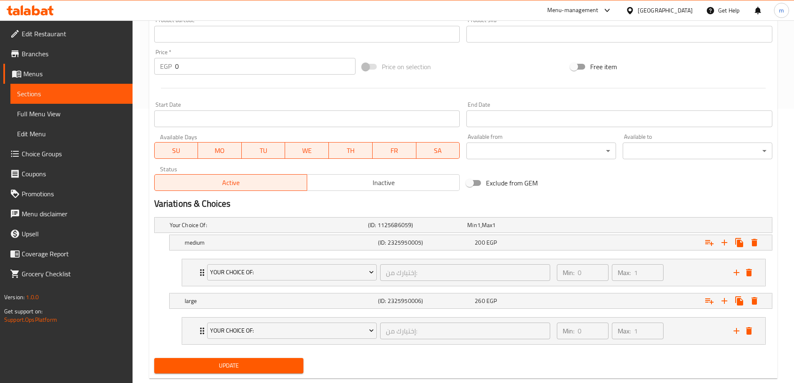
scroll to position [293, 0]
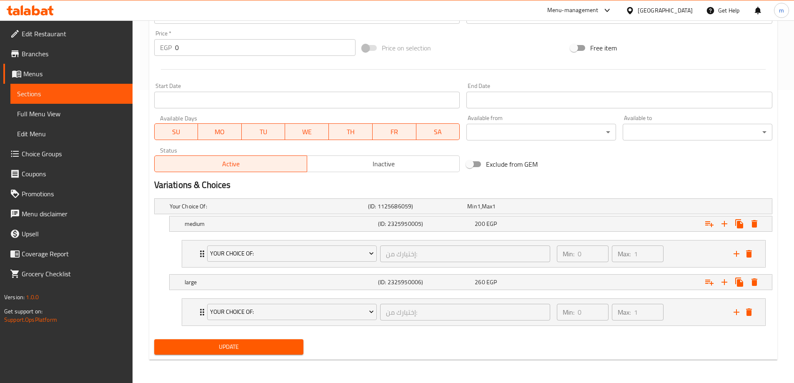
type textarea "تونه قطع + موتزاريلا + جبن رومي + طماطم + فلفل + زيتون"
click at [261, 352] on span "Update" at bounding box center [229, 347] width 136 height 10
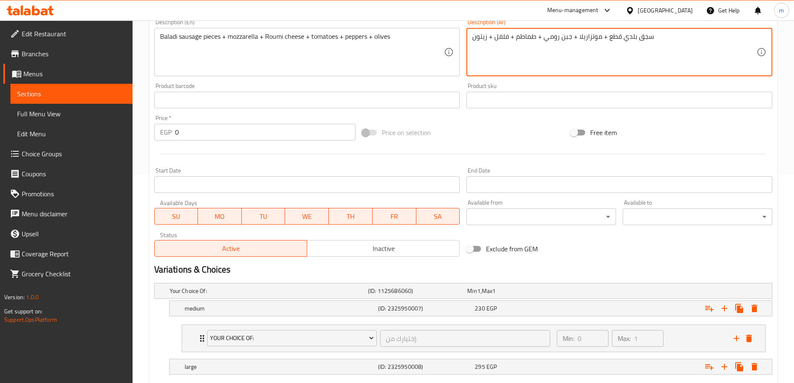
scroll to position [292, 0]
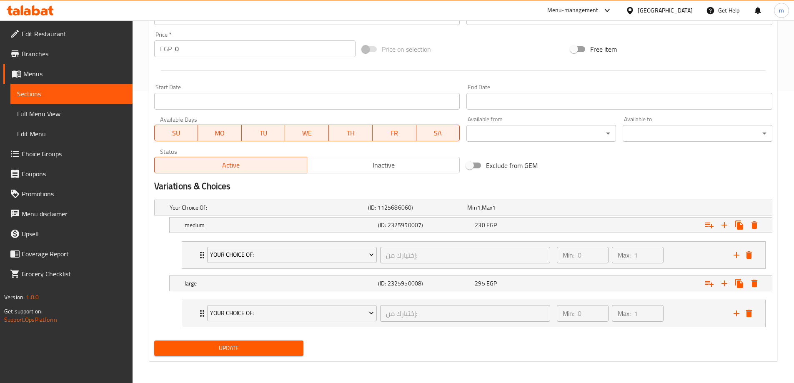
type textarea "سجق بلدي قطع + موتزاريلا + جبن رومي + طماطم + فلفل + زيتون"
click at [242, 347] on span "Update" at bounding box center [229, 348] width 136 height 10
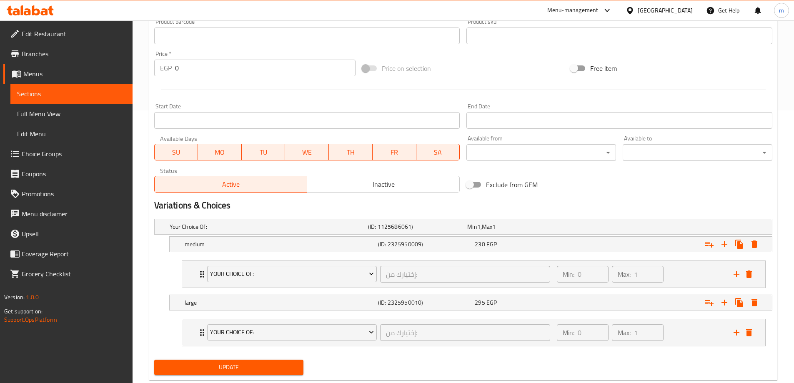
scroll to position [293, 0]
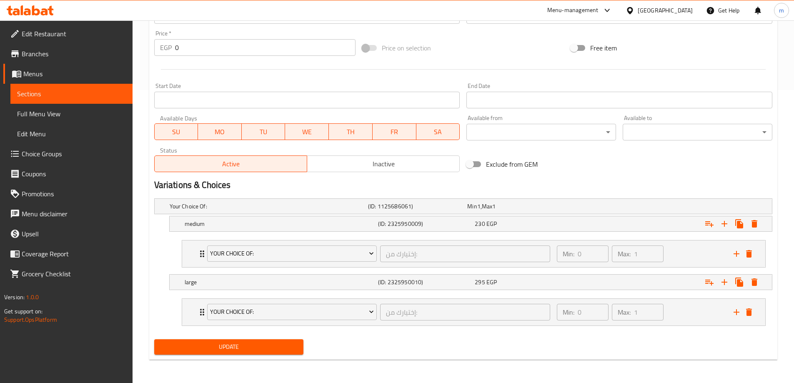
type textarea "سجق اسكندراني طازج + موتزاريلا + جبن رومي + طماطم + فلفل + زيتون"
click at [251, 351] on span "Update" at bounding box center [229, 347] width 136 height 10
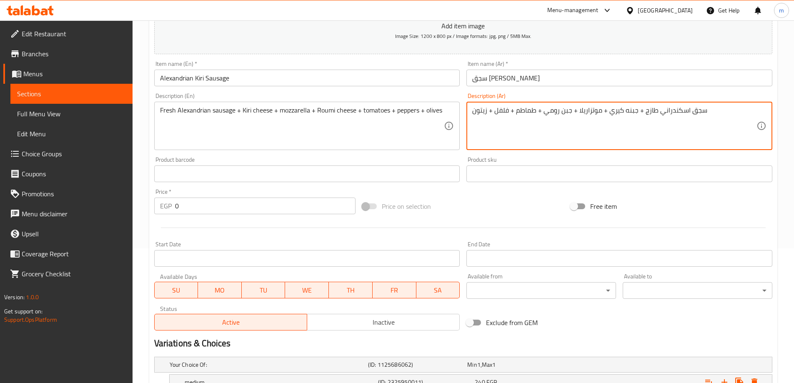
scroll to position [292, 0]
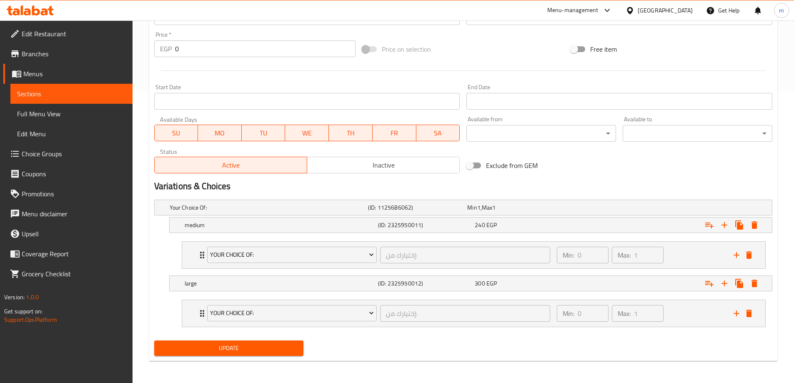
type textarea "سجق اسكندراني طازج + جبنه كيري + موتزاريلا + جبن رومي + طماطم + فلفل + زيتون"
click at [282, 350] on span "Update" at bounding box center [229, 348] width 136 height 10
type textarea "سجق بلدي قطع + جبن كيري + موتزاريلا + جبن رومي + طماطم + فلفل + زيتون"
click at [242, 346] on span "Update" at bounding box center [229, 347] width 136 height 10
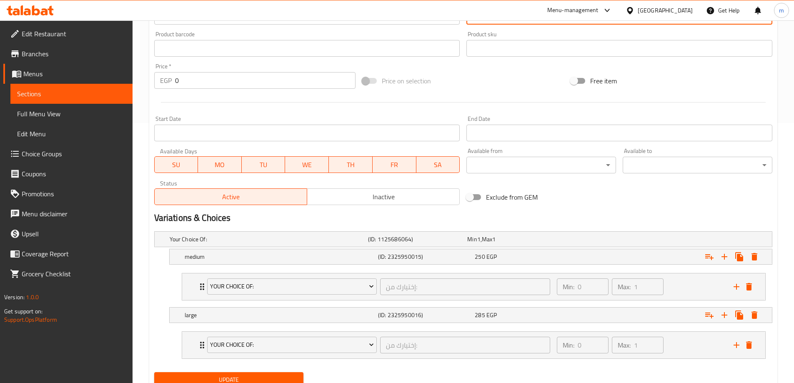
scroll to position [292, 0]
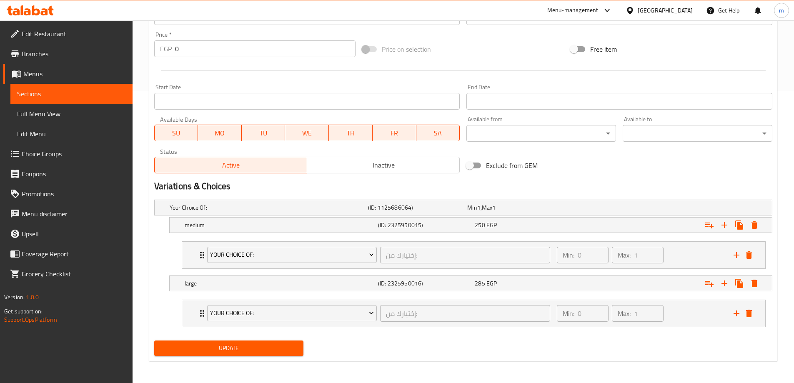
type textarea "لحم بلدي + موتزاريلا + جبن رومي + طماطم + فلفل + زيتون"
click at [275, 348] on span "Update" at bounding box center [229, 348] width 136 height 10
type textarea "لحم بلدي + سجق بلدي + سوسيس + بسطرمه + موتزاريلا + رومي + خضراوات"
click at [253, 349] on span "Update" at bounding box center [229, 347] width 136 height 10
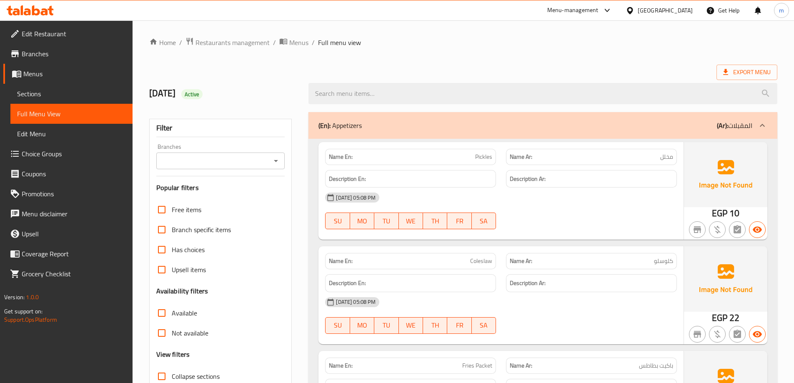
scroll to position [167, 0]
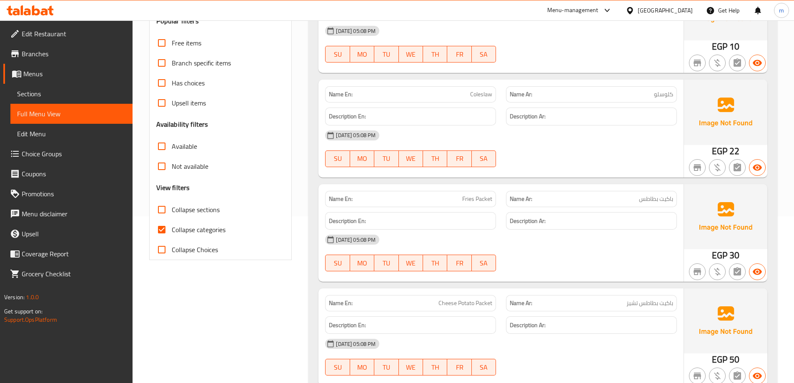
click at [201, 208] on span "Collapse sections" at bounding box center [196, 210] width 48 height 10
click at [172, 208] on input "Collapse sections" at bounding box center [162, 210] width 20 height 20
checkbox input "true"
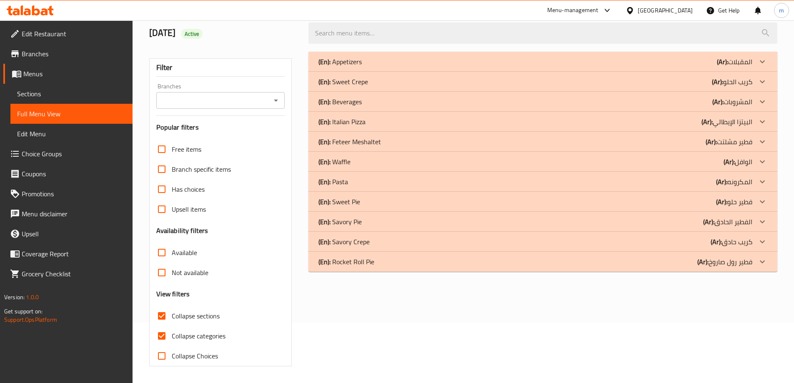
scroll to position [60, 0]
click at [762, 223] on icon at bounding box center [763, 222] width 10 height 10
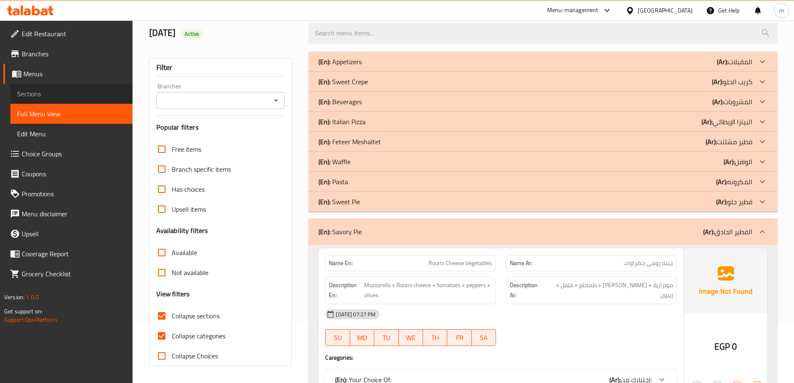
click at [65, 93] on span "Sections" at bounding box center [71, 94] width 109 height 10
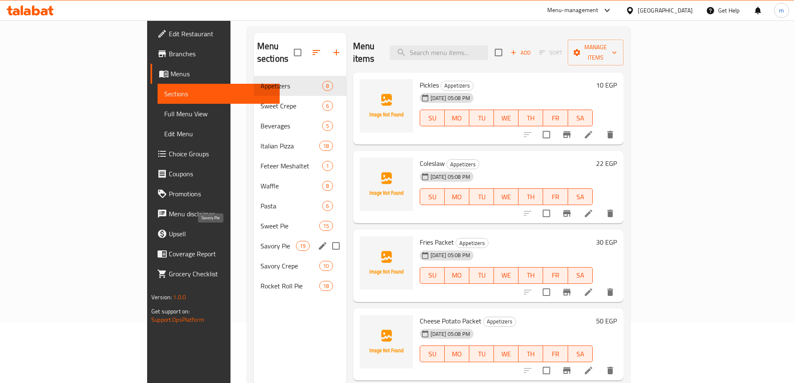
click at [261, 241] on span "Savory Pie" at bounding box center [278, 246] width 35 height 10
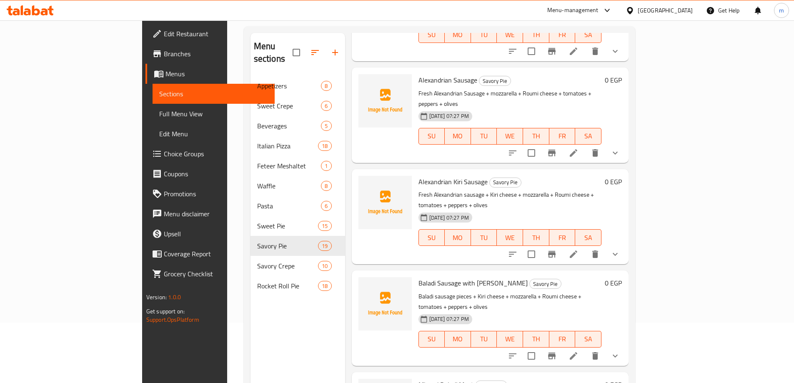
scroll to position [292, 0]
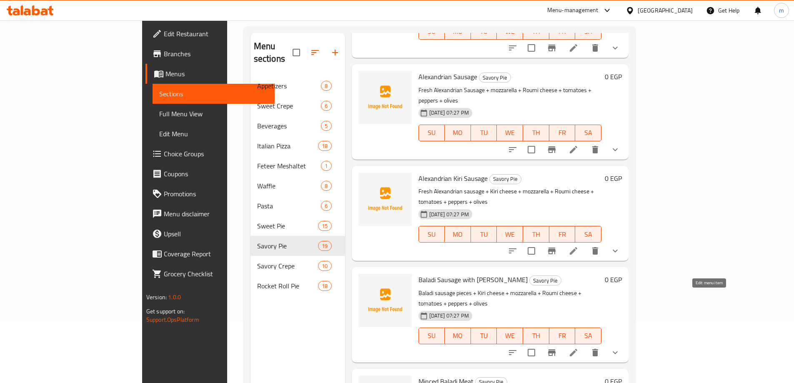
click at [577, 349] on icon at bounding box center [574, 353] width 8 height 8
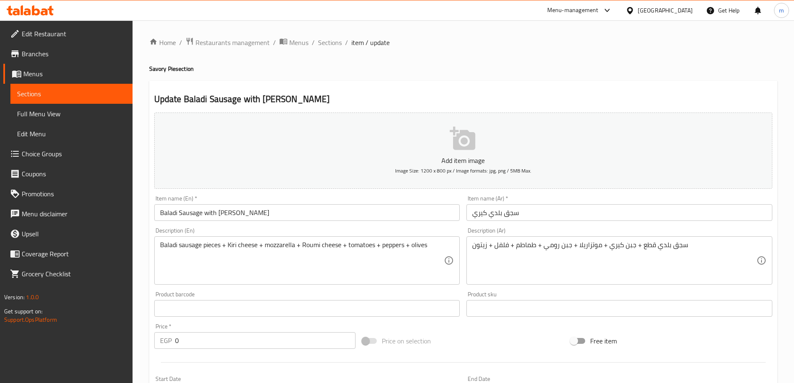
click at [211, 213] on input "Baladi Sausage with Kiri" at bounding box center [307, 212] width 306 height 17
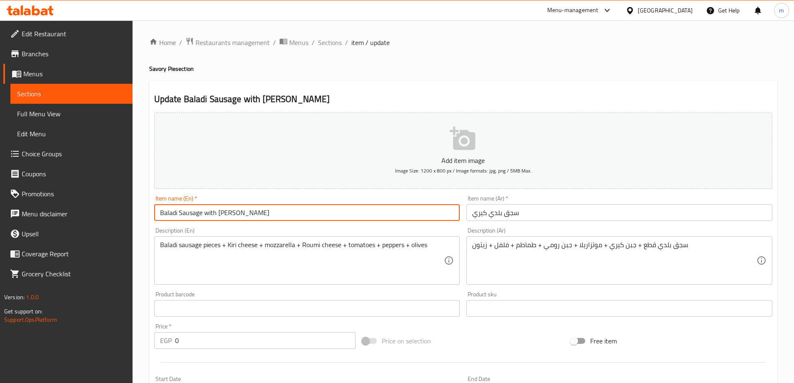
click at [211, 213] on input "Baladi Sausage with Kiri" at bounding box center [307, 212] width 306 height 17
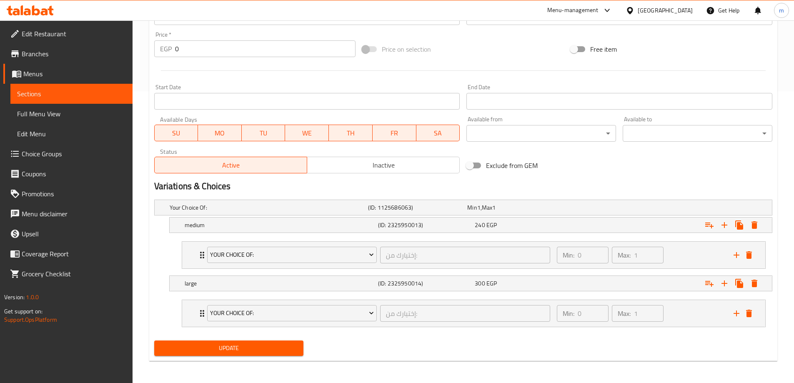
scroll to position [293, 0]
type input "Baladi Sausage Kiri"
click at [225, 342] on span "Update" at bounding box center [229, 347] width 136 height 10
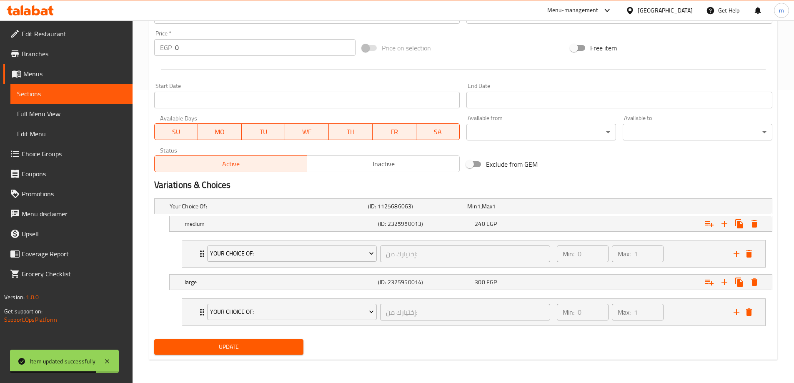
click at [44, 92] on span "Sections" at bounding box center [71, 94] width 109 height 10
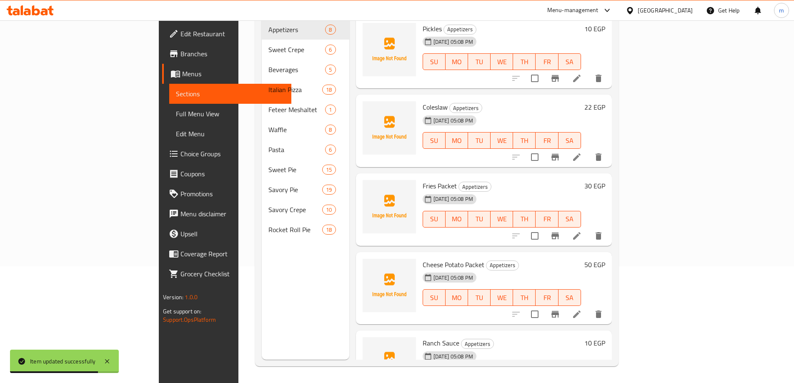
scroll to position [117, 0]
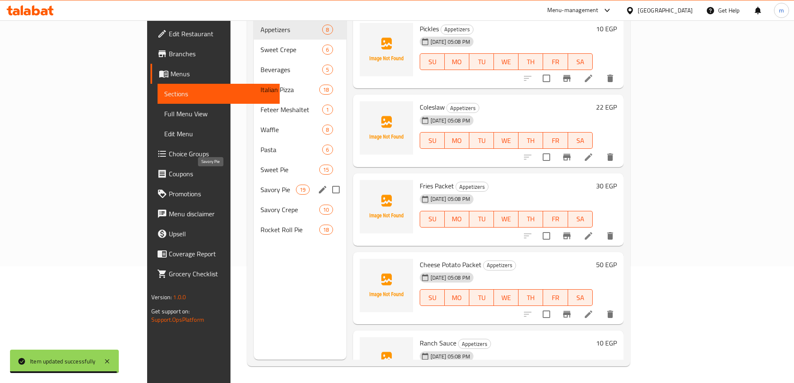
click at [261, 185] on span "Savory Pie" at bounding box center [278, 190] width 35 height 10
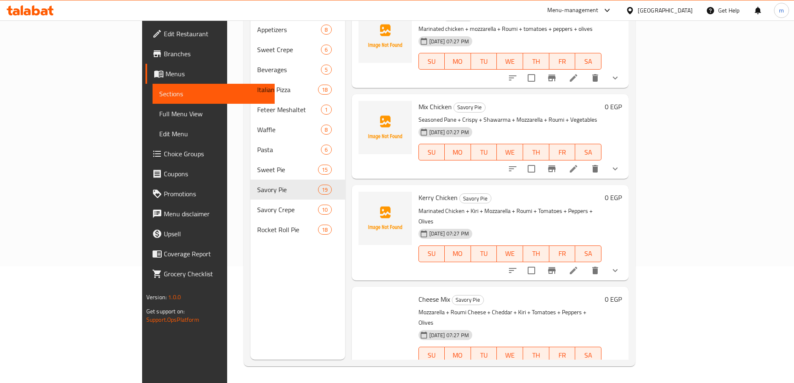
scroll to position [1368, 0]
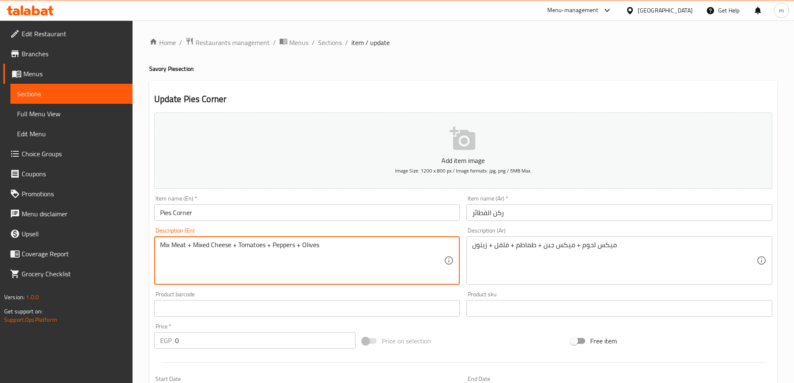
click at [209, 249] on textarea "Mix Meat + Mixed Cheese + Tomatoes + Peppers + Olives" at bounding box center [302, 261] width 284 height 40
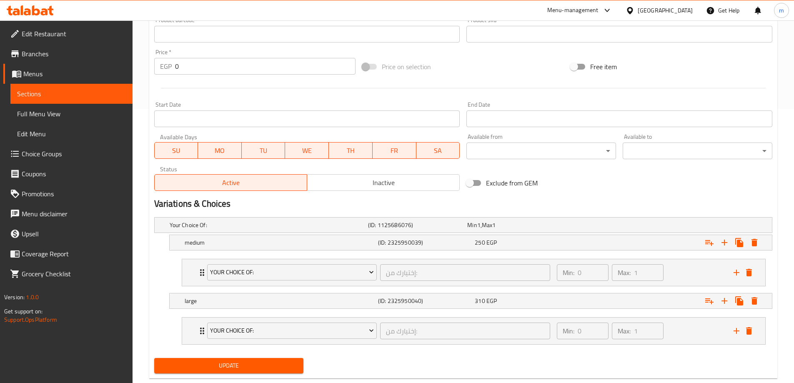
scroll to position [293, 0]
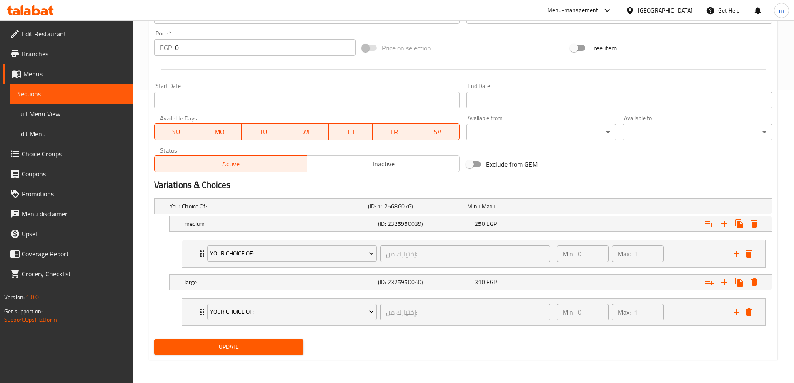
type textarea "Mix Meat + Mix Cheese + Tomatoes + Peppers + Olives"
click at [252, 354] on button "Update" at bounding box center [229, 346] width 150 height 15
click at [47, 98] on span "Sections" at bounding box center [71, 94] width 109 height 10
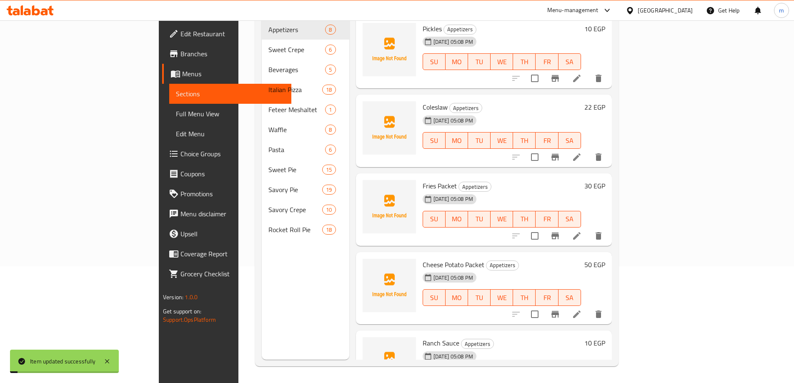
scroll to position [117, 0]
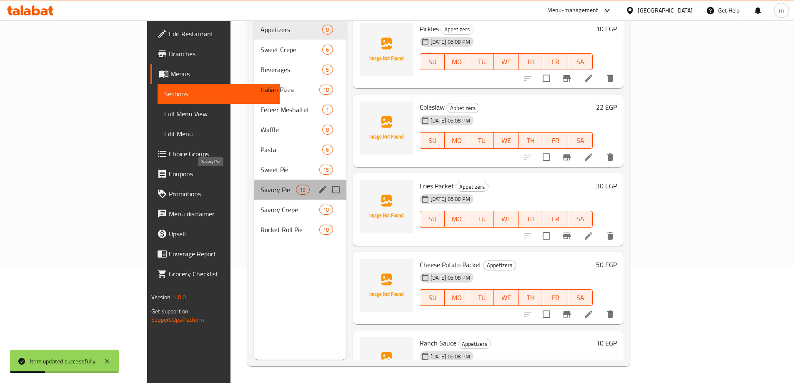
click at [261, 185] on span "Savory Pie" at bounding box center [278, 190] width 35 height 10
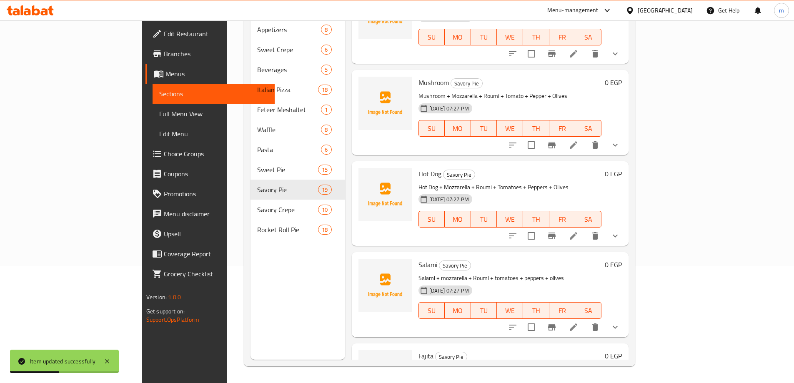
scroll to position [1368, 0]
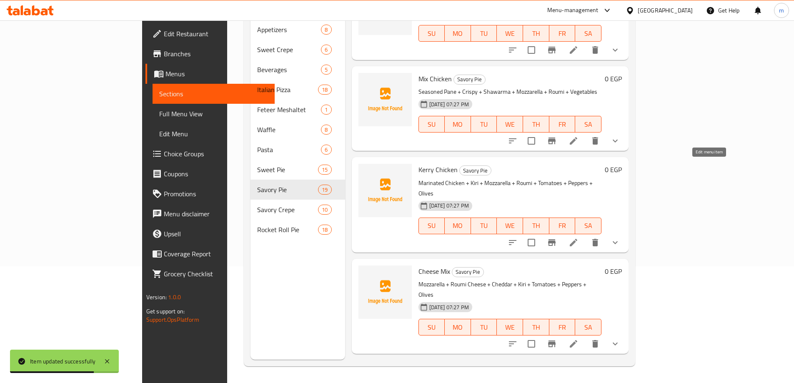
click at [579, 238] on icon at bounding box center [574, 243] width 10 height 10
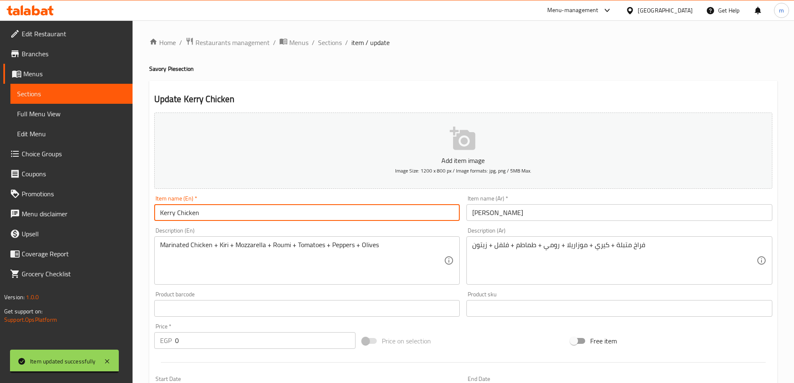
drag, startPoint x: 175, startPoint y: 212, endPoint x: 165, endPoint y: 214, distance: 10.1
click at [165, 214] on input "Kerry Chicken" at bounding box center [307, 212] width 306 height 17
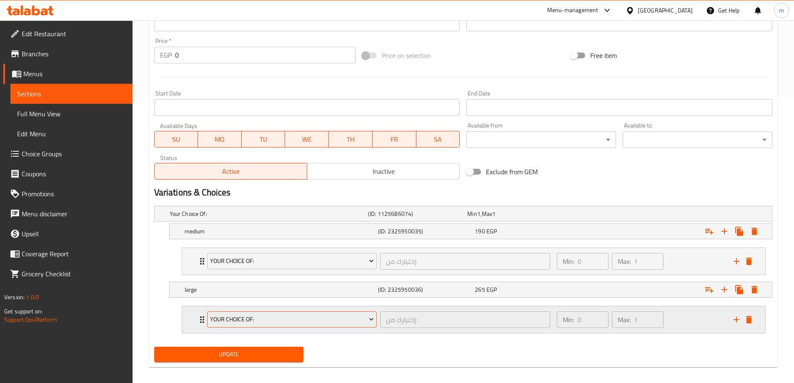
scroll to position [293, 0]
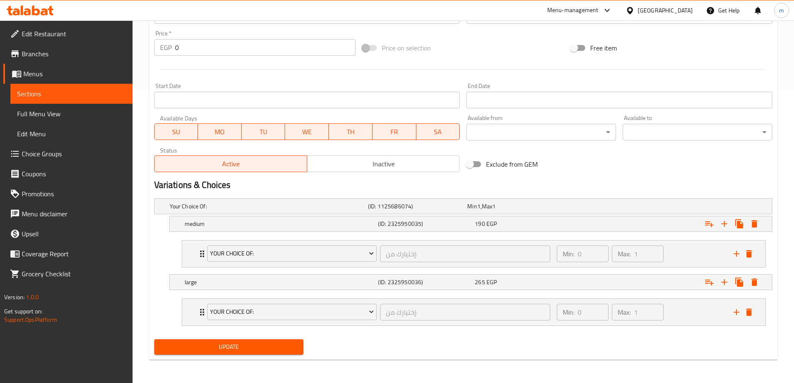
type input "Kiri Chicken"
click at [258, 342] on span "Update" at bounding box center [229, 347] width 136 height 10
click at [75, 97] on span "Sections" at bounding box center [71, 94] width 109 height 10
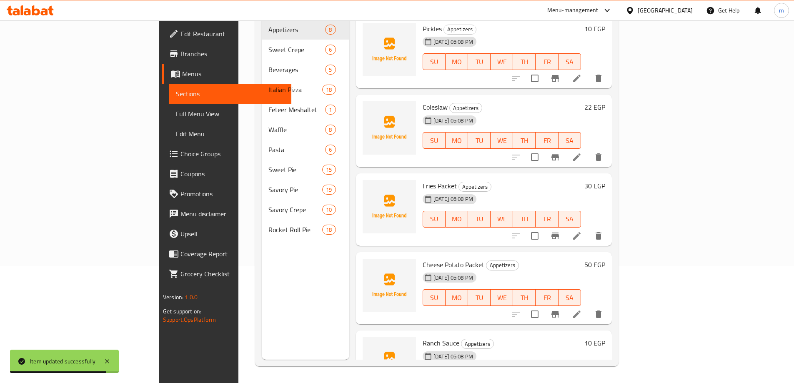
scroll to position [117, 0]
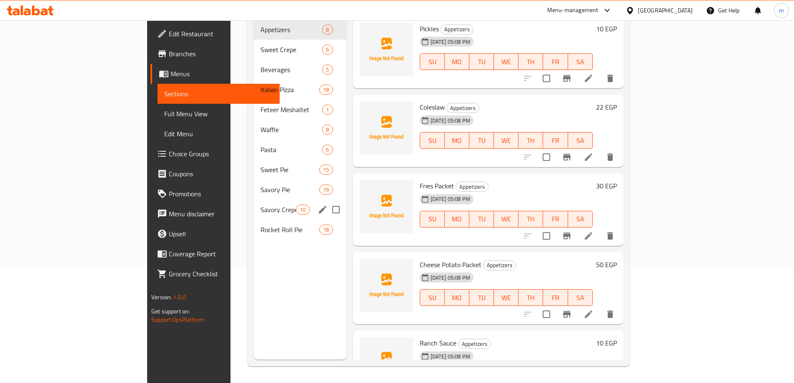
click at [254, 204] on div "Savory Crepe 10" at bounding box center [300, 210] width 93 height 20
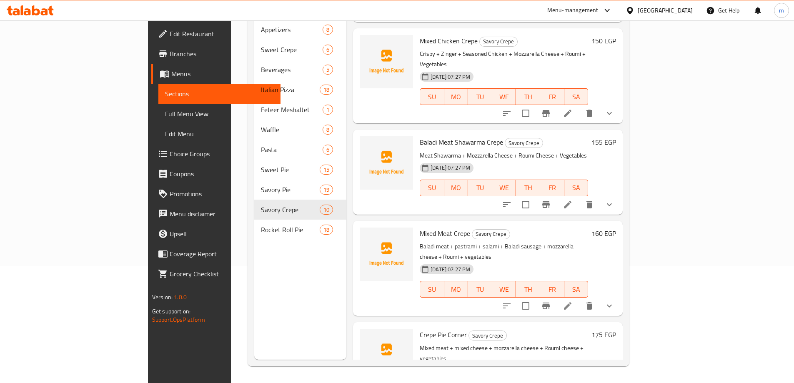
scroll to position [549, 0]
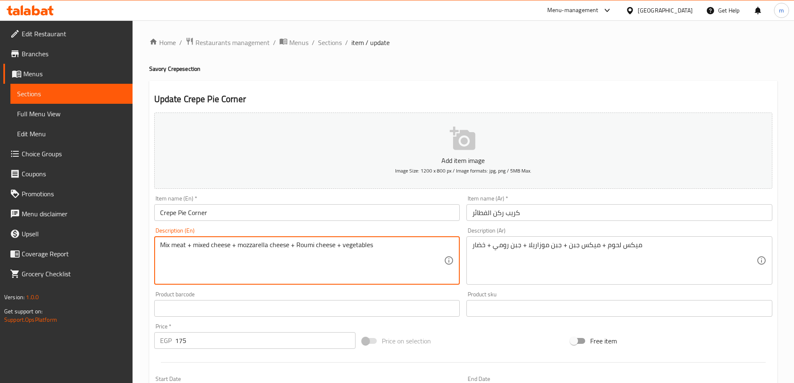
click at [210, 247] on textarea "Mix meat + mixed cheese + mozzarella cheese + Roumi cheese + vegetables" at bounding box center [302, 261] width 284 height 40
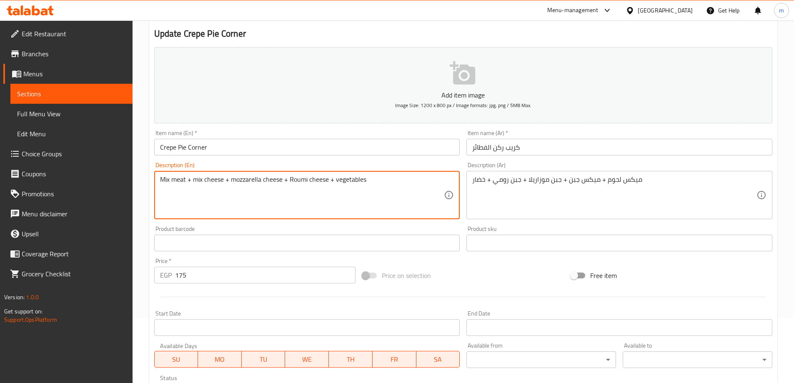
scroll to position [254, 0]
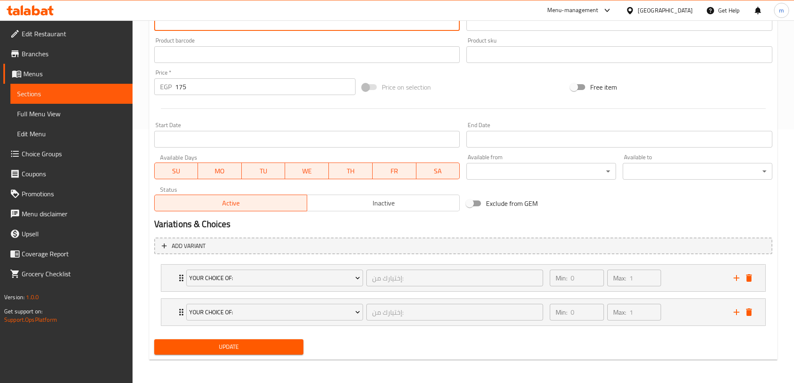
type textarea "Mix meat + mix cheese + mozzarella cheese + Roumi cheese + vegetables"
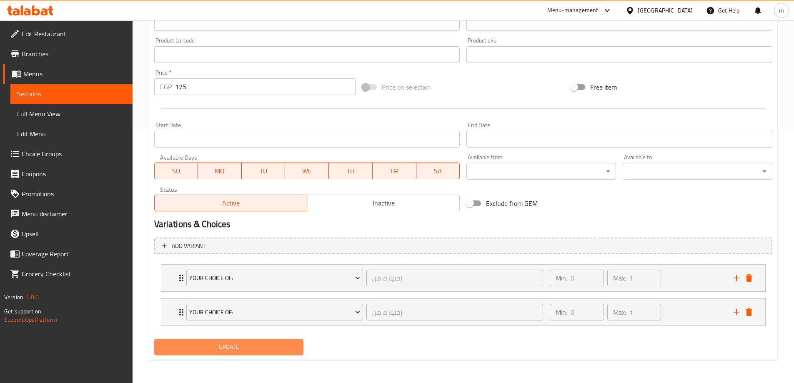
click at [247, 347] on span "Update" at bounding box center [229, 347] width 136 height 10
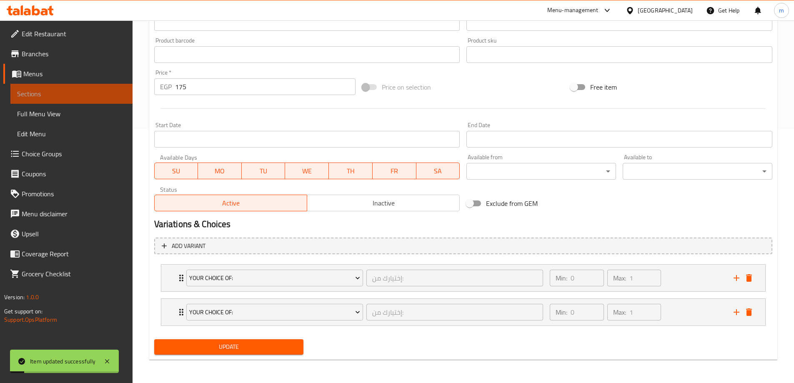
click at [85, 89] on span "Sections" at bounding box center [71, 94] width 109 height 10
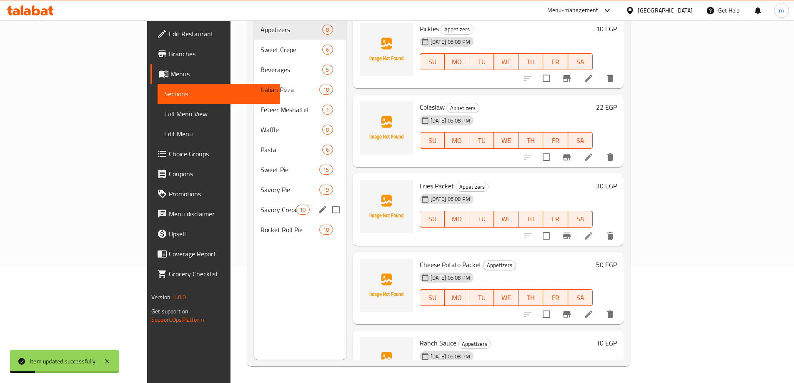
click at [254, 204] on div "Savory Crepe 10" at bounding box center [300, 210] width 93 height 20
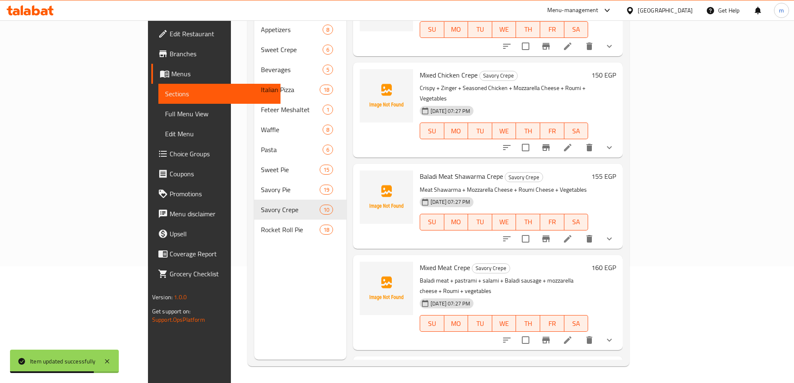
scroll to position [549, 0]
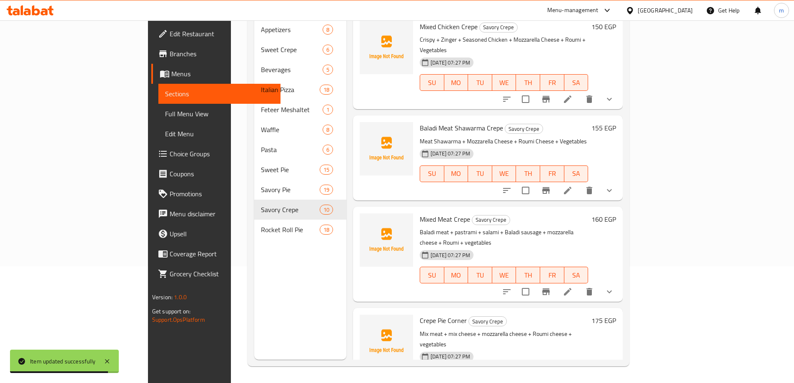
click at [573, 287] on icon at bounding box center [568, 292] width 10 height 10
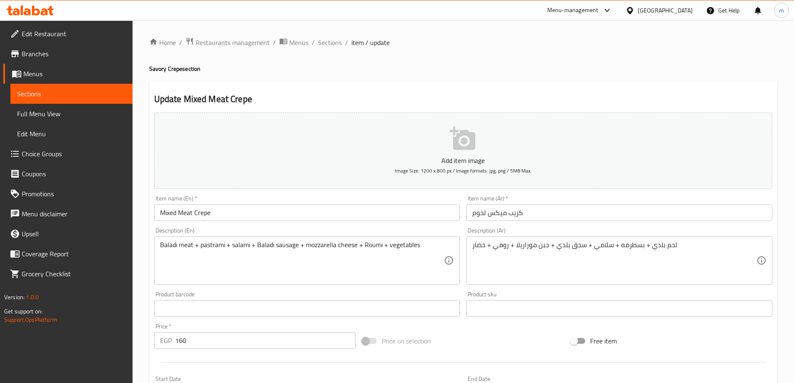
click at [177, 215] on input "Mixed Meat Crepe" at bounding box center [307, 212] width 306 height 17
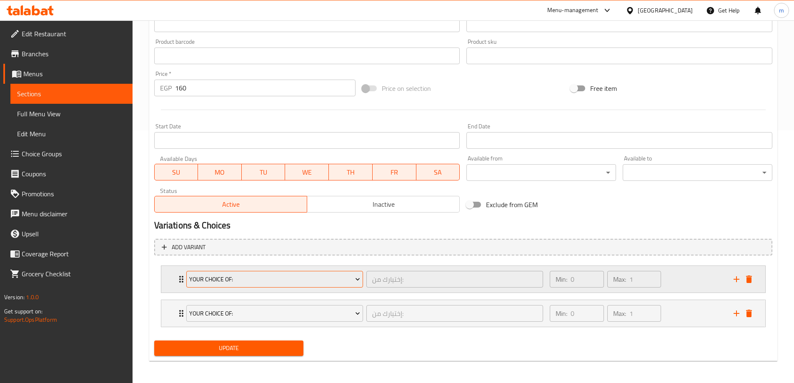
scroll to position [254, 0]
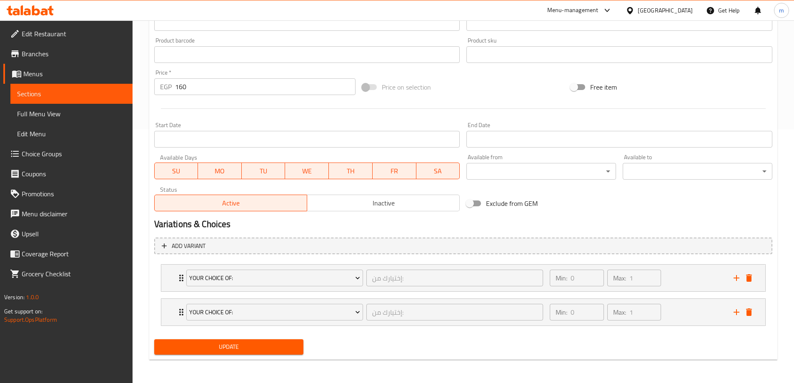
type input "Mix Meat Crepe"
click at [234, 346] on span "Update" at bounding box center [229, 347] width 136 height 10
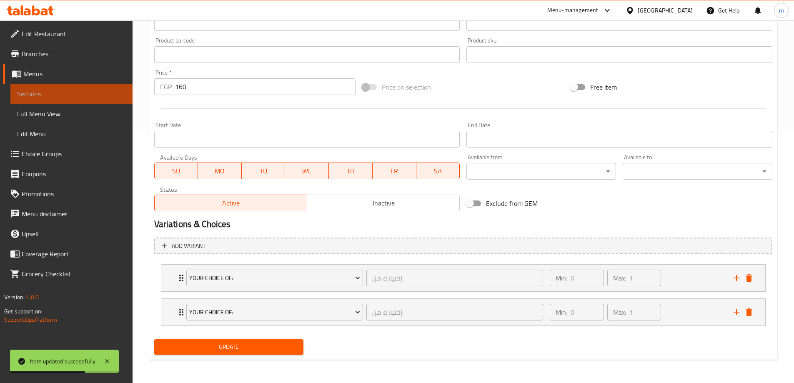
click at [54, 90] on span "Sections" at bounding box center [71, 94] width 109 height 10
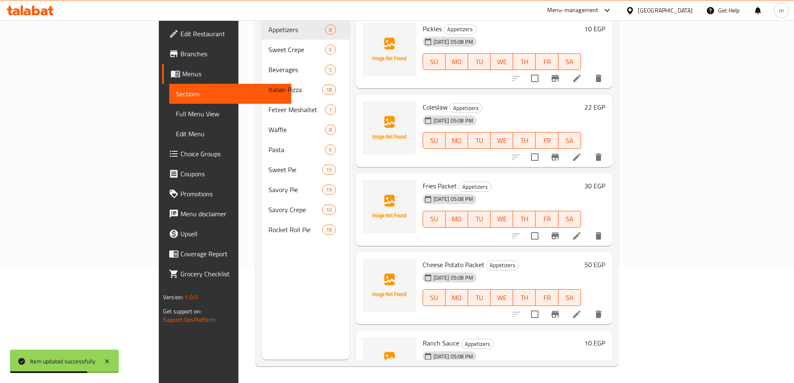
scroll to position [117, 0]
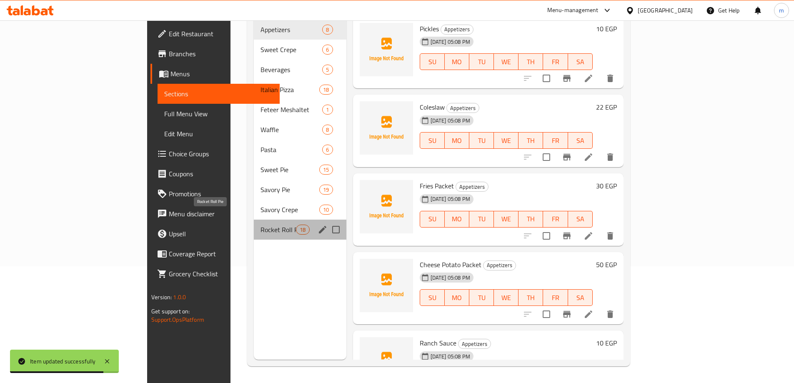
click at [261, 225] on span "Rocket Roll Pie" at bounding box center [278, 230] width 35 height 10
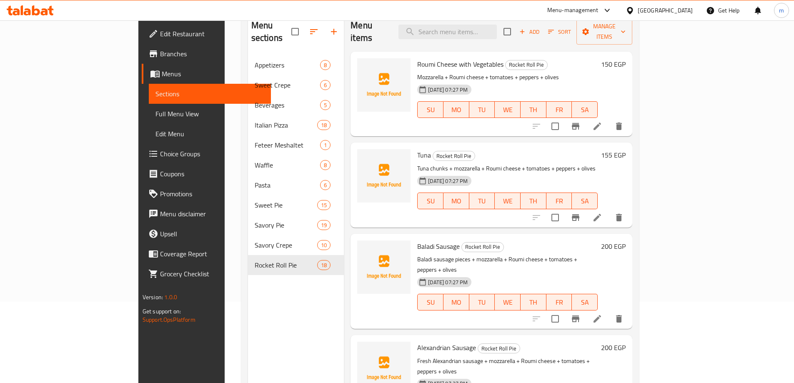
scroll to position [33, 0]
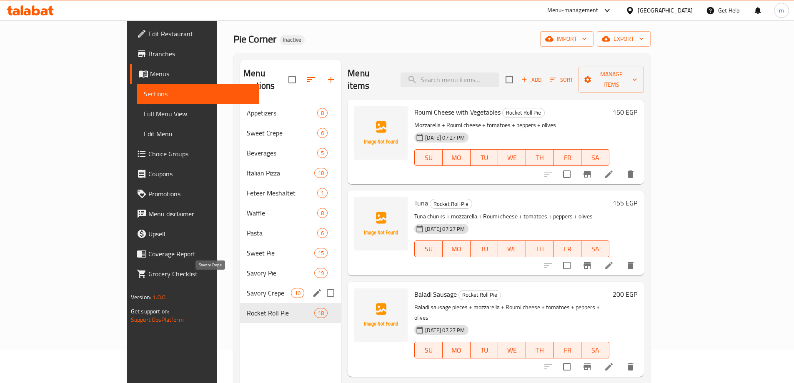
click at [247, 288] on span "Savory Crepe" at bounding box center [269, 293] width 44 height 10
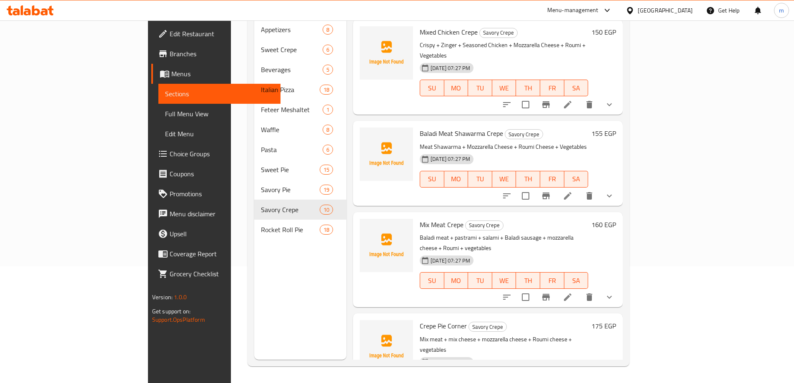
scroll to position [549, 0]
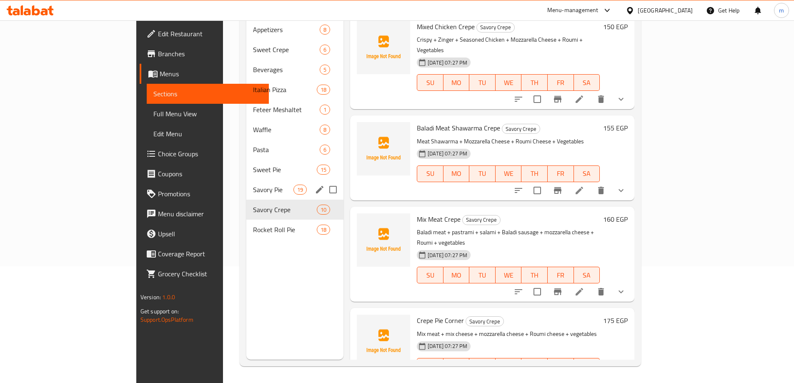
click at [253, 185] on span "Savory Pie" at bounding box center [273, 190] width 40 height 10
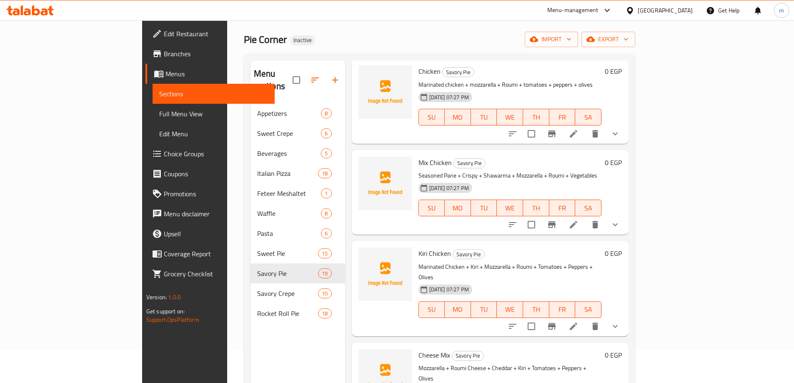
scroll to position [117, 0]
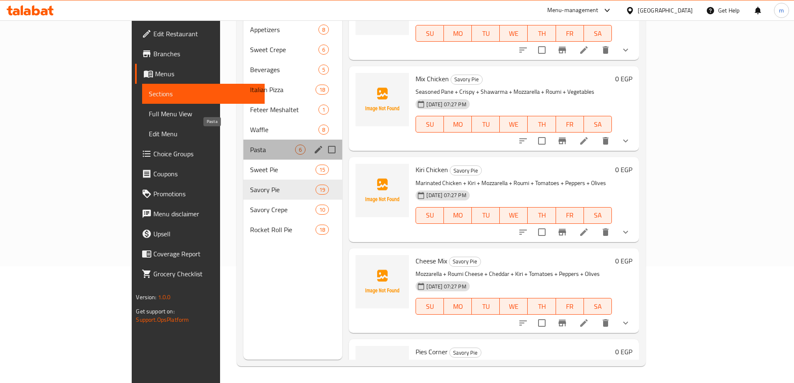
click at [250, 145] on span "Pasta" at bounding box center [272, 150] width 45 height 10
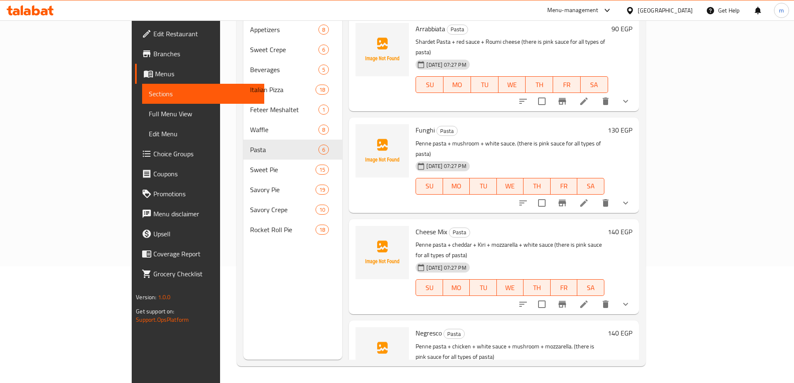
scroll to position [33, 0]
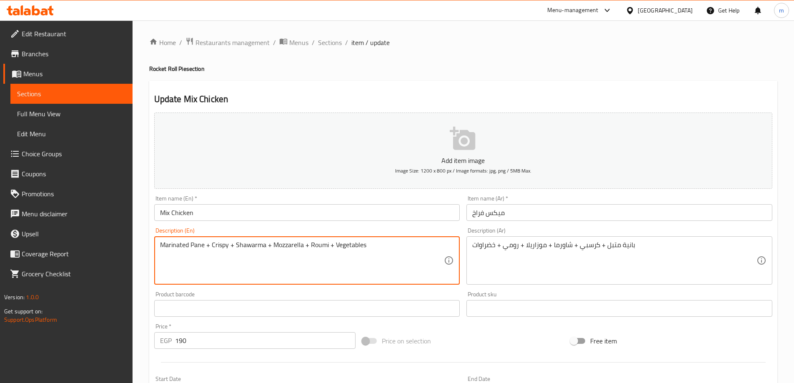
click at [243, 244] on textarea "Marinated Pane + Crispy + Shawarma + Mozzarella + Roumi + Vegetables" at bounding box center [302, 261] width 284 height 40
paste textarea "شاورما"
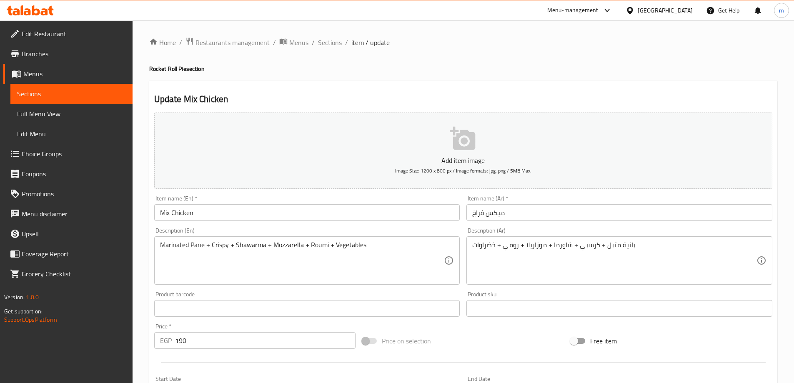
click at [248, 245] on textarea "Marinated Pane + Crispy + Shawarma + Mozzarella + Roumi + Vegetables" at bounding box center [302, 261] width 284 height 40
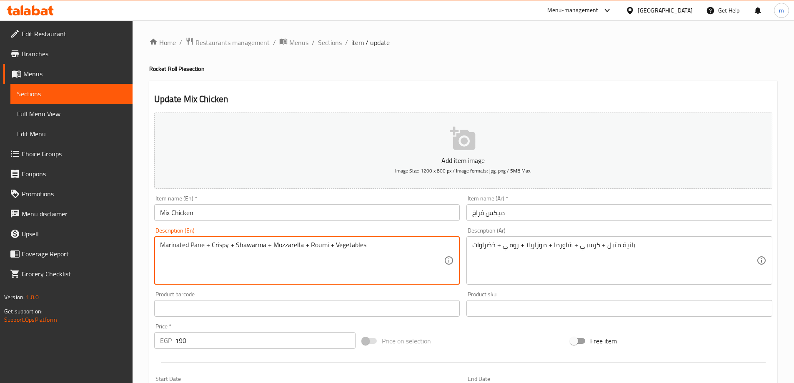
click at [248, 245] on textarea "Marinated Pane + Crispy + Shawarma + Mozzarella + Roumi + Vegetables" at bounding box center [302, 261] width 284 height 40
paste textarea "[PERSON_NAME]"
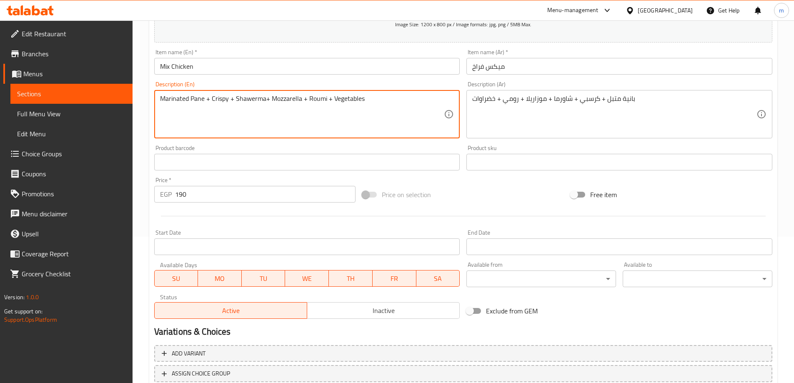
scroll to position [206, 0]
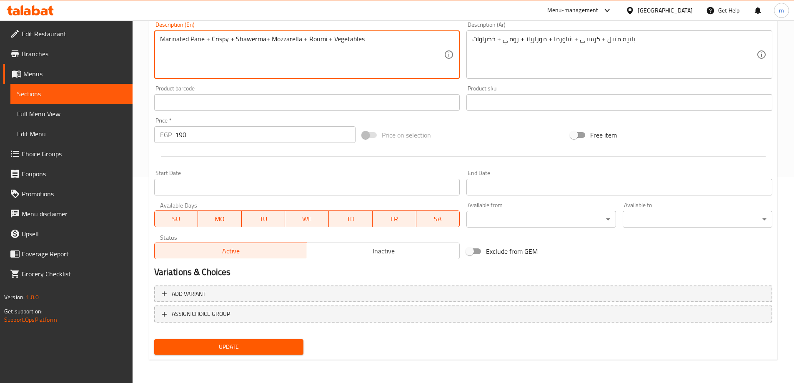
type textarea "Marinated Pane + Crispy + Shawerma+ Mozzarella + Roumi + Vegetables"
click at [281, 344] on span "Update" at bounding box center [229, 347] width 136 height 10
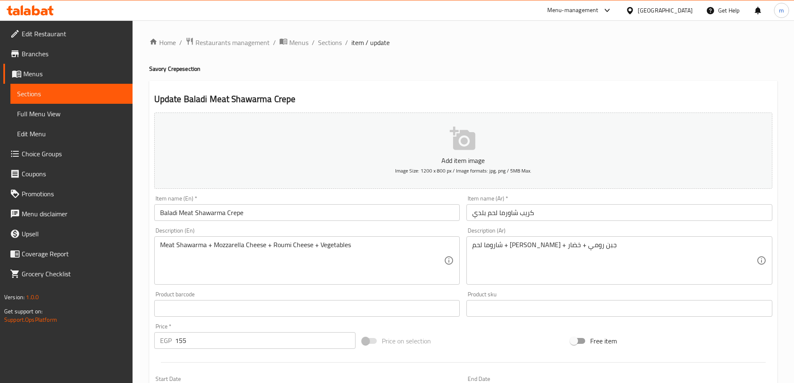
click at [214, 212] on input "Baladi Meat Shawarma Crepe" at bounding box center [307, 212] width 306 height 17
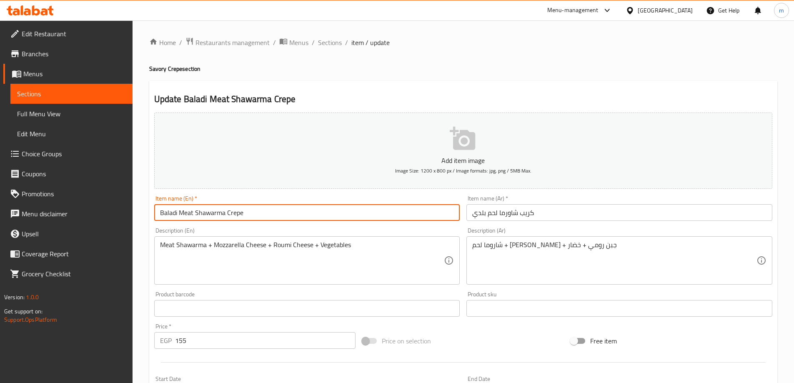
click at [214, 212] on input "Baladi Meat Shawarma Crepe" at bounding box center [307, 212] width 306 height 17
paste input "[PERSON_NAME]"
type input "Baladi Meat Shawerma Crepe"
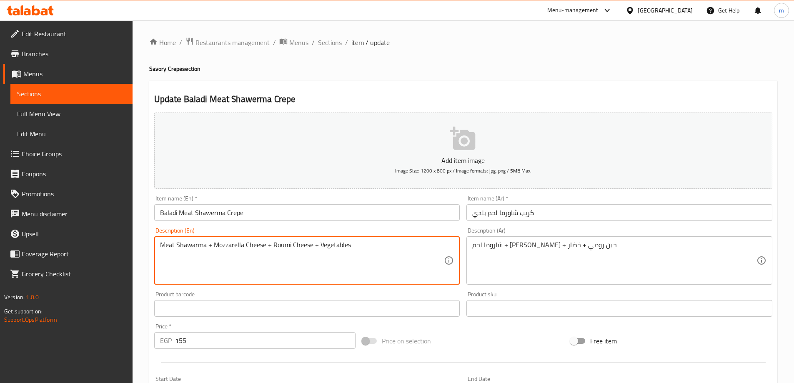
click at [189, 244] on textarea "Meat Shawarma + Mozzarella Cheese + Roumi Cheese + Vegetables" at bounding box center [302, 261] width 284 height 40
paste textarea "[PERSON_NAME]"
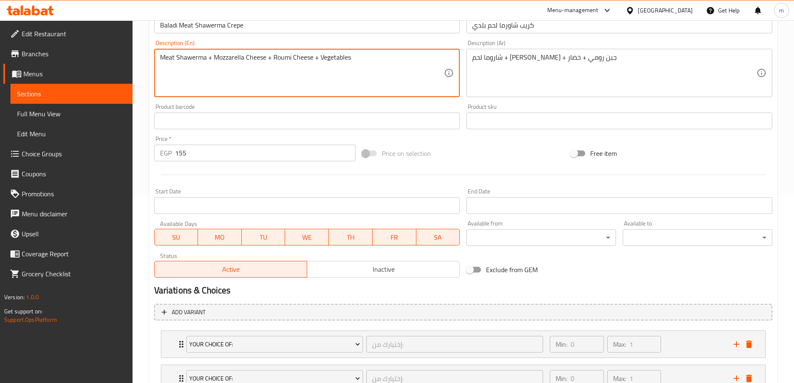
scroll to position [254, 0]
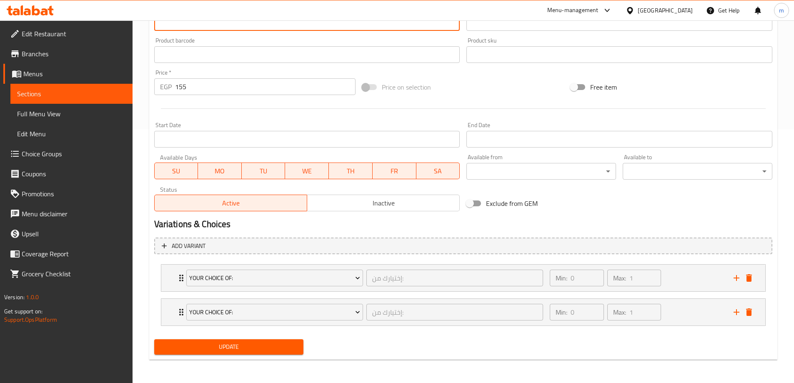
type textarea "Meat Shawerma + Mozzarella Cheese + Roumi Cheese + Vegetables"
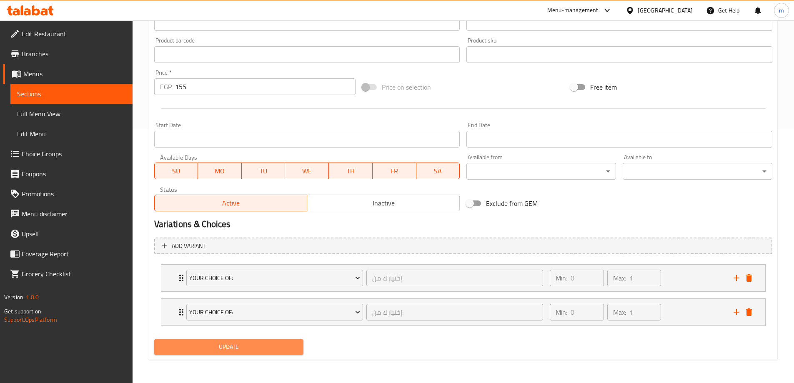
click at [216, 347] on span "Update" at bounding box center [229, 347] width 136 height 10
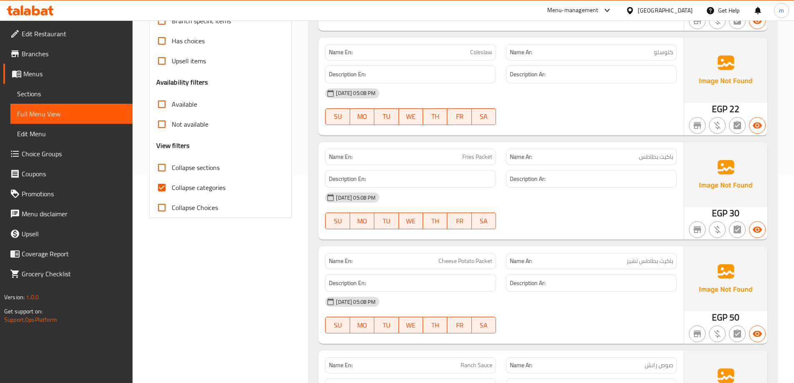
scroll to position [208, 0]
click at [181, 164] on span "Collapse sections" at bounding box center [196, 168] width 48 height 10
click at [172, 164] on input "Collapse sections" at bounding box center [162, 168] width 20 height 20
checkbox input "true"
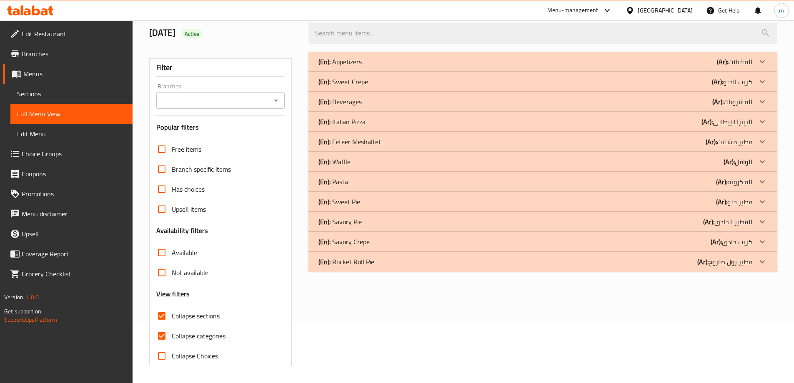
scroll to position [60, 0]
click at [762, 261] on icon at bounding box center [763, 262] width 10 height 10
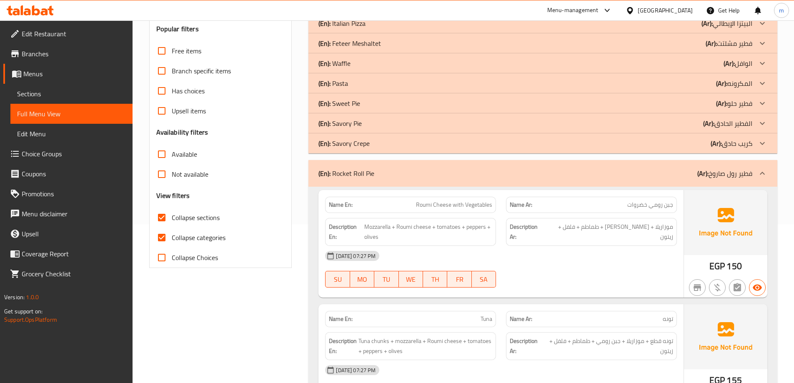
scroll to position [102, 0]
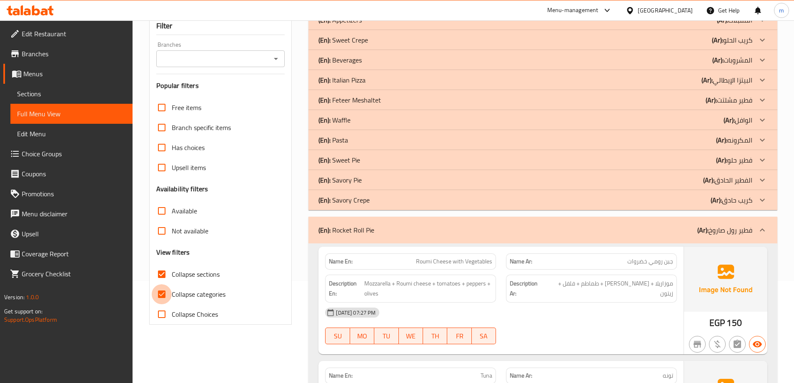
click at [163, 296] on input "Collapse categories" at bounding box center [162, 294] width 20 height 20
checkbox input "false"
click at [161, 278] on input "Collapse sections" at bounding box center [162, 274] width 20 height 20
checkbox input "false"
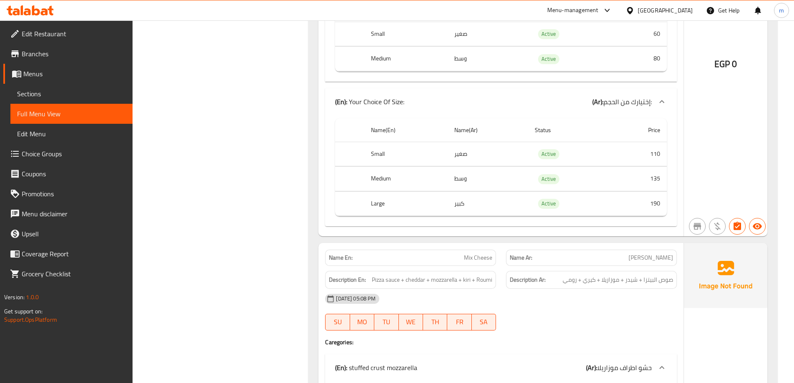
scroll to position [0, 0]
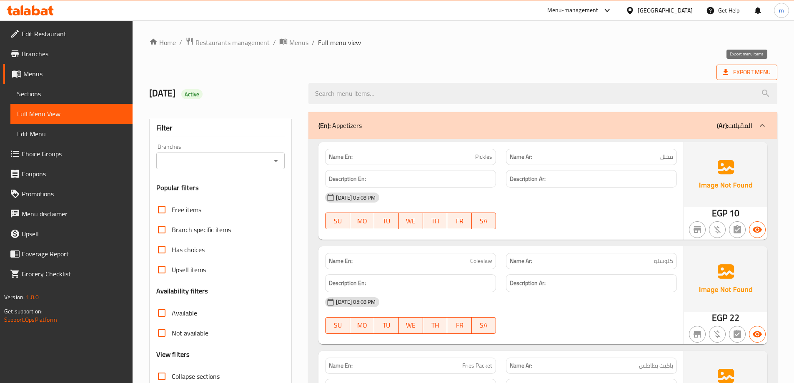
click at [753, 75] on span "Export Menu" at bounding box center [747, 72] width 48 height 10
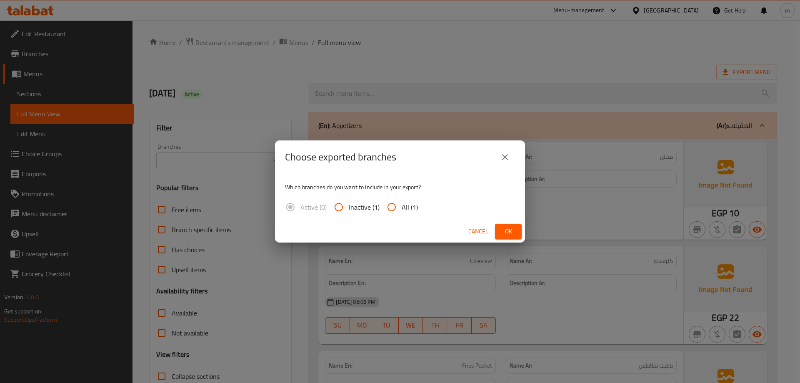
click at [388, 206] on input "All (1)" at bounding box center [392, 207] width 20 height 20
radio input "true"
click at [511, 233] on span "Ok" at bounding box center [508, 231] width 13 height 10
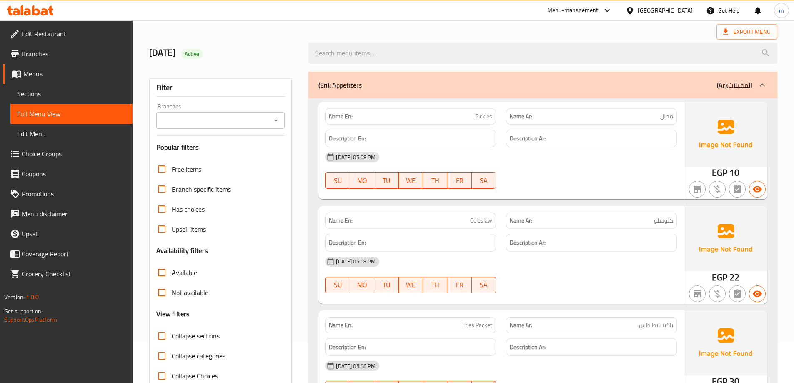
scroll to position [83, 0]
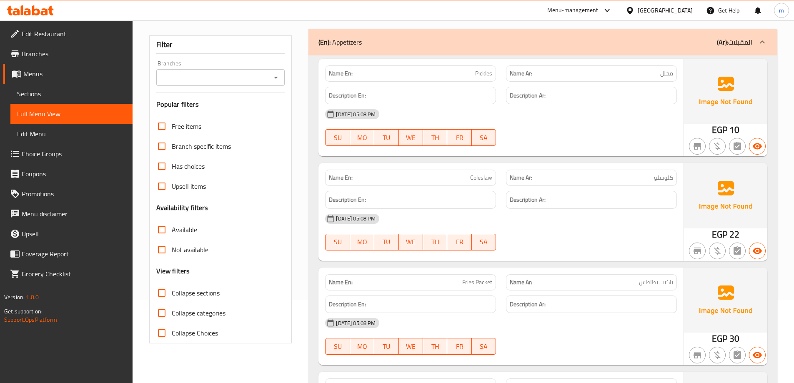
click at [47, 93] on span "Sections" at bounding box center [71, 94] width 109 height 10
